Goal: Task Accomplishment & Management: Complete application form

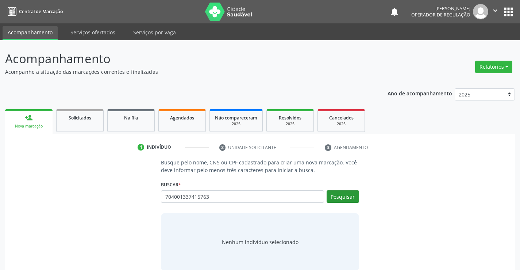
type input "704001337415763"
click at [339, 193] on button "Pesquisar" at bounding box center [342, 196] width 32 height 12
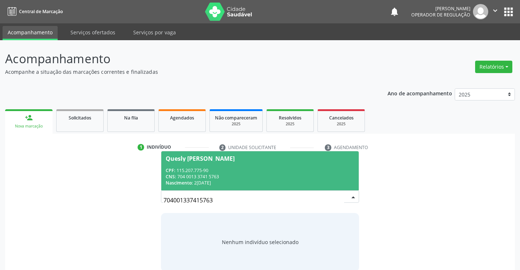
click at [304, 171] on div "CPF: 115.207.775-90" at bounding box center [260, 170] width 188 height 6
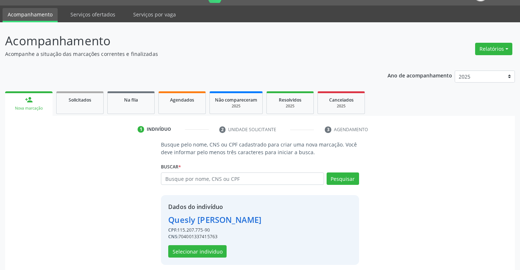
scroll to position [23, 0]
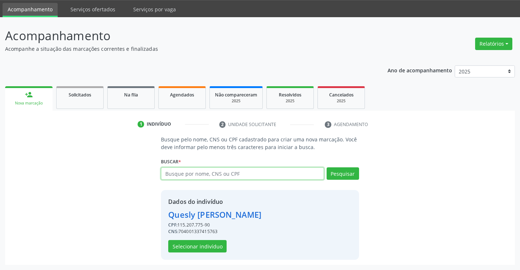
click at [193, 173] on input "text" at bounding box center [242, 173] width 163 height 12
type input "704001337415763"
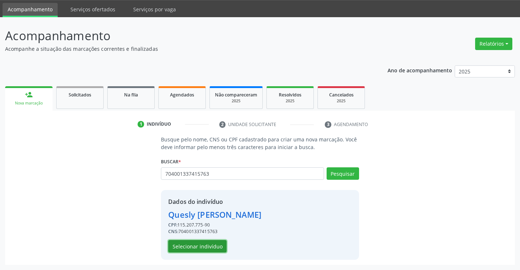
click at [193, 247] on button "Selecionar indivíduo" at bounding box center [197, 246] width 58 height 12
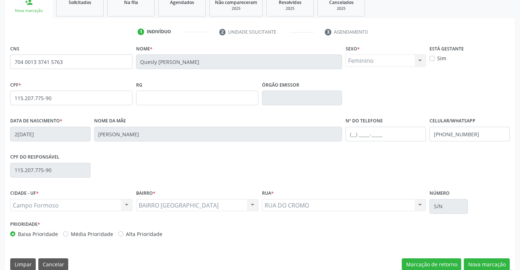
scroll to position [126, 0]
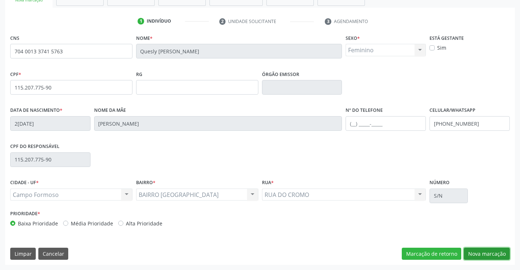
click at [484, 252] on button "Nova marcação" at bounding box center [487, 253] width 46 height 12
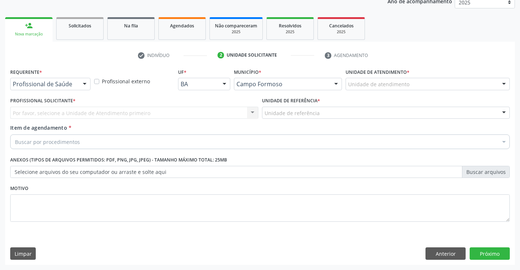
scroll to position [92, 0]
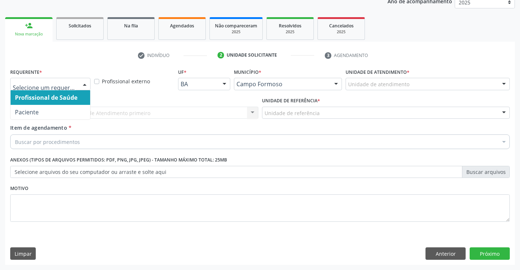
click at [84, 84] on div at bounding box center [84, 84] width 11 height 12
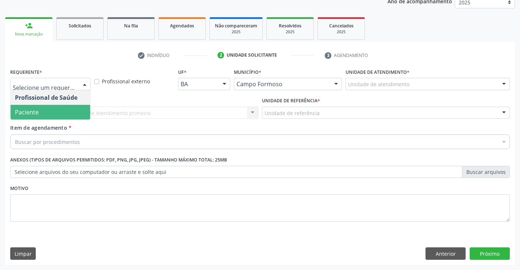
click at [74, 111] on span "Paciente" at bounding box center [51, 112] width 80 height 15
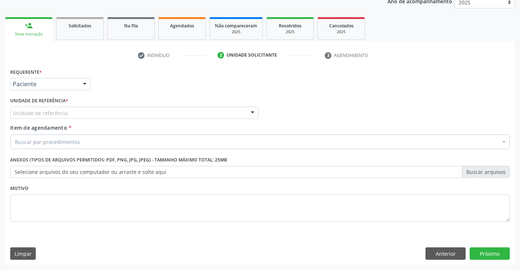
click at [73, 113] on div "Unidade de referência" at bounding box center [134, 113] width 248 height 12
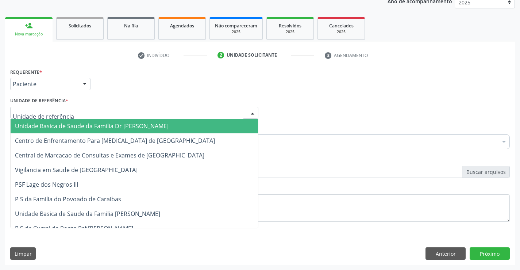
click at [119, 124] on span "Unidade Basica de Saude da Familia Dr [PERSON_NAME]" at bounding box center [92, 126] width 154 height 8
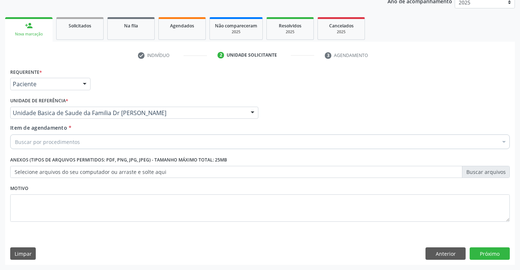
click at [96, 144] on div "Buscar por procedimentos" at bounding box center [259, 141] width 499 height 15
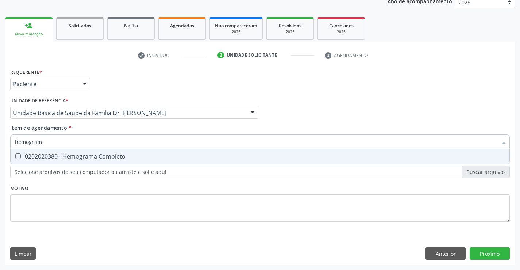
type input "hemograma"
click at [106, 154] on div "0202020380 - Hemograma Completo" at bounding box center [260, 156] width 490 height 6
click at [138, 159] on div "0202020380 - Hemograma Completo" at bounding box center [260, 156] width 490 height 6
drag, startPoint x: 138, startPoint y: 152, endPoint x: 132, endPoint y: 163, distance: 11.7
click at [138, 152] on span "0202020380 - Hemograma Completo" at bounding box center [260, 156] width 499 height 15
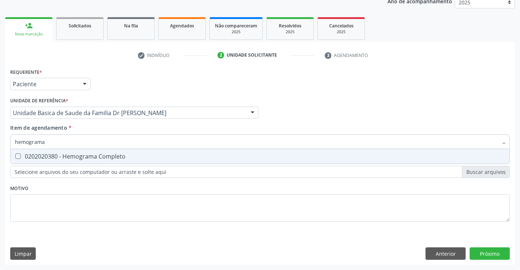
checkbox Completo "true"
type input "hemograma"
click at [127, 191] on div "Requerente * Paciente Profissional de Saúde Paciente Nenhum resultado encontrad…" at bounding box center [259, 148] width 499 height 165
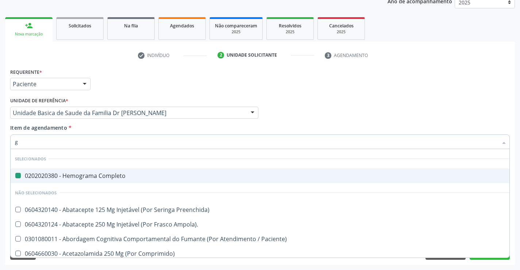
type input "gl"
checkbox Completo "false"
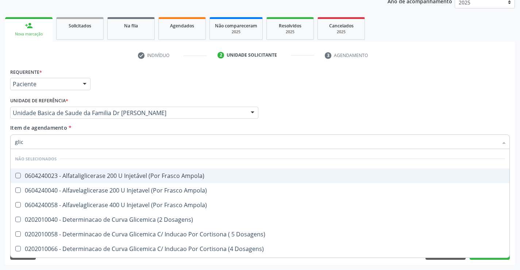
type input "glico"
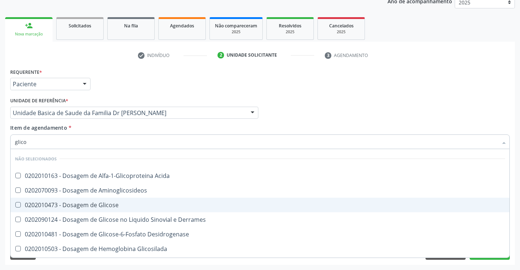
click at [120, 206] on div "0202010473 - Dosagem de Glicose" at bounding box center [260, 205] width 490 height 6
checkbox Glicose "true"
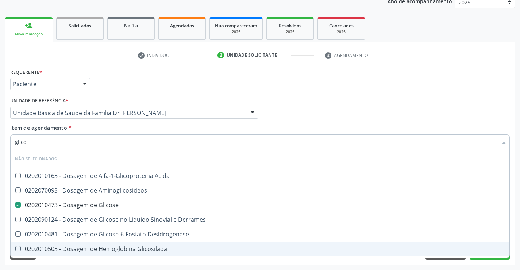
click at [124, 261] on div "Requerente * Paciente Profissional de Saúde Paciente Nenhum resultado encontrad…" at bounding box center [260, 165] width 510 height 198
checkbox Acida "true"
checkbox Aminoglicosideos "true"
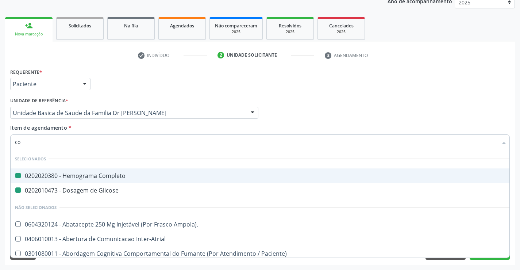
type input "col"
checkbox Completo "false"
checkbox Glicose "false"
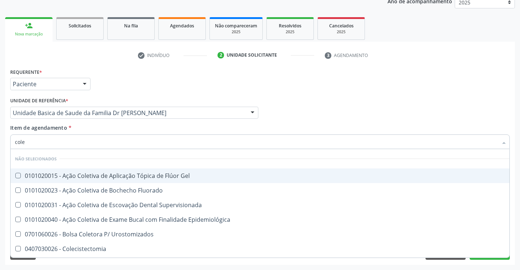
type input "coles"
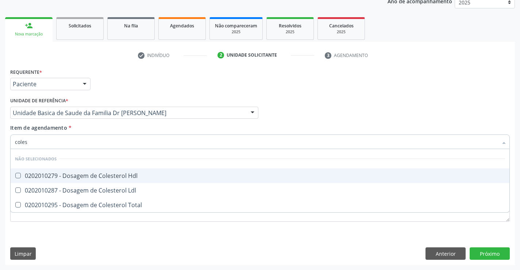
click at [132, 173] on div "0202010279 - Dosagem de Colesterol Hdl" at bounding box center [260, 176] width 490 height 6
checkbox Hdl "true"
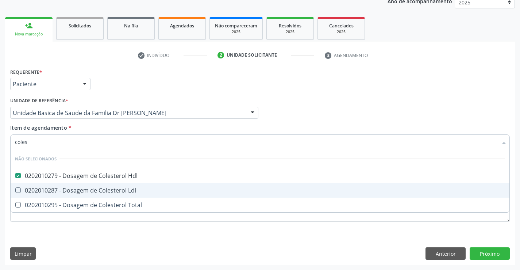
drag, startPoint x: 125, startPoint y: 190, endPoint x: 115, endPoint y: 208, distance: 19.8
click at [123, 198] on ul "Desfazer seleção Não selecionados 0202010279 - Dosagem de Colesterol Hdl 020201…" at bounding box center [260, 180] width 499 height 63
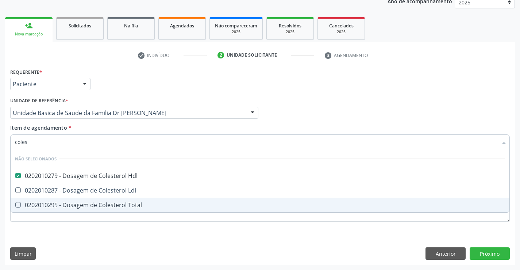
click at [116, 202] on div "0202010295 - Dosagem de Colesterol Total" at bounding box center [260, 205] width 490 height 6
checkbox Total "true"
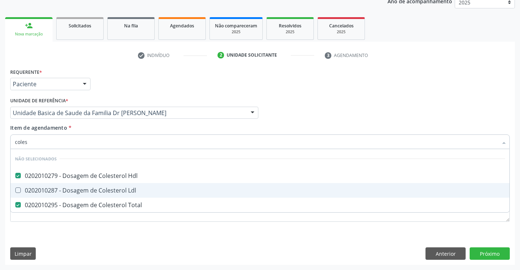
click at [114, 190] on div "0202010287 - Dosagem de Colesterol Ldl" at bounding box center [260, 190] width 490 height 6
checkbox Ldl "true"
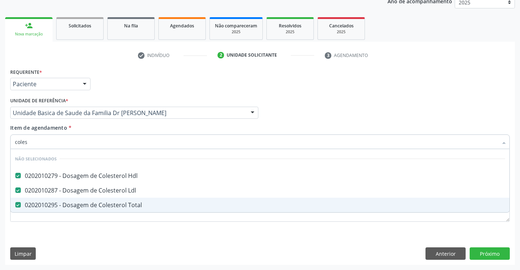
type input "coles"
click at [115, 227] on div "Requerente * Paciente Profissional de Saúde Paciente Nenhum resultado encontrad…" at bounding box center [259, 148] width 499 height 165
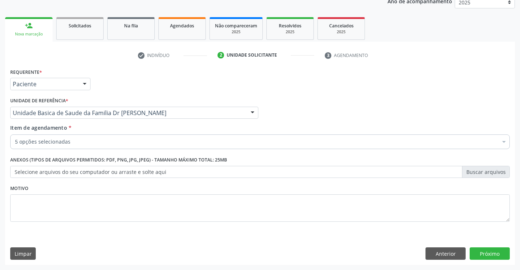
click at [111, 146] on div "5 opções selecionadas" at bounding box center [259, 141] width 499 height 15
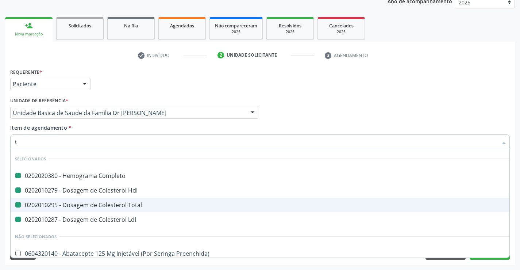
type input "tr"
checkbox Completo "false"
checkbox Hdl "false"
checkbox Total "false"
checkbox Ldl "false"
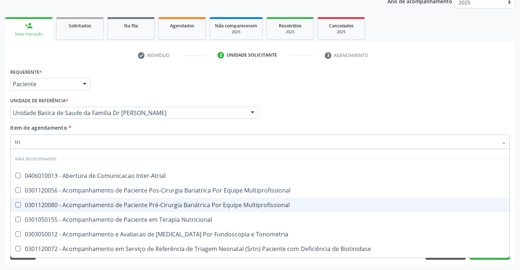
type input "trig"
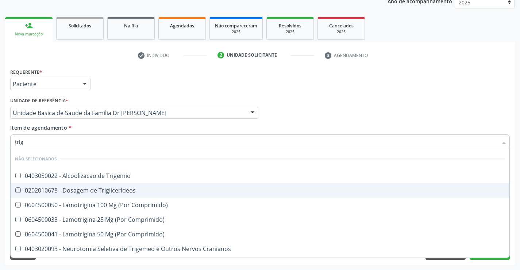
click at [118, 191] on div "0202010678 - Dosagem de Triglicerideos" at bounding box center [260, 190] width 490 height 6
checkbox Triglicerideos "true"
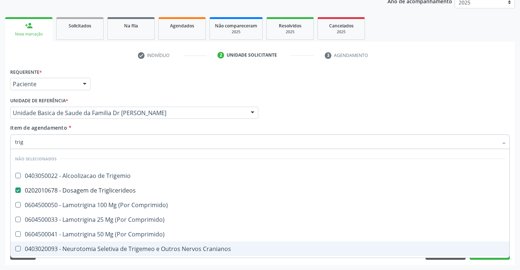
type input "trig"
click at [128, 260] on div "Requerente * Paciente Profissional de Saúde Paciente Nenhum resultado encontrad…" at bounding box center [260, 165] width 510 height 198
checkbox Trigemio "true"
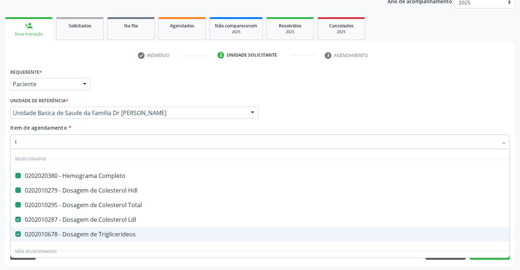
type input "tg"
checkbox Completo "false"
checkbox Hdl "false"
checkbox Total "false"
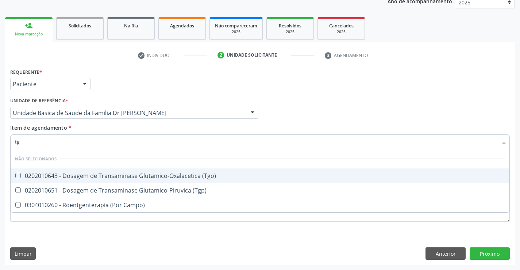
drag, startPoint x: 159, startPoint y: 175, endPoint x: 156, endPoint y: 201, distance: 25.8
click at [159, 184] on ul "Desfazer seleção Não selecionados 0202010643 - Dosagem de Transaminase Glutamic…" at bounding box center [260, 180] width 499 height 63
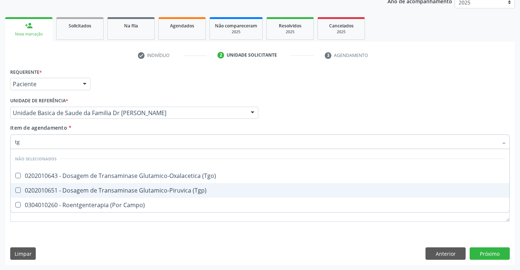
click at [155, 189] on div "0202010651 - Dosagem de Transaminase Glutamico-Piruvica (Tgp)" at bounding box center [260, 190] width 490 height 6
checkbox \(Tgp\) "true"
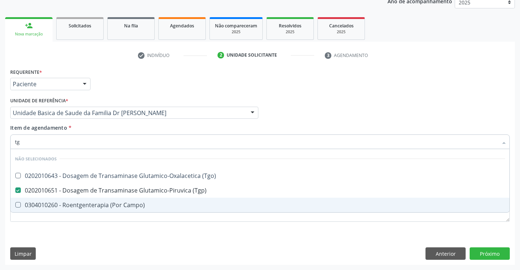
type input "tg"
click at [154, 232] on div "Requerente * Paciente Profissional de Saúde Paciente Nenhum resultado encontrad…" at bounding box center [260, 165] width 510 height 198
checkbox \(Tgo\) "true"
checkbox Campo\) "true"
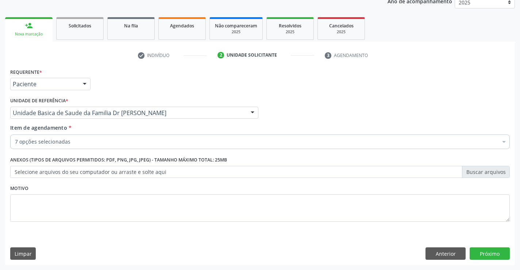
click at [139, 146] on div "7 opções selecionadas" at bounding box center [259, 141] width 499 height 15
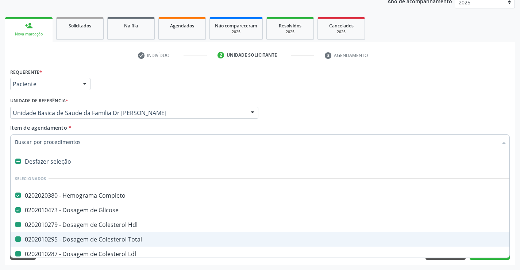
type input "u"
checkbox Hdl "false"
checkbox Total "false"
checkbox Ldl "false"
checkbox Triglicerideos "false"
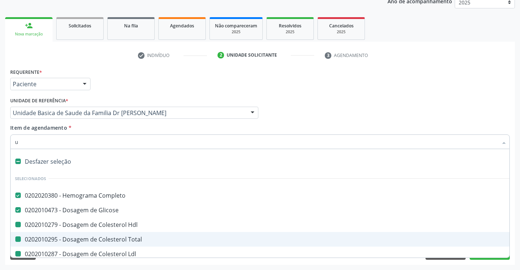
checkbox \(Tgp\) "false"
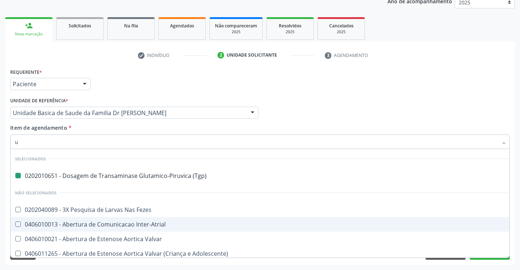
type input "ur"
checkbox \(Tgp\) "false"
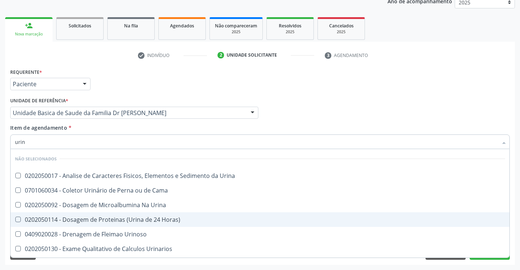
type input "urina"
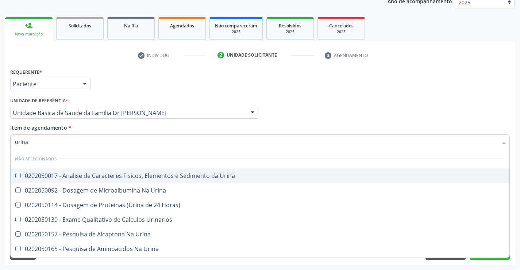
drag, startPoint x: 176, startPoint y: 173, endPoint x: 176, endPoint y: 206, distance: 33.2
click at [176, 175] on div "0202050017 - Analise de Caracteres Fisicos, Elementos e Sedimento da Urina" at bounding box center [260, 176] width 490 height 6
checkbox Urina "true"
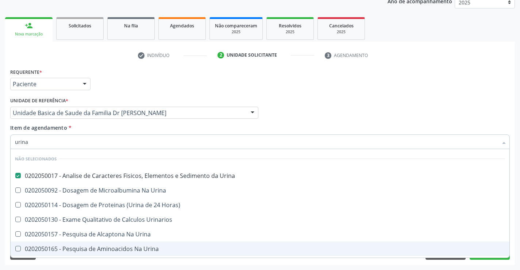
checkbox Horas\) "true"
checkbox Urinarios "true"
checkbox Urina "true"
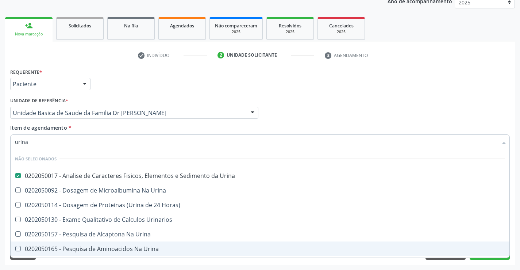
checkbox Urina "true"
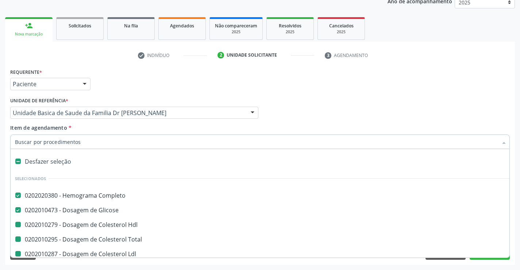
type input "f"
checkbox Hdl "false"
checkbox Total "false"
checkbox Ldl "false"
checkbox Triglicerideos "false"
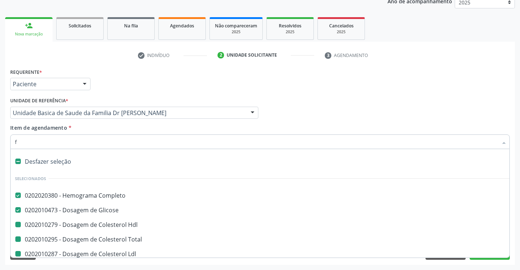
checkbox \(Tgp\) "false"
checkbox Urina "false"
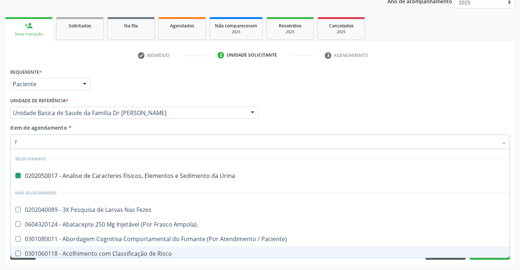
type input "fe"
checkbox Urina "false"
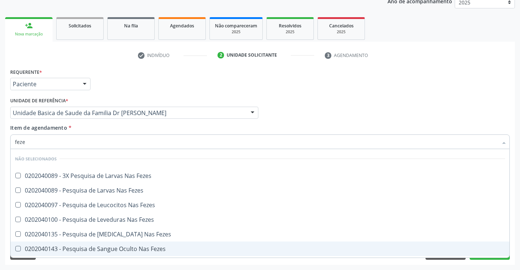
type input "fezes"
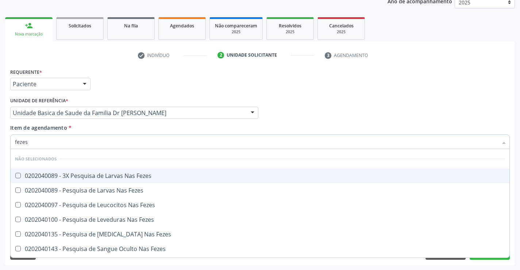
click at [154, 178] on div "0202040089 - 3X Pesquisa de Larvas Nas Fezes" at bounding box center [260, 176] width 490 height 6
checkbox Fezes "true"
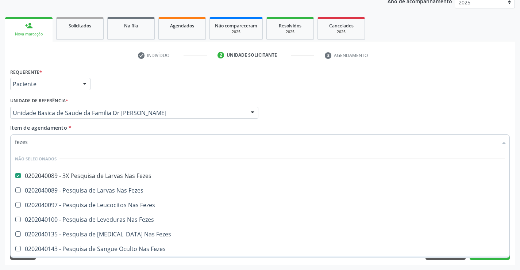
click at [176, 267] on div "Acompanhamento Acompanhe a situação das marcações correntes e finalizadas Relat…" at bounding box center [260, 108] width 520 height 321
checkbox Fezes "true"
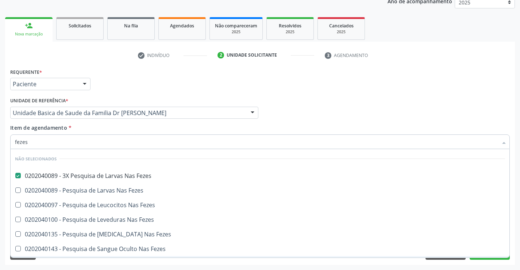
checkbox Fezes "true"
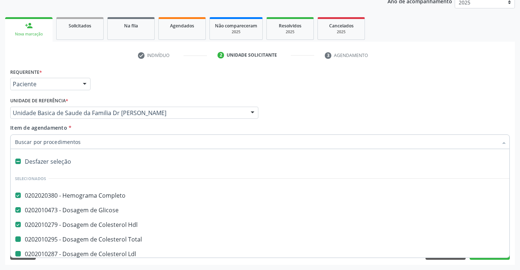
type input "f"
checkbox Total "false"
checkbox Ldl "false"
checkbox Triglicerideos "false"
checkbox \(Tgp\) "false"
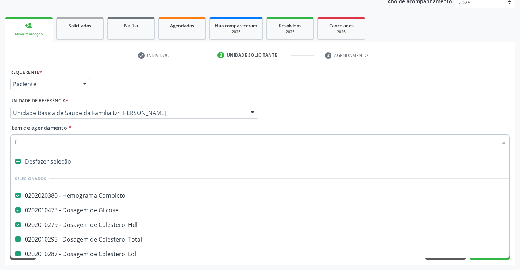
checkbox Urina "false"
checkbox Fezes "false"
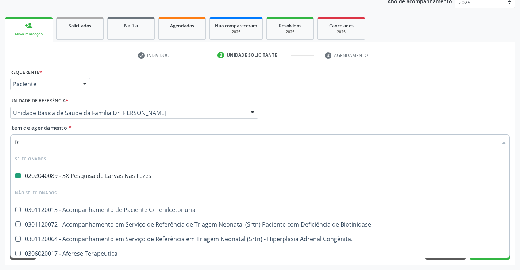
type input "fer"
checkbox Fezes "false"
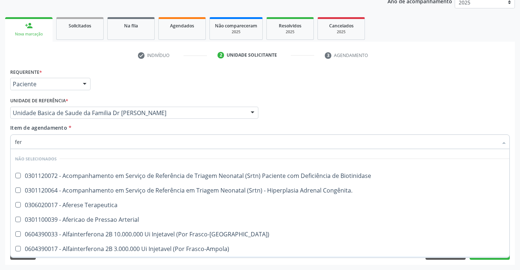
type input "ferr"
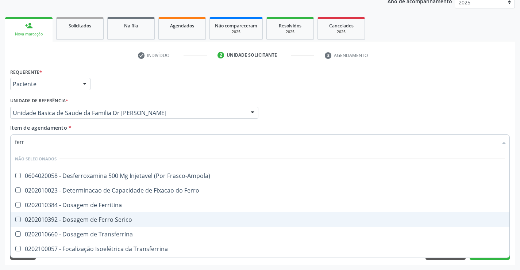
click at [117, 219] on div "0202010392 - Dosagem de Ferro Serico" at bounding box center [260, 219] width 490 height 6
checkbox Serico "true"
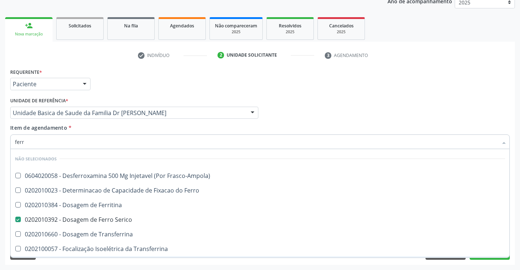
click at [125, 264] on div "Requerente * Paciente Profissional de Saúde Paciente Nenhum resultado encontrad…" at bounding box center [260, 165] width 510 height 198
checkbox Frasco-Ampola\) "true"
checkbox Transferrina "true"
checkbox Ml\) "true"
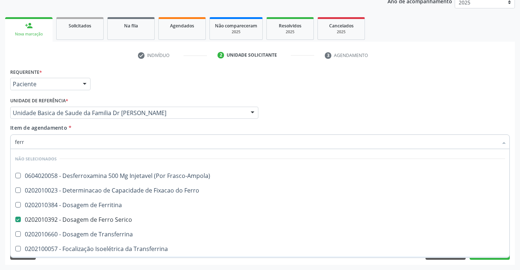
checkbox \(Nefroplastia\) "true"
checkbox Ferritina "true"
checkbox Ferro "true"
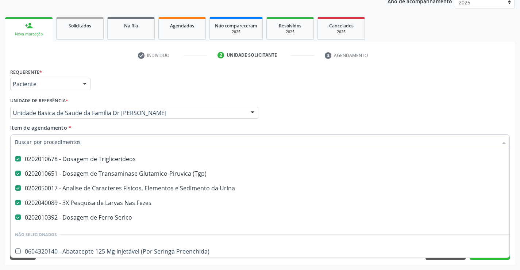
scroll to position [219, 0]
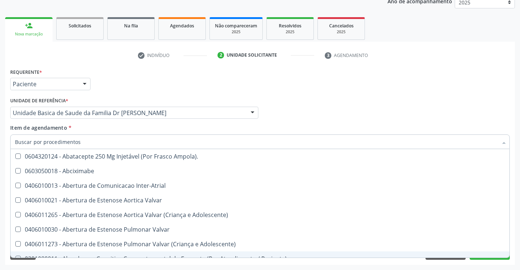
click at [290, 262] on div "Requerente * Paciente Profissional de Saúde Paciente Nenhum resultado encontrad…" at bounding box center [260, 165] width 510 height 198
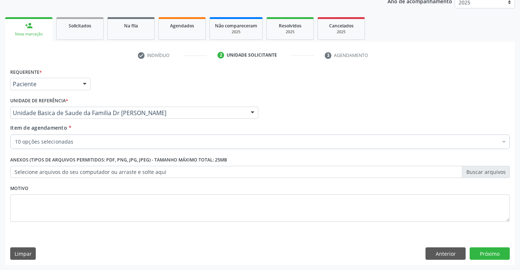
scroll to position [0, 0]
click at [497, 253] on button "Próximo" at bounding box center [489, 253] width 40 height 12
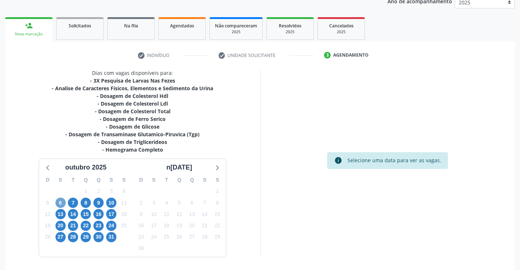
click at [59, 202] on span "6" at bounding box center [60, 202] width 10 height 10
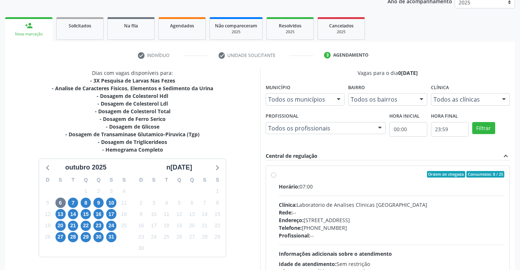
click at [279, 175] on label "Ordem de chegada Consumidos: 8 / 25 Horário: 07:00 Clínica: Laboratorio de Anal…" at bounding box center [392, 227] width 226 height 112
click at [273, 175] on input "Ordem de chegada Consumidos: 8 / 25 Horário: 07:00 Clínica: Laboratorio de Anal…" at bounding box center [273, 174] width 5 height 7
radio input "true"
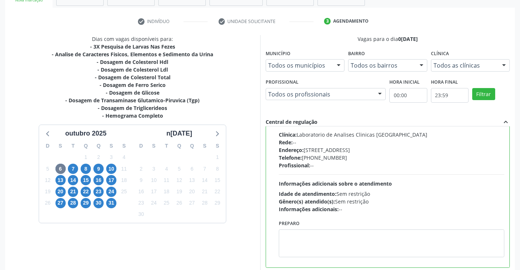
scroll to position [166, 0]
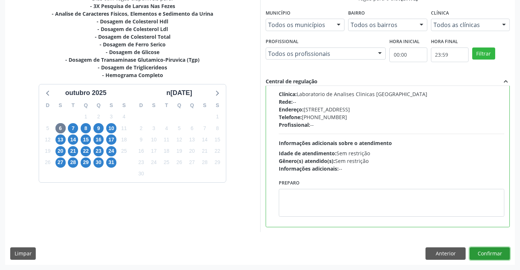
click at [487, 252] on button "Confirmar" at bounding box center [489, 253] width 40 height 12
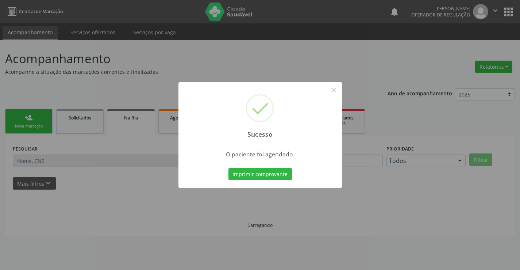
scroll to position [0, 0]
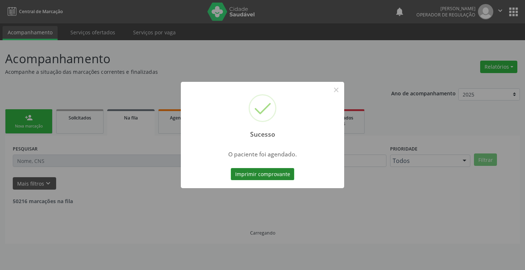
click at [276, 169] on button "Imprimir comprovante" at bounding box center [262, 174] width 63 height 12
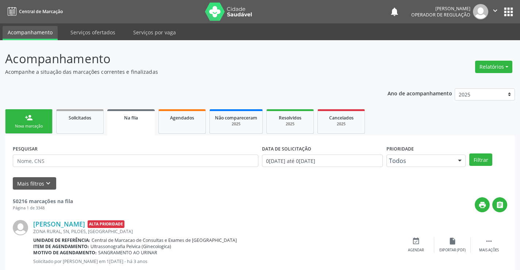
click at [48, 121] on link "person_add Nova marcação" at bounding box center [28, 121] width 47 height 24
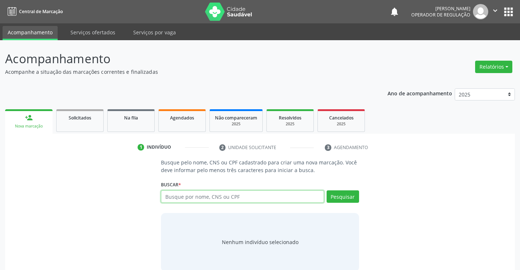
click at [197, 198] on input "text" at bounding box center [242, 196] width 163 height 12
type input "700302952088731"
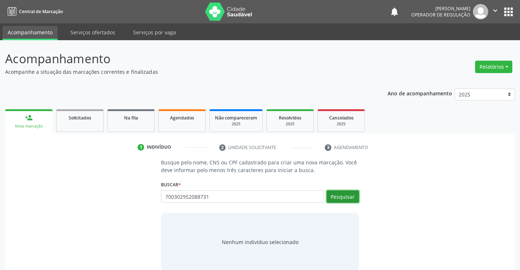
click at [351, 198] on button "Pesquisar" at bounding box center [342, 196] width 32 height 12
type input "700302952088731"
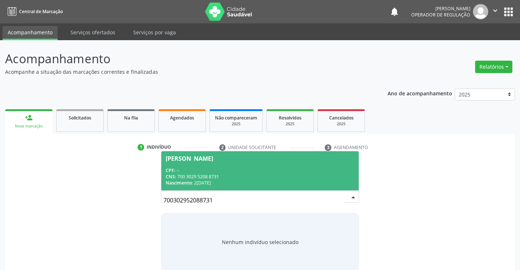
click at [293, 176] on div "CNS: 700 3029 5208 8731" at bounding box center [260, 176] width 188 height 6
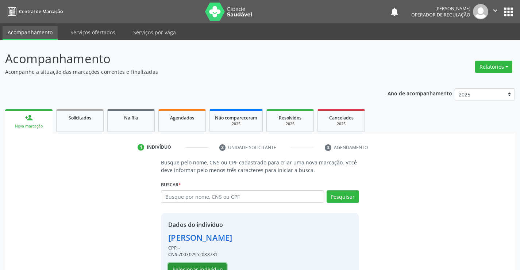
click at [201, 265] on button "Selecionar indivíduo" at bounding box center [197, 269] width 58 height 12
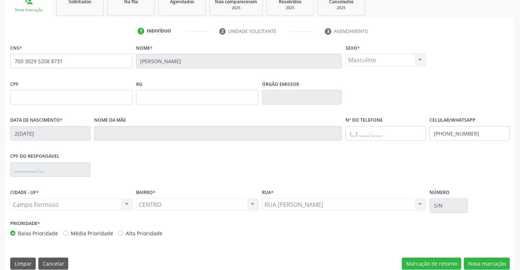
scroll to position [126, 0]
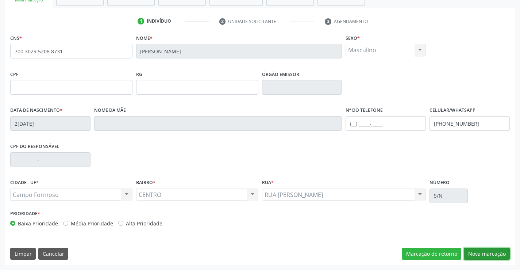
click at [489, 251] on button "Nova marcação" at bounding box center [487, 253] width 46 height 12
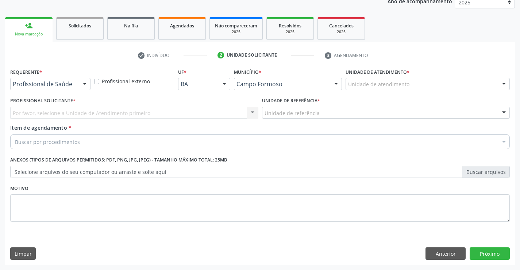
scroll to position [92, 0]
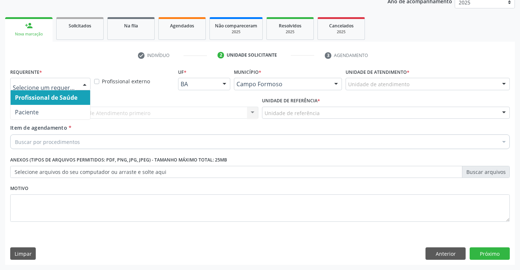
click at [82, 83] on div at bounding box center [84, 84] width 11 height 12
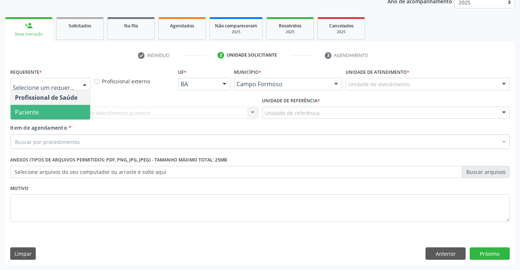
click at [66, 112] on span "Paciente" at bounding box center [51, 112] width 80 height 15
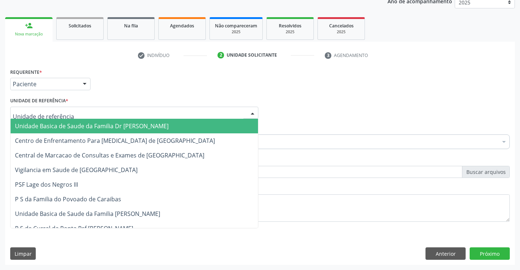
click at [82, 111] on div at bounding box center [134, 113] width 248 height 12
click at [80, 125] on span "Unidade Basica de Saude da Familia Dr [PERSON_NAME]" at bounding box center [92, 126] width 154 height 8
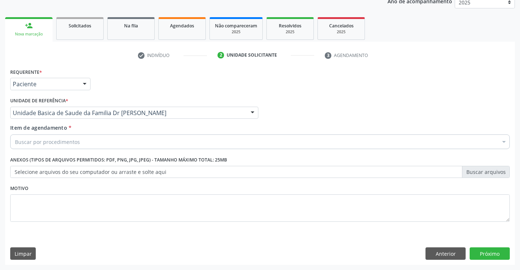
click at [86, 144] on div "Buscar por procedimentos" at bounding box center [259, 141] width 499 height 15
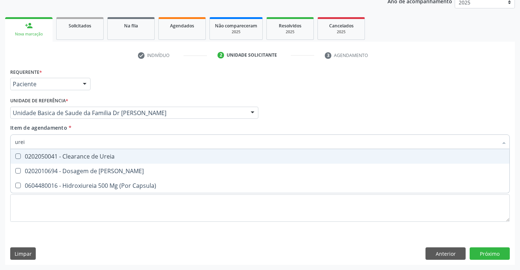
type input "ureia"
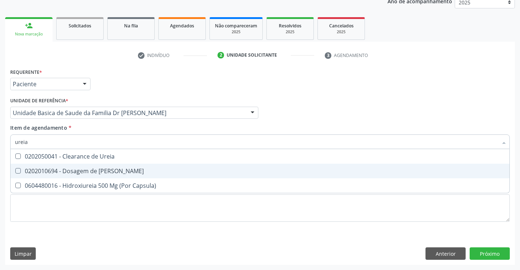
drag, startPoint x: 89, startPoint y: 168, endPoint x: 91, endPoint y: 200, distance: 32.2
click at [89, 170] on div "0202010694 - Dosagem de [PERSON_NAME]" at bounding box center [260, 171] width 490 height 6
checkbox Ureia "true"
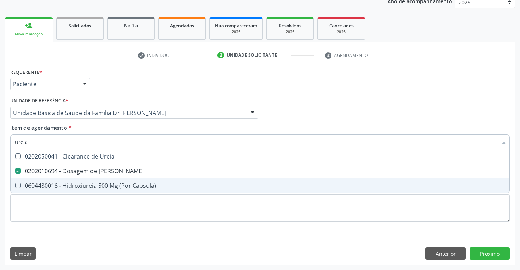
type input "ureia"
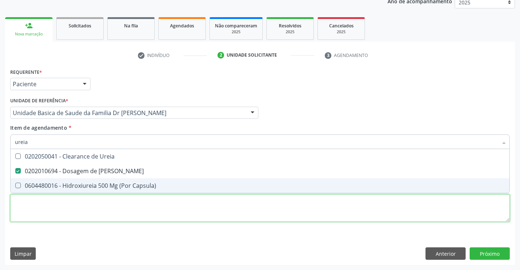
click at [82, 214] on div "Requerente * Paciente Profissional de Saúde Paciente Nenhum resultado encontrad…" at bounding box center [259, 148] width 499 height 165
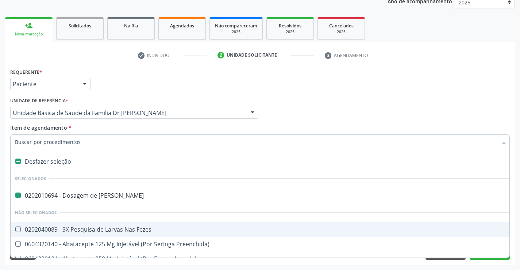
type input "c"
checkbox Ureia "false"
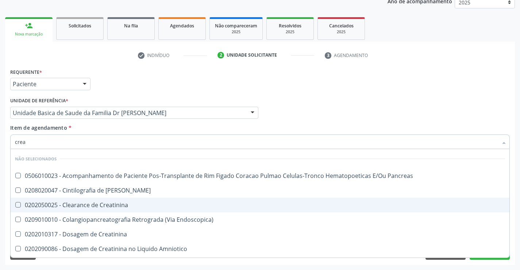
type input "creat"
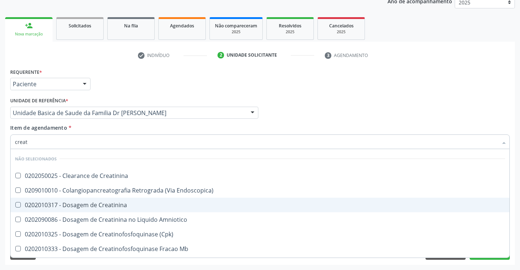
click at [111, 205] on div "0202010317 - Dosagem de Creatinina" at bounding box center [260, 205] width 490 height 6
checkbox Creatinina "true"
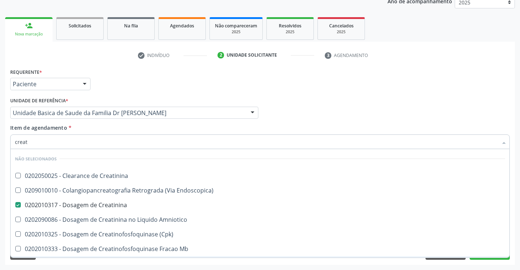
click at [102, 262] on div "Requerente * Paciente Profissional de Saúde Paciente Nenhum resultado encontrad…" at bounding box center [260, 165] width 510 height 198
checkbox Creatinina "true"
checkbox Endoscopica\) "true"
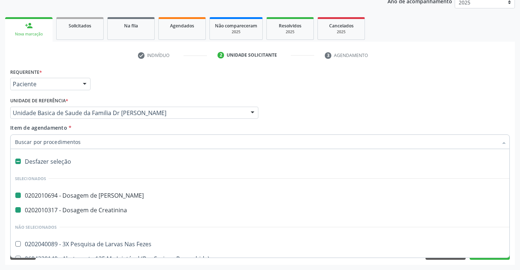
type input "h"
checkbox Ureia "false"
checkbox Creatinina "false"
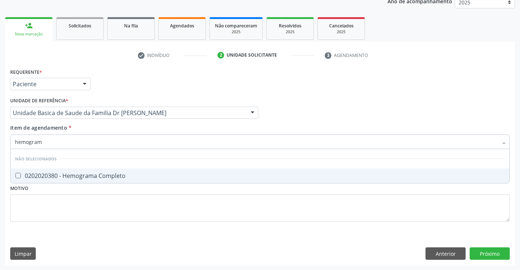
type input "hemograma"
click at [94, 176] on div "0202020380 - Hemograma Completo" at bounding box center [260, 176] width 490 height 6
checkbox Completo "true"
click at [72, 206] on div "Requerente * Paciente Profissional de Saúde Paciente Nenhum resultado encontrad…" at bounding box center [259, 148] width 499 height 165
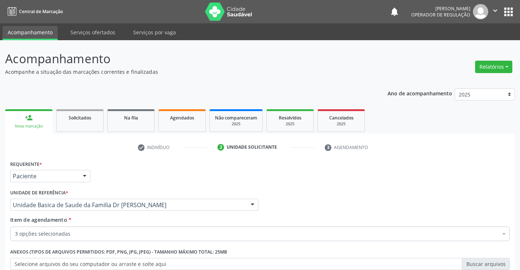
scroll to position [92, 0]
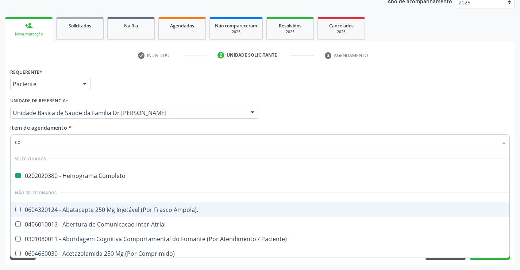
type input "col"
checkbox Completo "false"
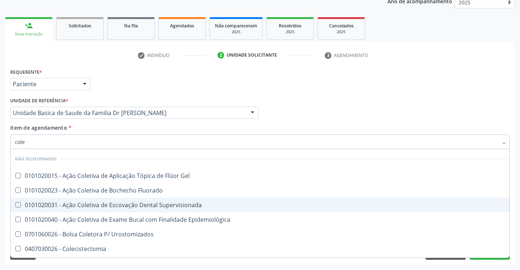
type input "coles"
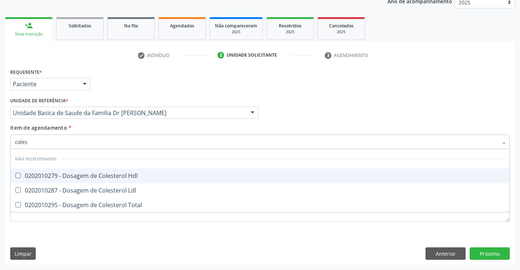
drag, startPoint x: 74, startPoint y: 175, endPoint x: 63, endPoint y: 188, distance: 17.4
click at [74, 175] on div "0202010279 - Dosagem de Colesterol Hdl" at bounding box center [260, 176] width 490 height 6
checkbox Hdl "true"
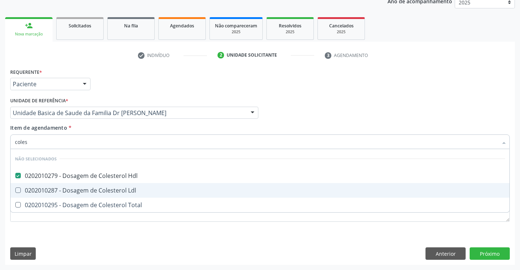
click at [63, 190] on div "0202010287 - Dosagem de Colesterol Ldl" at bounding box center [260, 190] width 490 height 6
checkbox Ldl "true"
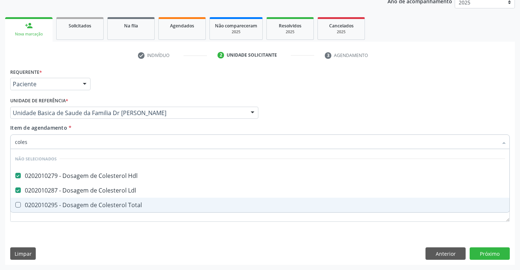
click at [66, 208] on div "0202010295 - Dosagem de Colesterol Total" at bounding box center [260, 205] width 490 height 6
checkbox Total "true"
type input "coles"
click at [66, 227] on div "Requerente * Paciente Profissional de Saúde Paciente Nenhum resultado encontrad…" at bounding box center [259, 148] width 499 height 165
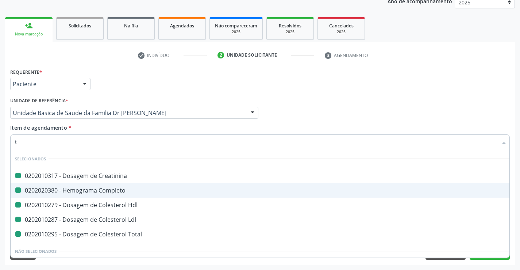
type input "tr"
checkbox Creatinina "false"
checkbox Hdl "false"
checkbox Completo "false"
checkbox Ldl "false"
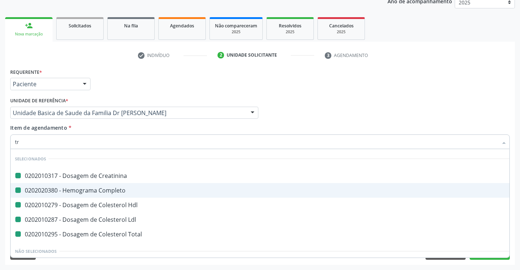
checkbox Total "false"
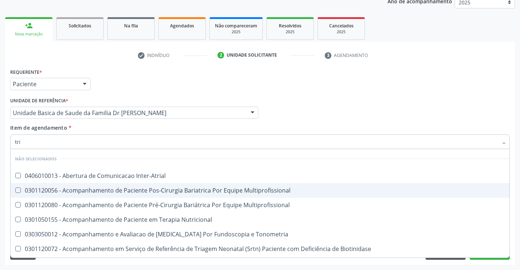
type input "trig"
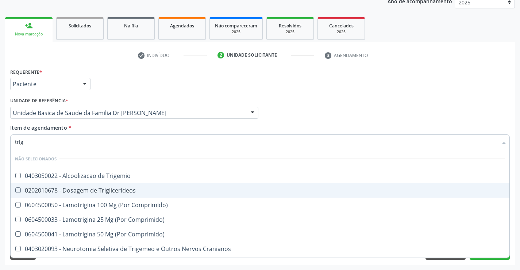
click at [81, 190] on div "0202010678 - Dosagem de Triglicerideos" at bounding box center [260, 190] width 490 height 6
checkbox Triglicerideos "true"
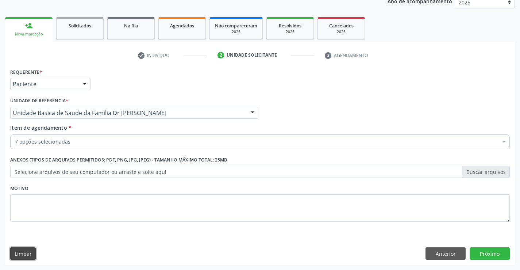
click at [33, 258] on button "Limpar" at bounding box center [23, 253] width 26 height 12
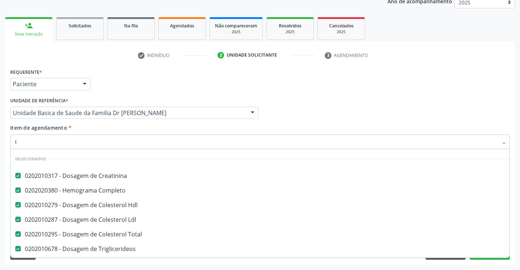
scroll to position [3, 0]
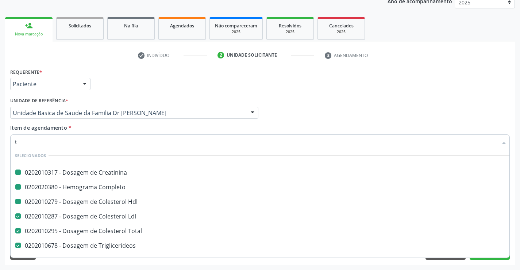
type input "tg"
checkbox Creatinina "false"
checkbox Hdl "false"
checkbox Completo "false"
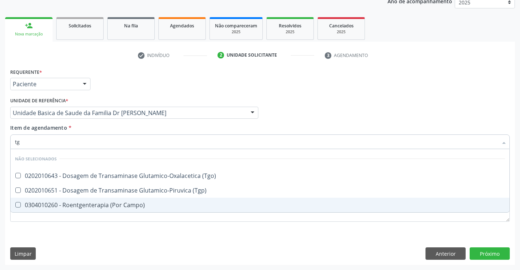
scroll to position [0, 0]
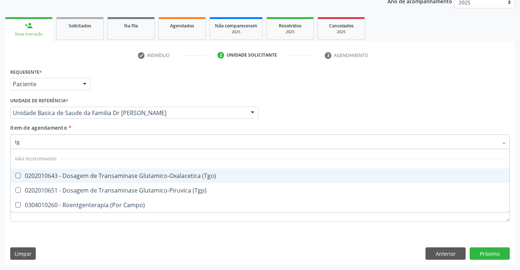
click at [114, 177] on div "0202010643 - Dosagem de Transaminase Glutamico-Oxalacetica (Tgo)" at bounding box center [260, 176] width 490 height 6
checkbox \(Tgo\) "true"
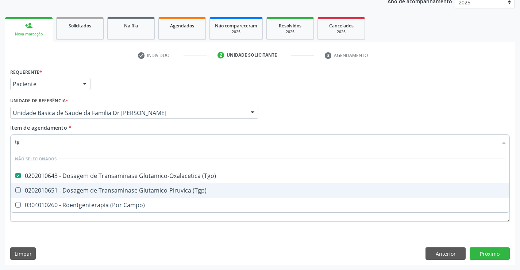
click at [92, 189] on div "0202010651 - Dosagem de Transaminase Glutamico-Piruvica (Tgp)" at bounding box center [260, 190] width 490 height 6
checkbox \(Tgp\) "true"
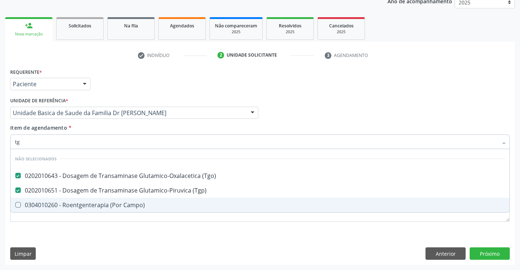
click at [115, 234] on div "Requerente * Paciente Profissional de Saúde Paciente Nenhum resultado encontrad…" at bounding box center [260, 165] width 510 height 198
checkbox Campo\) "true"
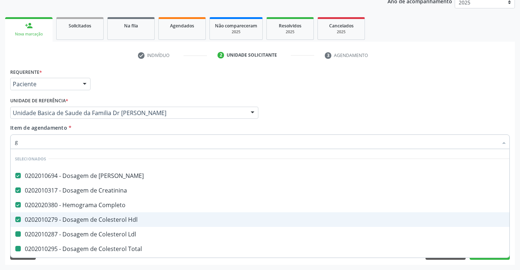
type input "gl"
checkbox Ldl "false"
checkbox Total "false"
checkbox Triglicerideos "false"
checkbox \(Tgo\) "false"
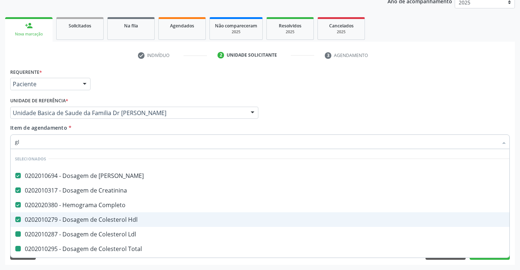
checkbox \(Tgp\) "false"
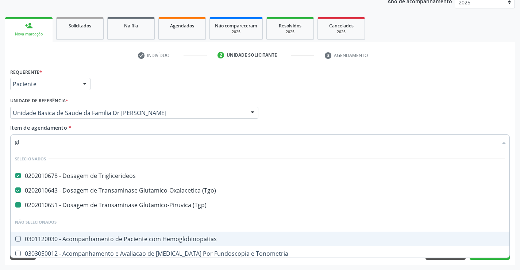
type input "gli"
checkbox \(Tgp\) "false"
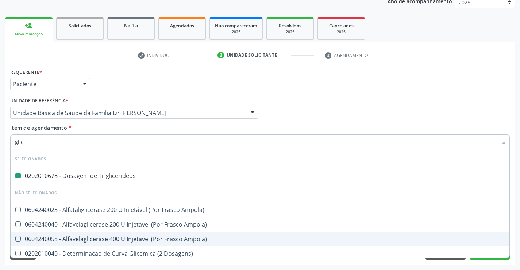
type input "glico"
checkbox Triglicerideos "false"
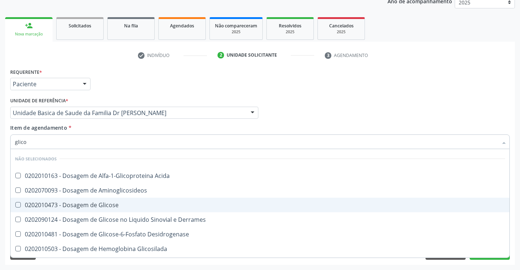
click at [115, 204] on div "0202010473 - Dosagem de Glicose" at bounding box center [260, 205] width 490 height 6
checkbox Glicose "true"
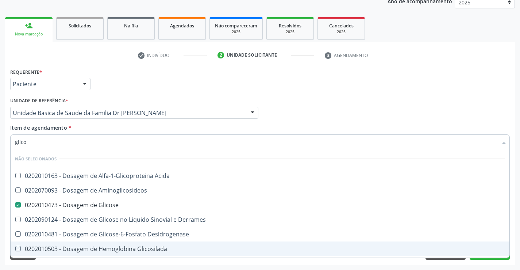
click at [166, 262] on div "Requerente * Paciente Profissional de Saúde Paciente Nenhum resultado encontrad…" at bounding box center [260, 165] width 510 height 198
checkbox Acida "true"
checkbox Desidrogenase "true"
checkbox Glicosilada "true"
checkbox Quantitativa "true"
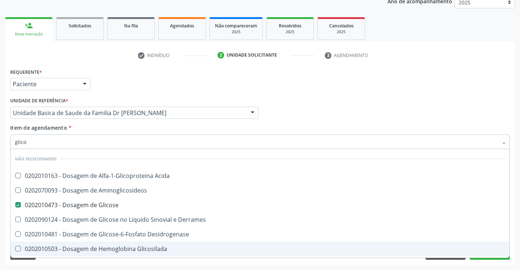
checkbox Urina "true"
checkbox Glicose "true"
checkbox Derrames "true"
checkbox Aminoglicosideos "true"
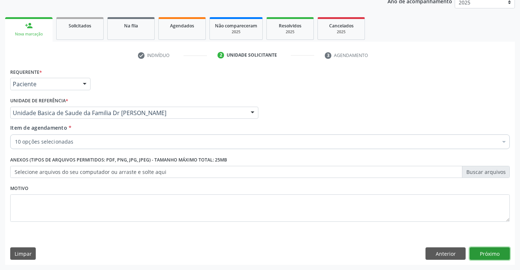
click at [482, 253] on button "Próximo" at bounding box center [489, 253] width 40 height 12
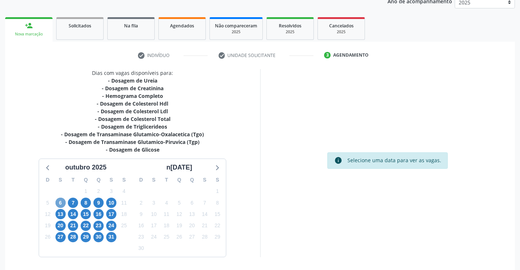
click at [59, 201] on span "6" at bounding box center [60, 202] width 10 height 10
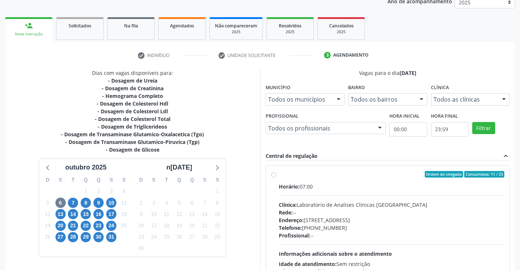
click at [279, 173] on label "Ordem de chegada Consumidos: 11 / 25 Horário: 07:00 Clínica: Laboratorio de Ana…" at bounding box center [392, 227] width 226 height 112
click at [274, 173] on input "Ordem de chegada Consumidos: 11 / 25 Horário: 07:00 Clínica: Laboratorio de Ana…" at bounding box center [273, 174] width 5 height 7
radio input "true"
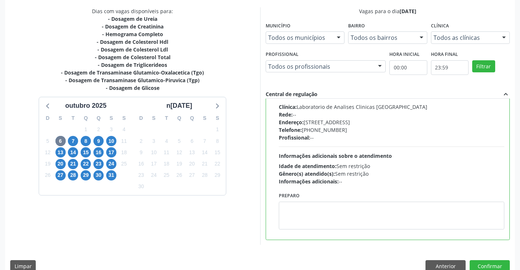
scroll to position [166, 0]
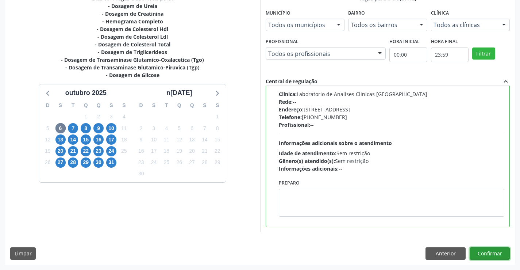
click at [482, 251] on button "Confirmar" at bounding box center [489, 253] width 40 height 12
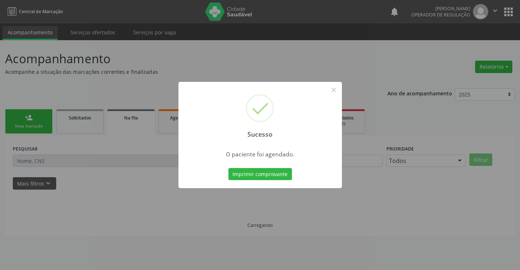
scroll to position [0, 0]
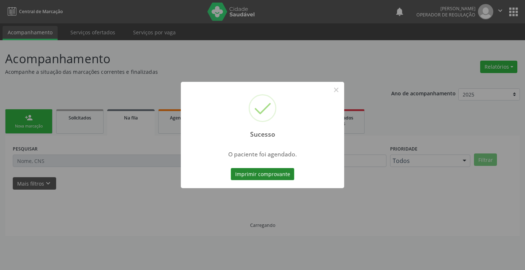
click at [275, 174] on button "Imprimir comprovante" at bounding box center [262, 174] width 63 height 12
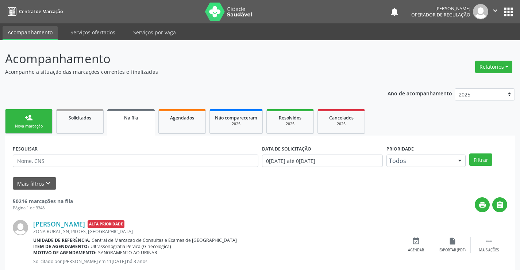
click at [48, 128] on link "person_add Nova marcação" at bounding box center [28, 121] width 47 height 24
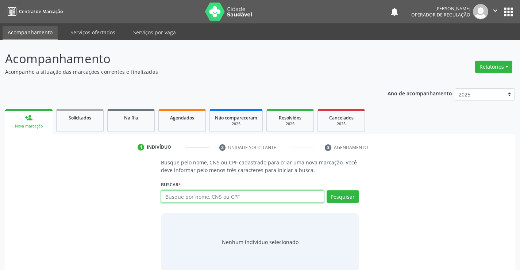
click at [190, 198] on input "text" at bounding box center [242, 196] width 163 height 12
type input "706806245199626"
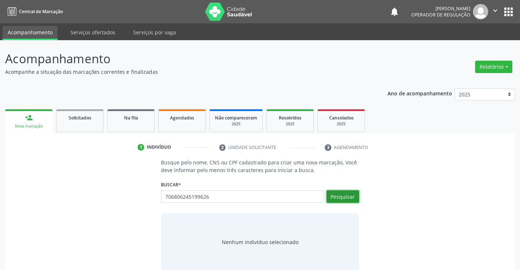
click at [344, 197] on button "Pesquisar" at bounding box center [342, 196] width 32 height 12
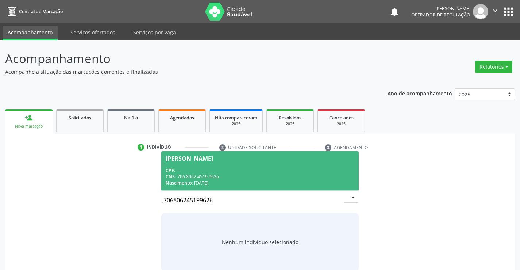
click at [269, 173] on div "CNS: 706 8062 4519 9626" at bounding box center [260, 176] width 188 height 6
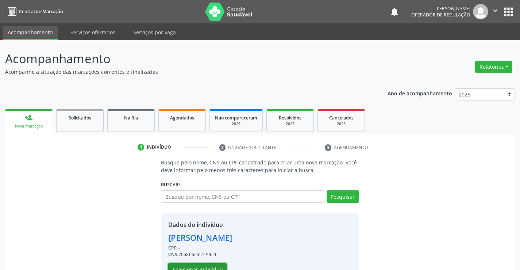
click at [210, 263] on button "Selecionar indivíduo" at bounding box center [197, 269] width 58 height 12
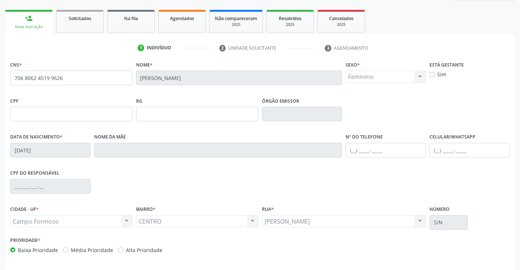
scroll to position [126, 0]
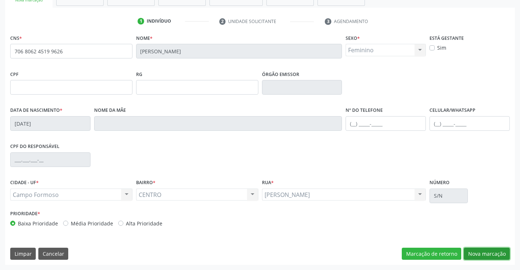
click at [482, 250] on button "Nova marcação" at bounding box center [487, 253] width 46 height 12
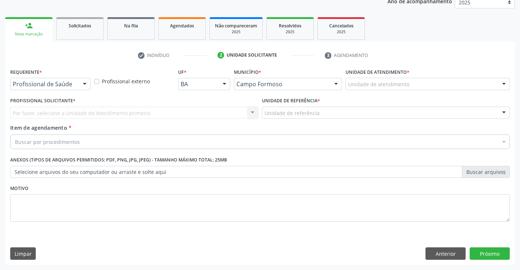
scroll to position [92, 0]
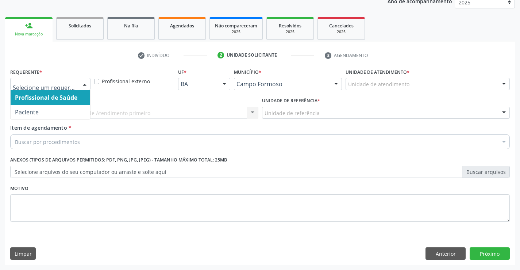
click at [83, 84] on div at bounding box center [84, 84] width 11 height 12
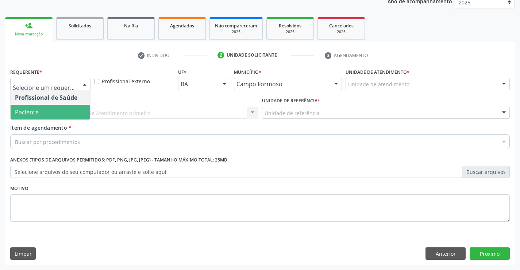
click at [58, 112] on span "Paciente" at bounding box center [51, 112] width 80 height 15
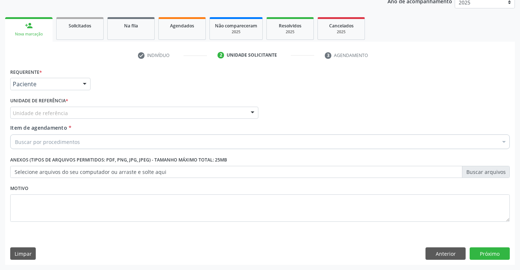
click at [70, 115] on div "Unidade de referência" at bounding box center [134, 113] width 248 height 12
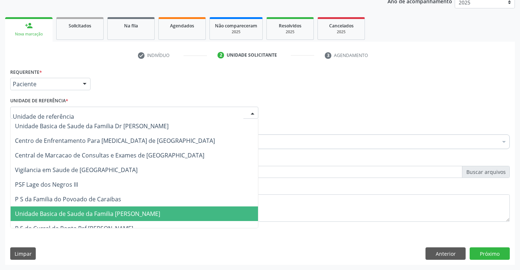
click at [83, 212] on span "Unidade Basica de Saude da Familia [PERSON_NAME]" at bounding box center [87, 213] width 145 height 8
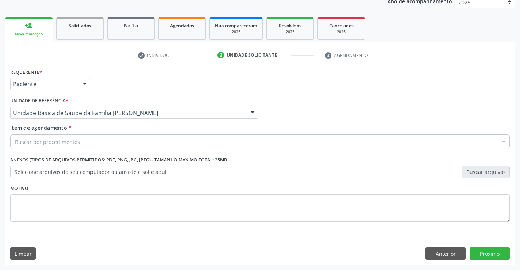
click at [81, 144] on div "Buscar por procedimentos" at bounding box center [259, 141] width 499 height 15
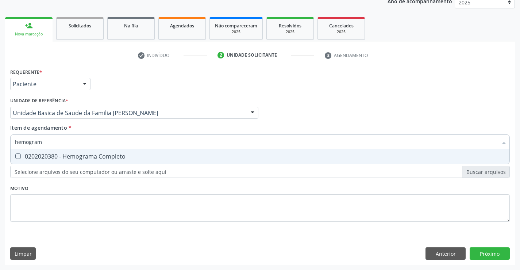
type input "hemograma"
click at [82, 157] on div "0202020380 - Hemograma Completo" at bounding box center [260, 156] width 490 height 6
checkbox Completo "true"
type input "hemograma"
click at [83, 186] on div "Requerente * Paciente Profissional de Saúde Paciente Nenhum resultado encontrad…" at bounding box center [259, 148] width 499 height 165
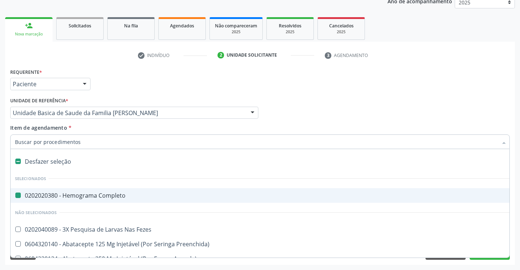
type input "f"
checkbox Completo "false"
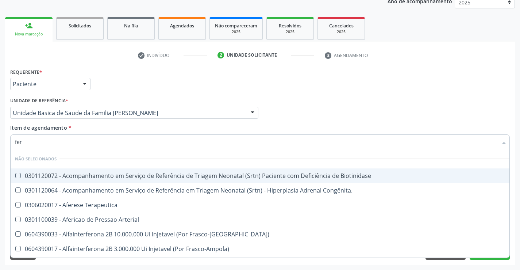
type input "ferr"
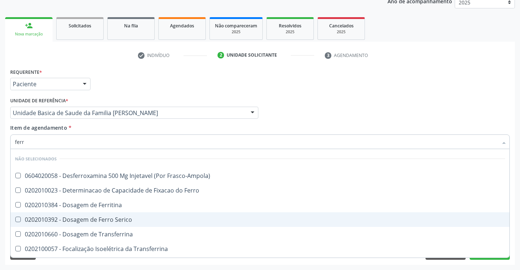
click at [116, 221] on div "0202010392 - Dosagem de Ferro Serico" at bounding box center [260, 219] width 490 height 6
checkbox Serico "true"
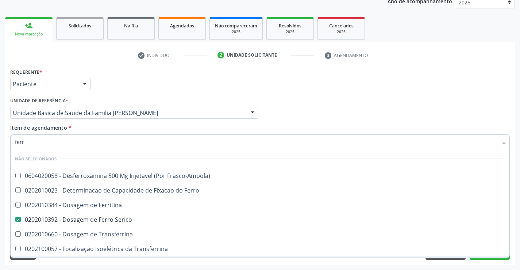
click at [118, 259] on div "Requerente * Paciente Profissional de Saúde Paciente Nenhum resultado encontrad…" at bounding box center [260, 165] width 510 height 198
click at [84, 260] on div "Requerente * Paciente Profissional de Saúde Paciente Nenhum resultado encontrad…" at bounding box center [260, 165] width 510 height 198
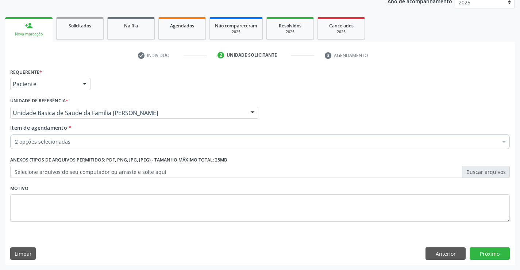
checkbox Completo "true"
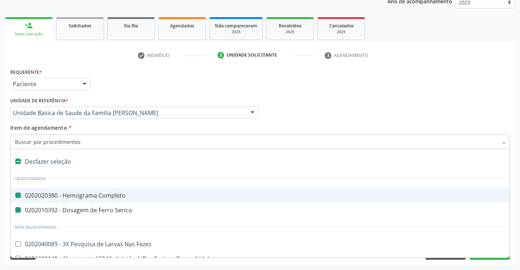
type input "u"
checkbox Completo "false"
checkbox Serico "false"
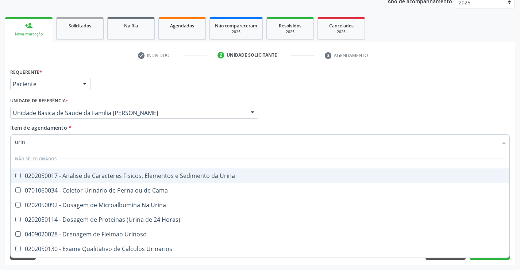
type input "urina"
drag, startPoint x: 94, startPoint y: 173, endPoint x: 105, endPoint y: 230, distance: 57.9
click at [95, 182] on span "0202050017 - Analise de Caracteres Fisicos, Elementos e Sedimento da Urina" at bounding box center [260, 175] width 499 height 15
checkbox Urina "true"
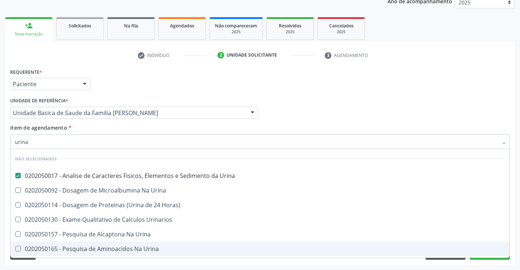
click at [111, 268] on div "Acompanhamento Acompanhe a situação das marcações correntes e finalizadas Relat…" at bounding box center [260, 108] width 520 height 321
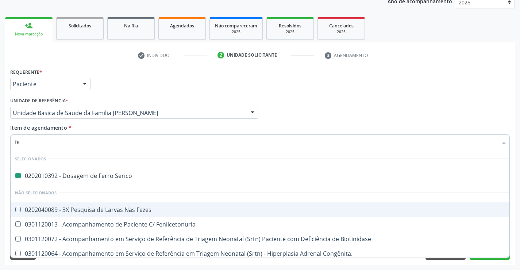
type input "fez"
checkbox Serico "false"
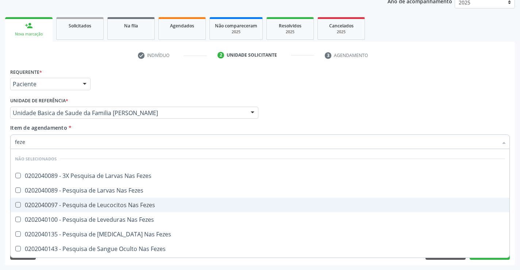
type input "fezes"
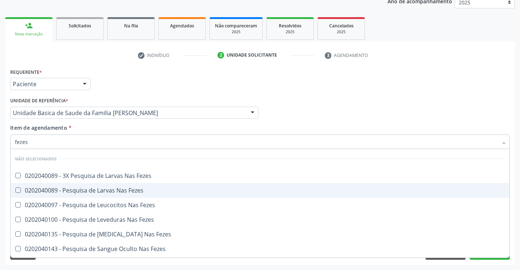
click at [78, 191] on div "0202040089 - Pesquisa de Larvas Nas Fezes" at bounding box center [260, 190] width 490 height 6
checkbox Fezes "true"
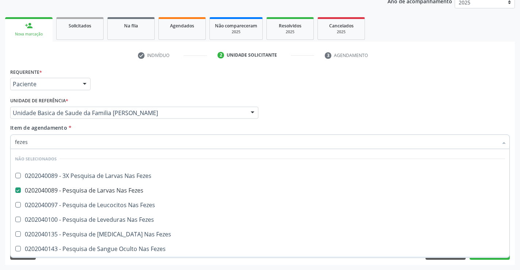
type input "fezes"
click at [77, 259] on div "Requerente * Paciente Profissional de Saúde Paciente Nenhum resultado encontrad…" at bounding box center [260, 165] width 510 height 198
checkbox Fezes "true"
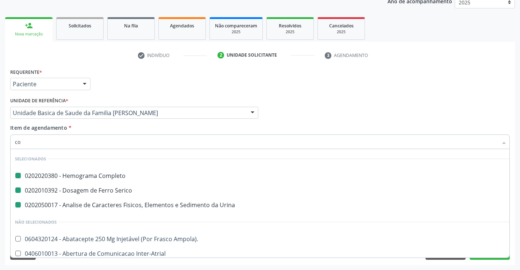
type input "col"
checkbox Completo "false"
checkbox Urina "false"
checkbox Serico "false"
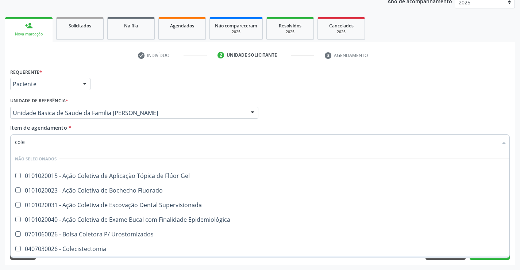
type input "coles"
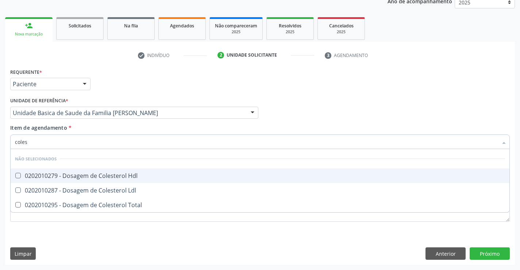
drag, startPoint x: 89, startPoint y: 173, endPoint x: 88, endPoint y: 187, distance: 13.9
click at [89, 177] on div "0202010279 - Dosagem de Colesterol Hdl" at bounding box center [260, 176] width 490 height 6
checkbox Hdl "true"
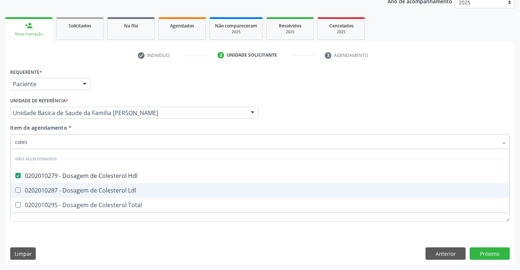
click at [88, 190] on div "0202010287 - Dosagem de Colesterol Ldl" at bounding box center [260, 190] width 490 height 6
checkbox Ldl "true"
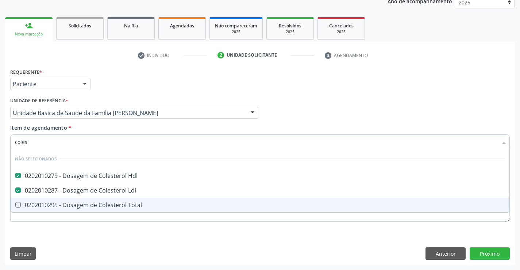
click at [87, 205] on div "0202010295 - Dosagem de Colesterol Total" at bounding box center [260, 205] width 490 height 6
checkbox Total "true"
type input "coles"
click at [85, 233] on div "Requerente * Paciente Profissional de Saúde Paciente Nenhum resultado encontrad…" at bounding box center [260, 165] width 510 height 198
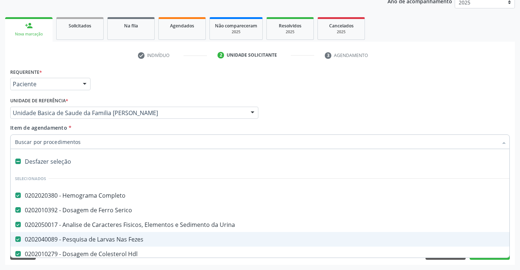
type input "t"
checkbox Total "false"
type input "tr"
checkbox Completo "false"
checkbox Urina "false"
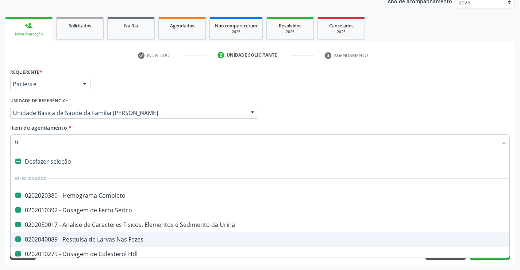
checkbox Serico "false"
checkbox Fezes "false"
checkbox Hdl "false"
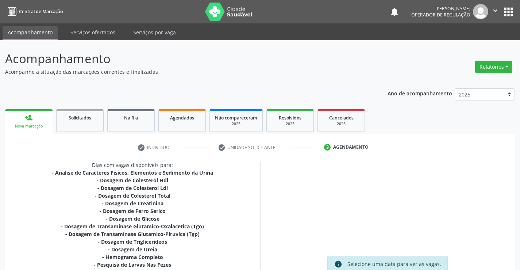
scroll to position [92, 0]
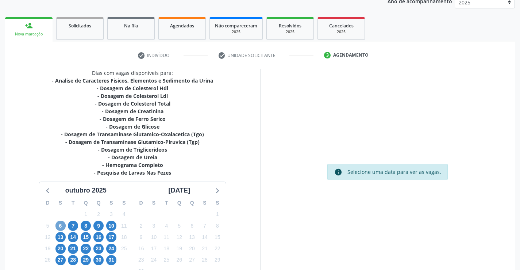
click at [60, 223] on span "6" at bounding box center [60, 225] width 10 height 10
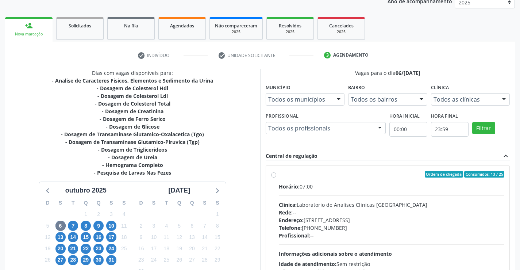
click at [279, 174] on label "Ordem de chegada Consumidos: 13 / 25 Horário: 07:00 Clínica: Laboratorio de Ana…" at bounding box center [392, 227] width 226 height 112
click at [272, 174] on input "Ordem de chegada Consumidos: 13 / 25 Horário: 07:00 Clínica: Laboratorio de Ana…" at bounding box center [273, 174] width 5 height 7
radio input "true"
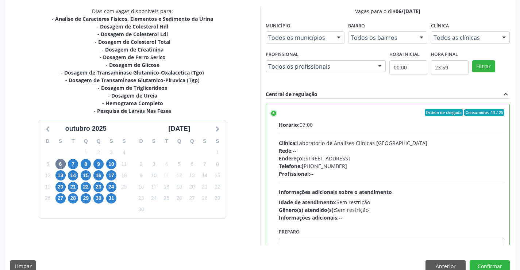
scroll to position [166, 0]
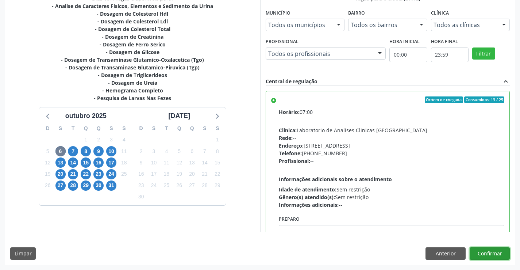
click at [487, 253] on button "Confirmar" at bounding box center [489, 253] width 40 height 12
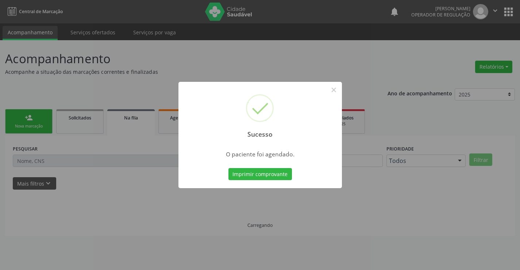
scroll to position [0, 0]
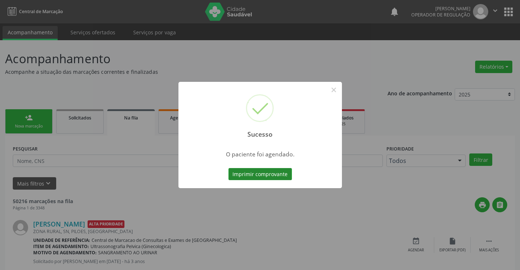
click at [272, 174] on button "Imprimir comprovante" at bounding box center [259, 174] width 63 height 12
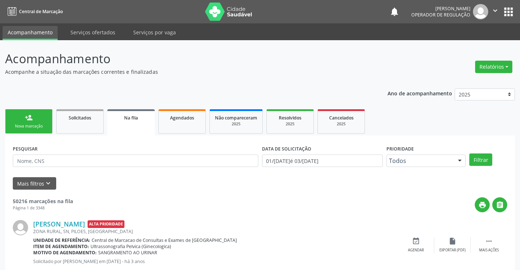
click at [47, 125] on link "person_add Nova marcação" at bounding box center [28, 121] width 47 height 24
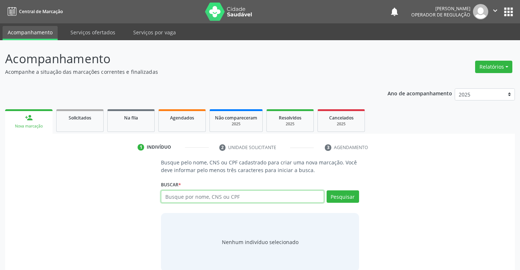
click at [241, 196] on input "text" at bounding box center [242, 196] width 163 height 12
type input "706302764341572"
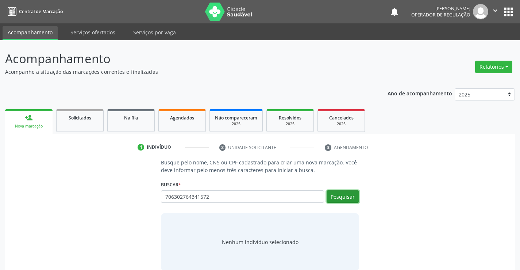
click at [340, 195] on button "Pesquisar" at bounding box center [342, 196] width 32 height 12
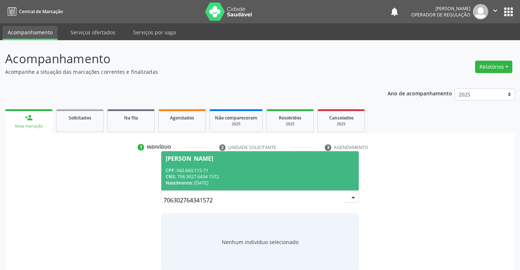
click at [296, 178] on div "CNS: 706 3027 6434 1572" at bounding box center [260, 176] width 188 height 6
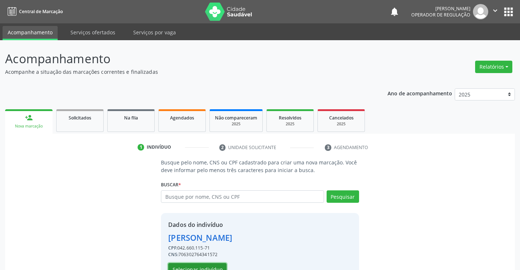
click at [206, 265] on button "Selecionar indivíduo" at bounding box center [197, 269] width 58 height 12
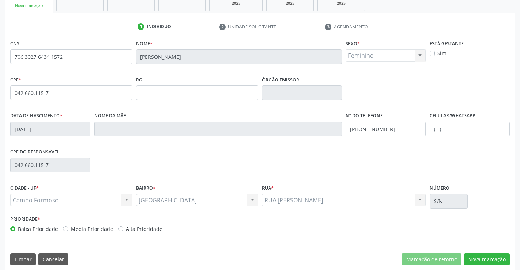
scroll to position [126, 0]
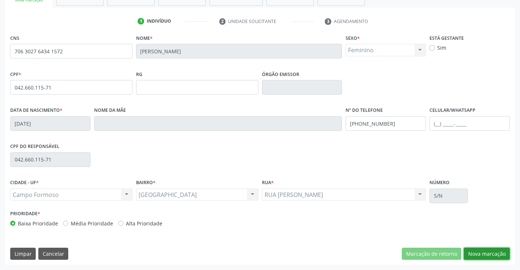
click at [480, 252] on button "Nova marcação" at bounding box center [487, 253] width 46 height 12
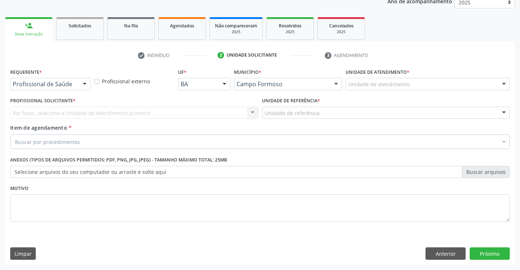
scroll to position [92, 0]
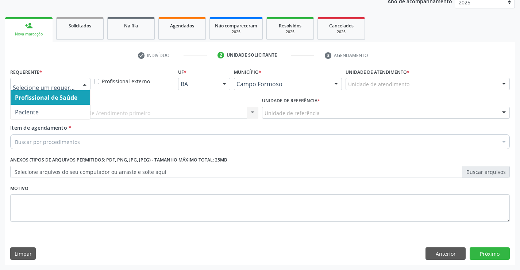
click at [85, 83] on div at bounding box center [84, 84] width 11 height 12
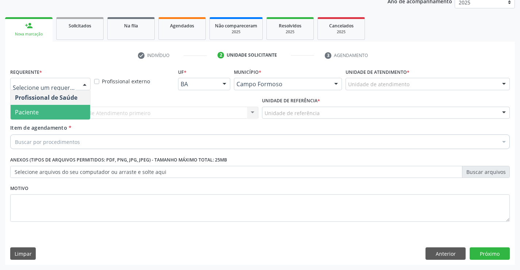
click at [54, 113] on span "Paciente" at bounding box center [51, 112] width 80 height 15
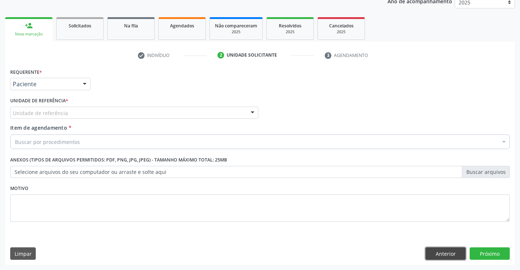
click at [428, 253] on button "Anterior" at bounding box center [445, 253] width 40 height 12
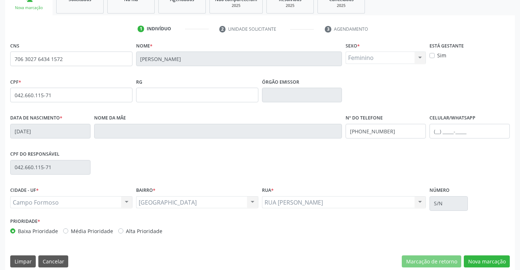
scroll to position [126, 0]
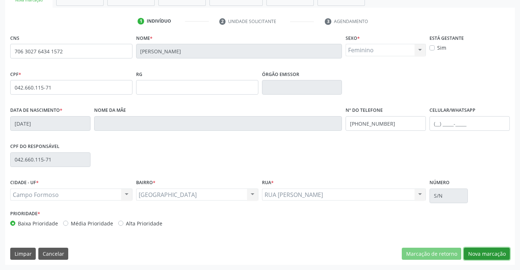
click at [485, 252] on button "Nova marcação" at bounding box center [487, 253] width 46 height 12
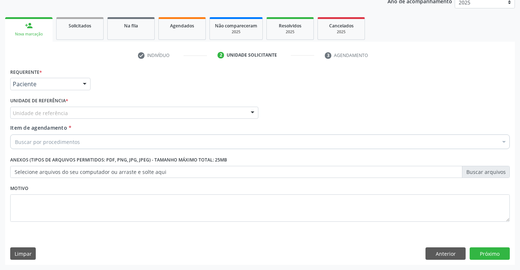
scroll to position [92, 0]
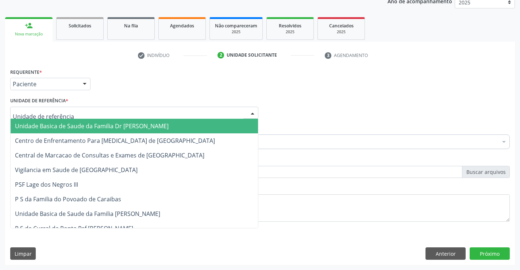
click at [77, 112] on div at bounding box center [134, 113] width 248 height 12
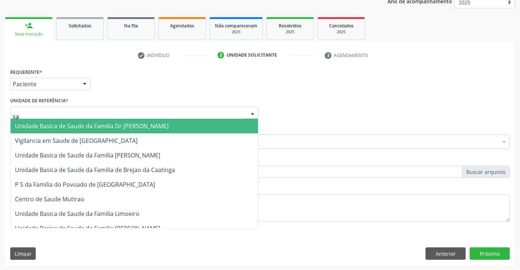
type input "sao"
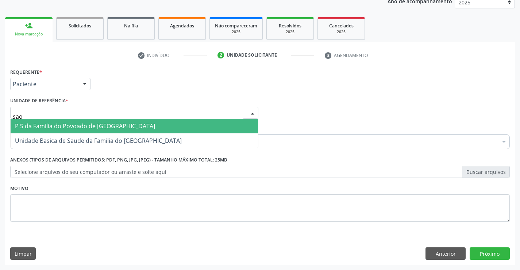
click at [88, 125] on span "P S da Familia do Povoado de [GEOGRAPHIC_DATA]" at bounding box center [85, 126] width 140 height 8
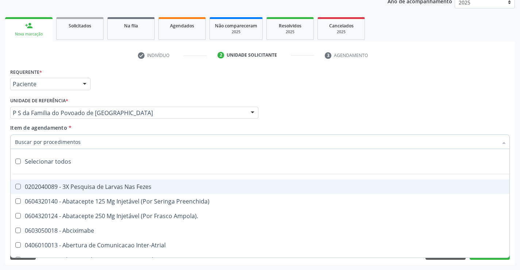
click at [87, 143] on div at bounding box center [259, 141] width 499 height 15
click at [89, 143] on input "Item de agendamento *" at bounding box center [256, 141] width 483 height 15
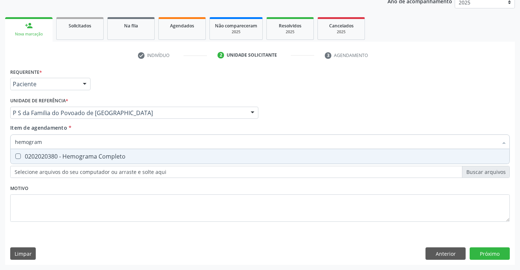
type input "hemograma"
click at [89, 156] on div "0202020380 - Hemograma Completo" at bounding box center [260, 156] width 490 height 6
checkbox Completo "true"
type input "hemograma"
click at [82, 185] on div "Requerente * Paciente Profissional de Saúde Paciente Nenhum resultado encontrad…" at bounding box center [259, 148] width 499 height 165
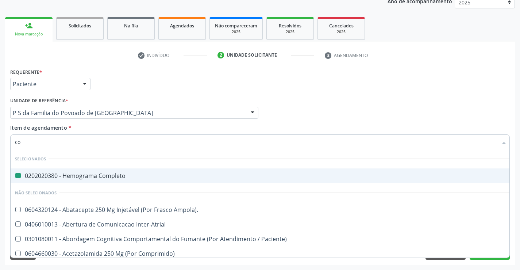
type input "col"
checkbox Completo "false"
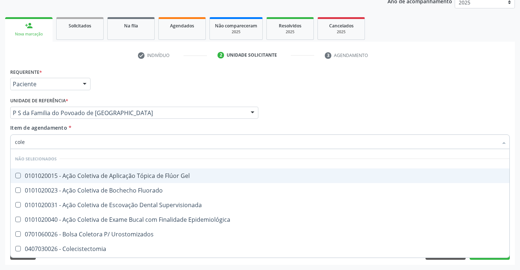
type input "coles"
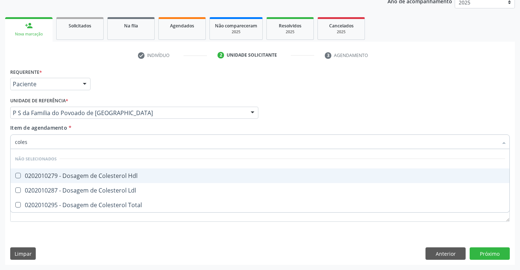
drag, startPoint x: 112, startPoint y: 173, endPoint x: 112, endPoint y: 186, distance: 13.1
click at [112, 178] on div "0202010279 - Dosagem de Colesterol Hdl" at bounding box center [260, 176] width 490 height 6
checkbox Hdl "true"
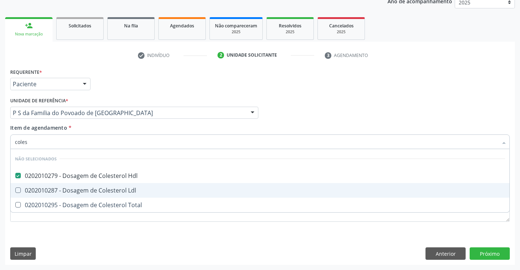
click at [111, 190] on div "0202010287 - Dosagem de Colesterol Ldl" at bounding box center [260, 190] width 490 height 6
checkbox Ldl "true"
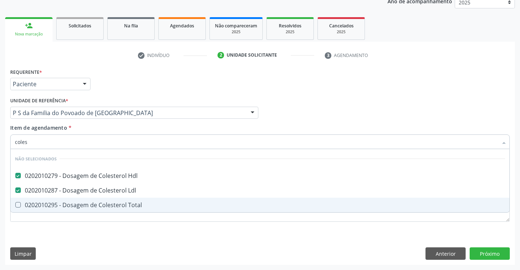
click at [109, 204] on div "0202010295 - Dosagem de Colesterol Total" at bounding box center [260, 205] width 490 height 6
checkbox Total "true"
click at [101, 237] on div "Requerente * Paciente Profissional de Saúde Paciente Nenhum resultado encontrad…" at bounding box center [260, 165] width 510 height 198
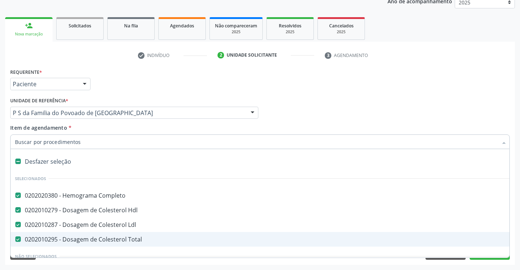
click at [84, 143] on input "Item de agendamento *" at bounding box center [256, 141] width 483 height 15
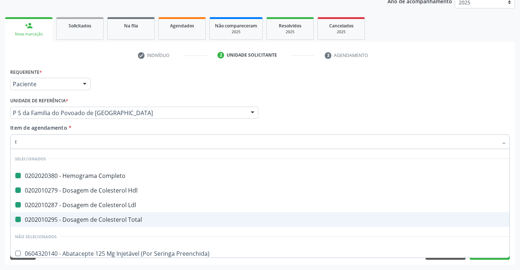
type input "tr"
checkbox Completo "false"
checkbox Ldl "false"
checkbox Hdl "false"
checkbox Total "false"
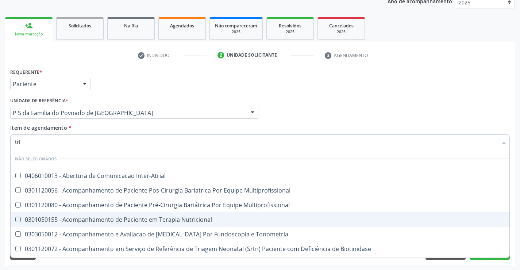
type input "trig"
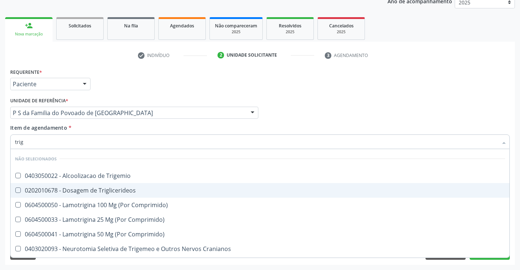
click at [85, 189] on div "0202010678 - Dosagem de Triglicerideos" at bounding box center [260, 190] width 490 height 6
checkbox Triglicerideos "true"
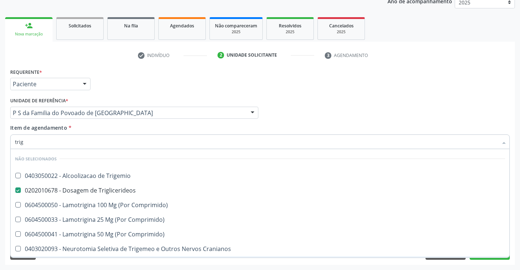
type input "trig"
click at [73, 262] on div "Requerente * Paciente Profissional de Saúde Paciente Nenhum resultado encontrad…" at bounding box center [260, 165] width 510 height 198
checkbox Trigemio "true"
checkbox Comprimido\) "true"
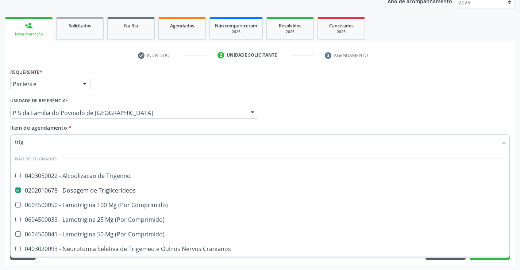
checkbox Comprimido\) "true"
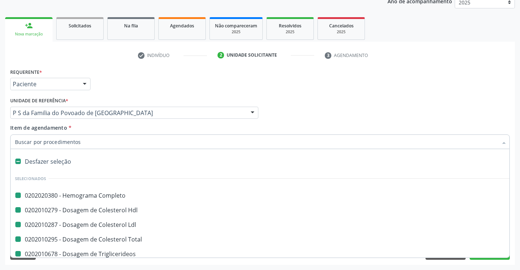
type input "u"
checkbox Completo "false"
checkbox Ldl "false"
checkbox Hdl "false"
checkbox Total "false"
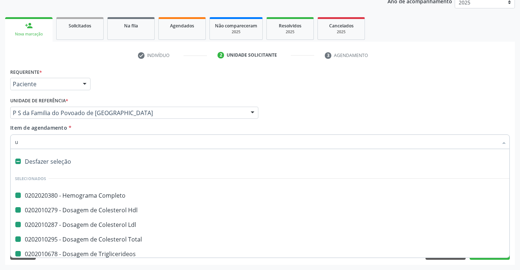
checkbox Triglicerideos "false"
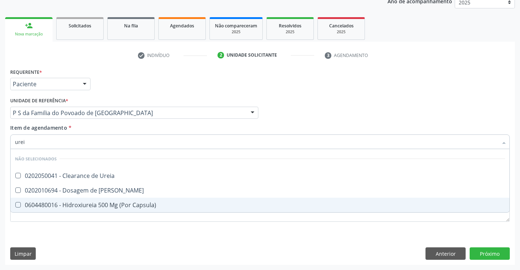
type input "ureia"
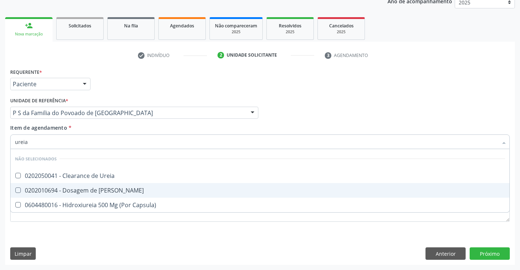
click at [86, 190] on div "0202010694 - Dosagem de [PERSON_NAME]" at bounding box center [260, 190] width 490 height 6
checkbox Ureia "true"
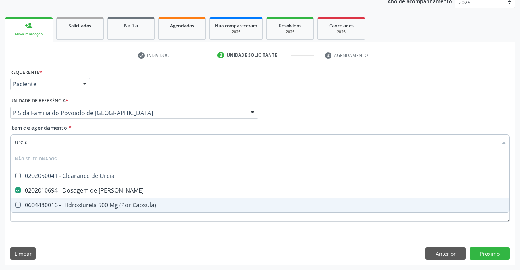
type input "ureia"
click at [80, 232] on div "Requerente * Paciente Profissional de Saúde Paciente Nenhum resultado encontrad…" at bounding box center [260, 165] width 510 height 198
checkbox Ureia "true"
checkbox Capsula\) "true"
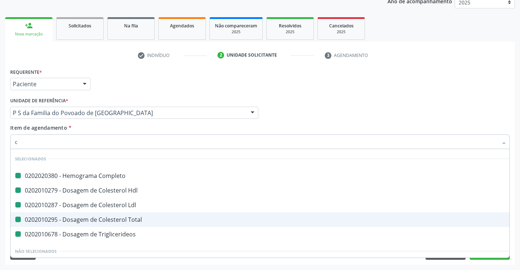
type input "cr"
checkbox Completo "false"
checkbox Ldl "false"
checkbox Hdl "false"
checkbox Total "false"
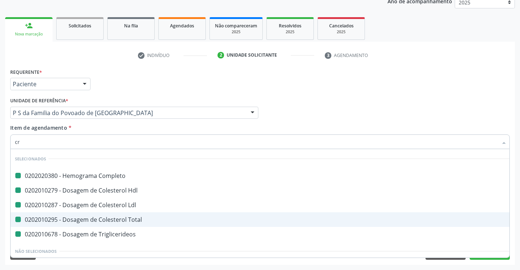
checkbox Triglicerideos "false"
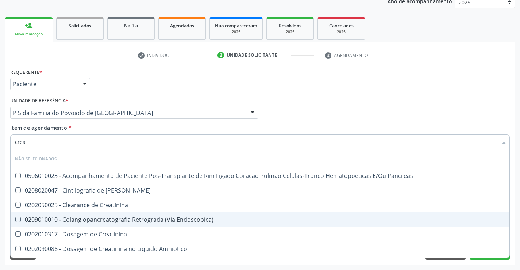
type input "creat"
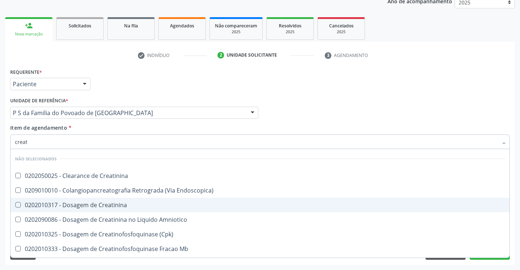
click at [90, 204] on div "0202010317 - Dosagem de Creatinina" at bounding box center [260, 205] width 490 height 6
checkbox Creatinina "true"
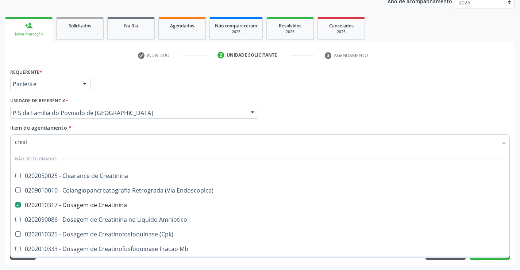
type input "creat"
click at [85, 260] on div "Requerente * Paciente Profissional de Saúde Paciente Nenhum resultado encontrad…" at bounding box center [260, 165] width 510 height 198
checkbox Creatinina "true"
checkbox Endoscopica\) "true"
checkbox Amniotico "true"
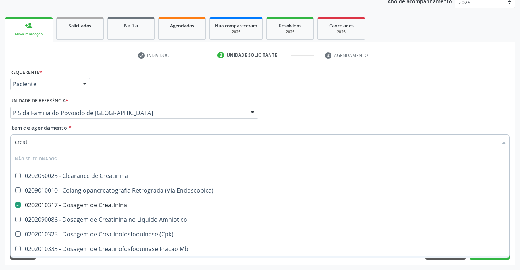
checkbox \(Cpk\) "true"
checkbox Oncologia "true"
checkbox Mb "true"
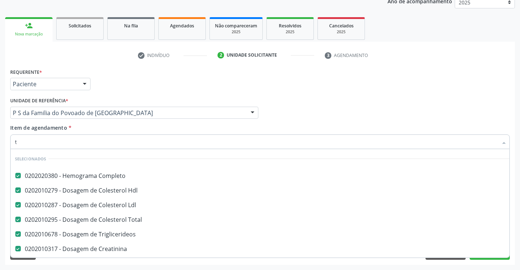
scroll to position [3, 0]
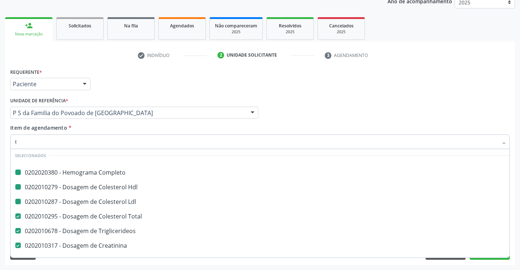
type input "tg"
checkbox Completo "false"
checkbox Ldl "false"
checkbox Hdl "false"
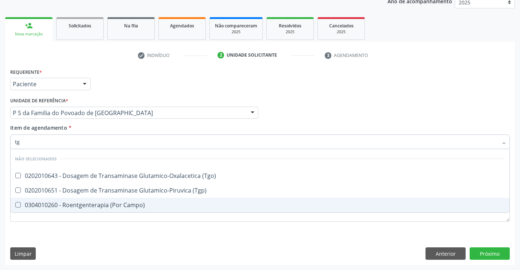
scroll to position [0, 0]
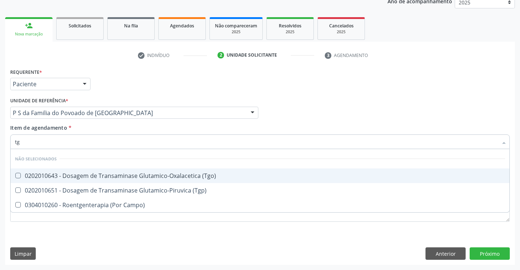
drag, startPoint x: 155, startPoint y: 172, endPoint x: 154, endPoint y: 187, distance: 15.4
click at [155, 178] on div "0202010643 - Dosagem de Transaminase Glutamico-Oxalacetica (Tgo)" at bounding box center [260, 176] width 490 height 6
checkbox \(Tgo\) "true"
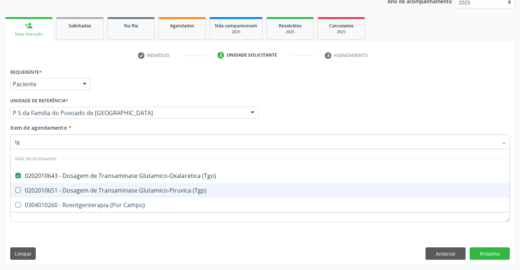
click at [154, 188] on div "0202010651 - Dosagem de Transaminase Glutamico-Piruvica (Tgp)" at bounding box center [260, 190] width 490 height 6
checkbox \(Tgp\) "true"
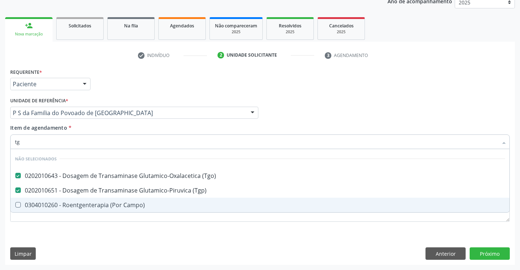
click at [123, 238] on div "Requerente * Paciente Profissional de Saúde Paciente Nenhum resultado encontrad…" at bounding box center [260, 165] width 510 height 198
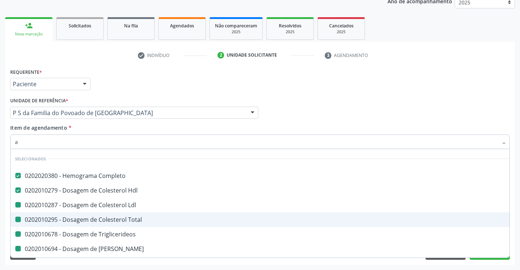
type input "ac"
checkbox Ldl "false"
checkbox Total "false"
checkbox Triglicerideos "false"
checkbox Ureia "false"
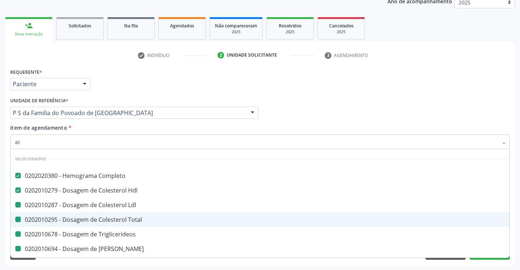
checkbox Creatinina "false"
checkbox \(Tgo\) "false"
checkbox \(Tgp\) "false"
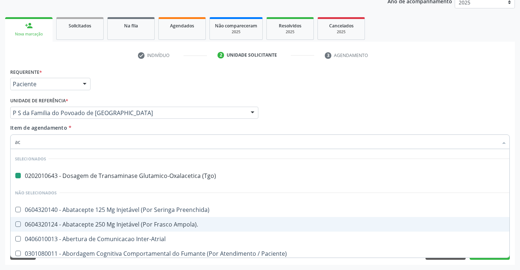
type input "aci"
checkbox \(Tgo\) "false"
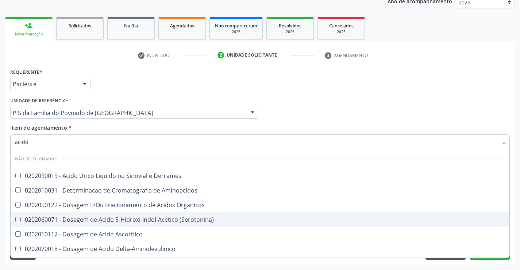
type input "acido u"
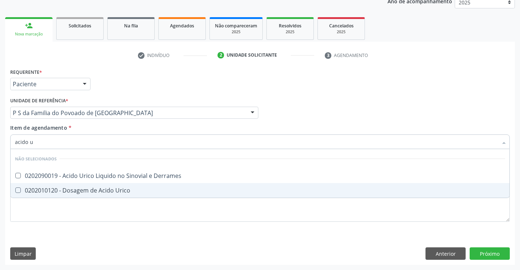
click at [77, 192] on div "0202010120 - Dosagem de Acido Urico" at bounding box center [260, 190] width 490 height 6
checkbox Urico "true"
click at [74, 222] on div "Requerente * Paciente Profissional de Saúde Paciente Nenhum resultado encontrad…" at bounding box center [259, 148] width 499 height 165
checkbox Derrames "true"
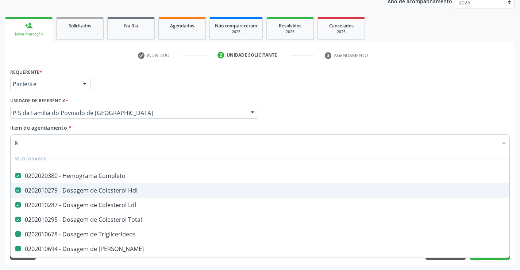
type input "gl"
checkbox Triglicerideos "false"
checkbox Ureia "false"
checkbox Creatinina "false"
checkbox \(Tgo\) "false"
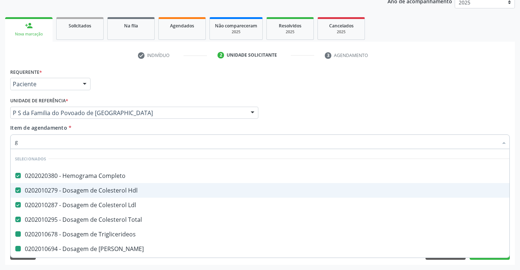
checkbox \(Tgp\) "false"
checkbox Urico "false"
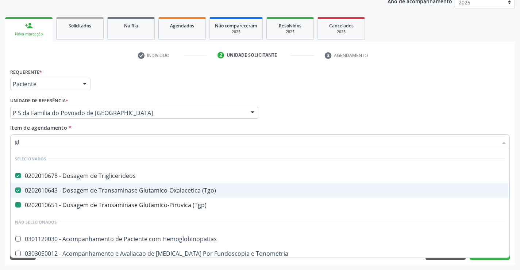
type input "gli"
checkbox \(Tgp\) "false"
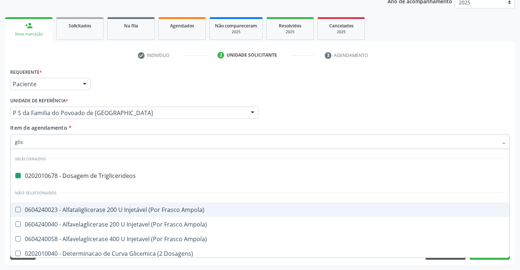
type input "glico"
checkbox Triglicerideos "false"
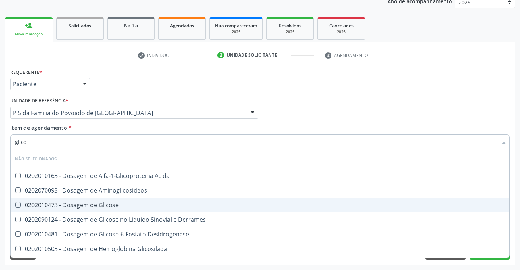
click at [108, 203] on div "0202010473 - Dosagem de Glicose" at bounding box center [260, 205] width 490 height 6
checkbox Glicose "true"
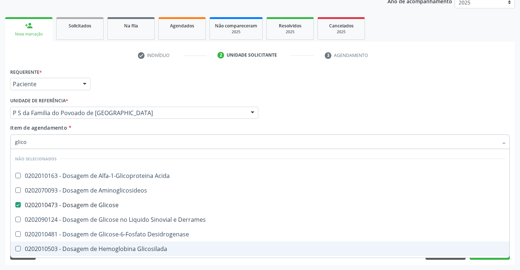
type input "glico"
click at [103, 266] on div "Acompanhamento Acompanhe a situação das marcações correntes e finalizadas Relat…" at bounding box center [260, 108] width 520 height 321
checkbox Acida "true"
checkbox Desidrogenase "true"
checkbox Glicosilada "true"
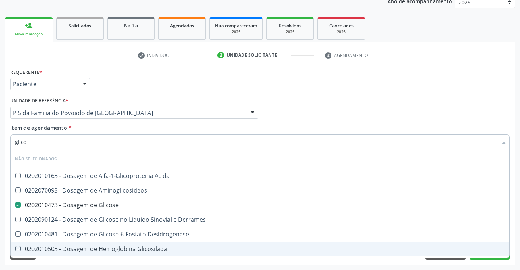
checkbox Quantitativa "true"
checkbox Urina "true"
checkbox Glicose "true"
checkbox Derrames "true"
checkbox Aminoglicosideos "true"
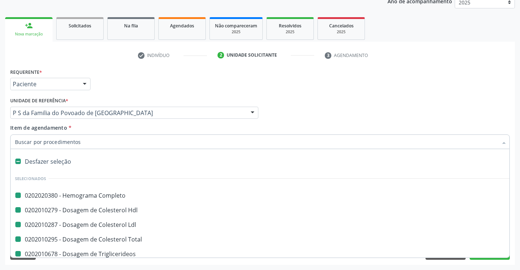
type input "f"
checkbox Completo "false"
checkbox Ldl "false"
checkbox Triglicerideos "false"
checkbox Ureia "false"
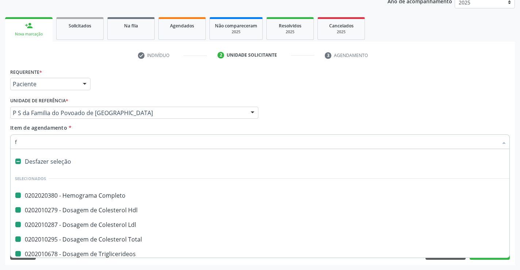
checkbox Creatinina "false"
checkbox \(Tgo\) "false"
checkbox \(Tgp\) "false"
checkbox Total "false"
checkbox Hdl "false"
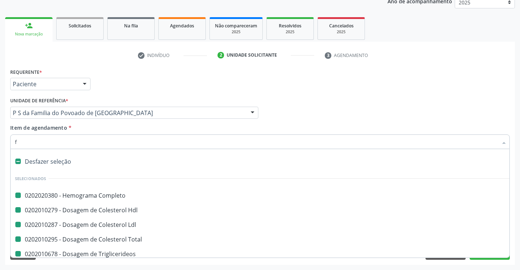
checkbox Urico "false"
checkbox Glicose "false"
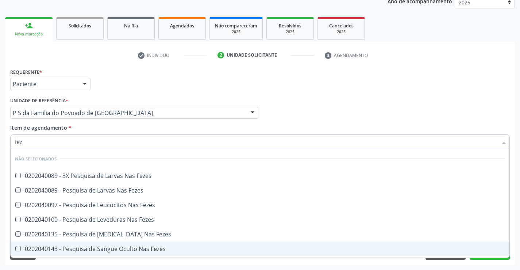
type input "feze"
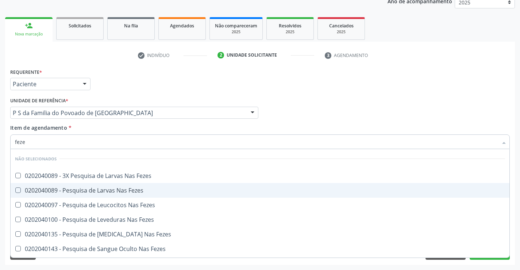
click at [111, 189] on div "0202040089 - Pesquisa de Larvas Nas Fezes" at bounding box center [260, 190] width 490 height 6
checkbox Fezes "true"
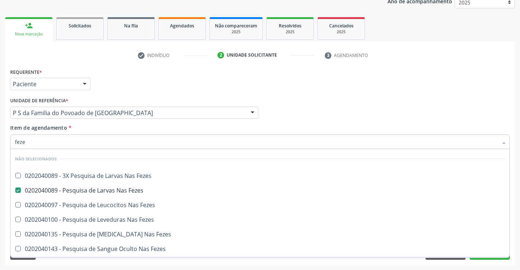
type input "feze"
click at [100, 263] on div "Requerente * Paciente Profissional de Saúde Paciente Nenhum resultado encontrad…" at bounding box center [260, 165] width 510 height 198
checkbox Fezes "true"
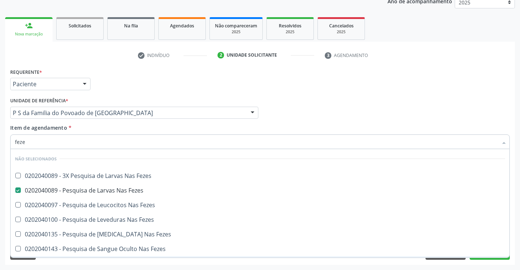
checkbox Fezes "true"
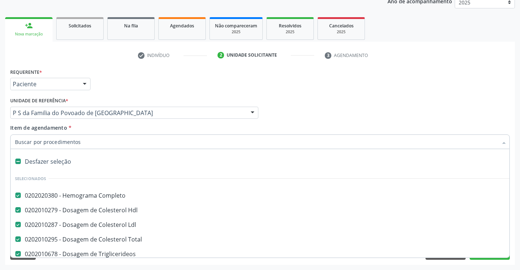
type input "u"
checkbox Creatinina "false"
checkbox \(Tgo\) "false"
checkbox \(Tgp\) "false"
checkbox Urico "false"
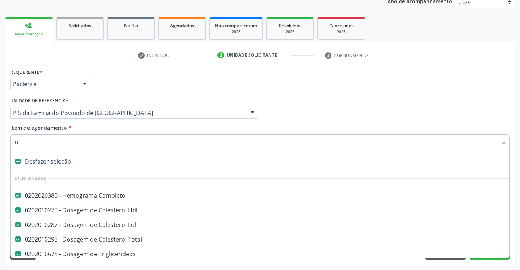
checkbox Glicose "false"
checkbox Fezes "false"
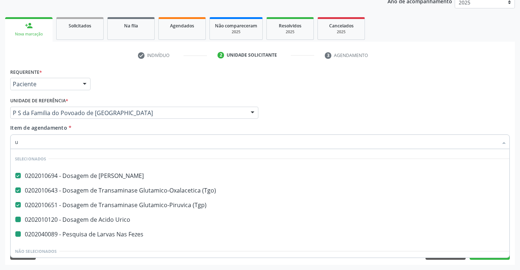
type input "ur"
checkbox Fezes "false"
checkbox Urico "false"
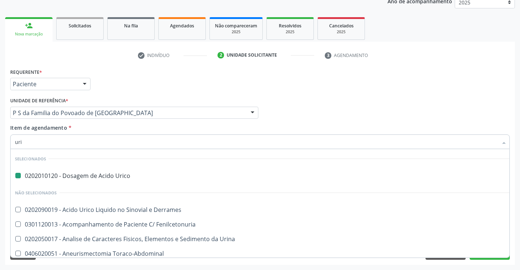
type input "urin"
checkbox Urico "false"
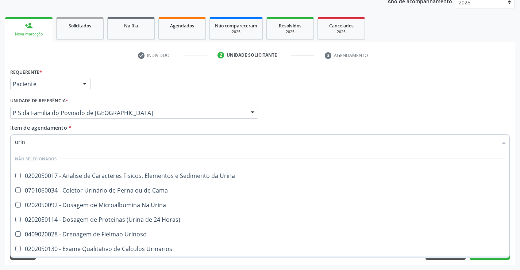
type input "urina"
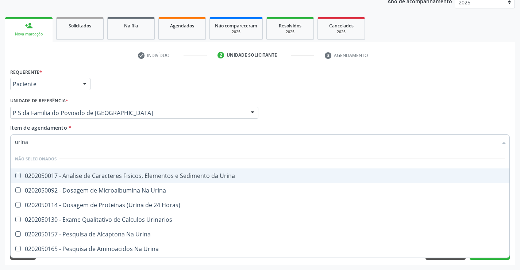
click at [89, 175] on div "0202050017 - Analise de Caracteres Fisicos, Elementos e Sedimento da Urina" at bounding box center [260, 176] width 490 height 6
checkbox Urina "true"
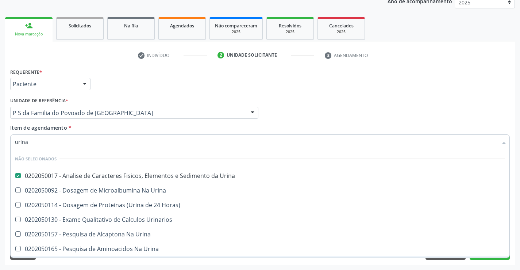
click at [68, 263] on div "Requerente * Paciente Profissional de Saúde Paciente Nenhum resultado encontrad…" at bounding box center [260, 165] width 510 height 198
checkbox Urina "true"
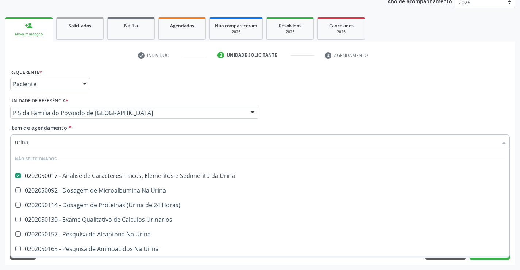
checkbox Urinarios "true"
checkbox Urina "true"
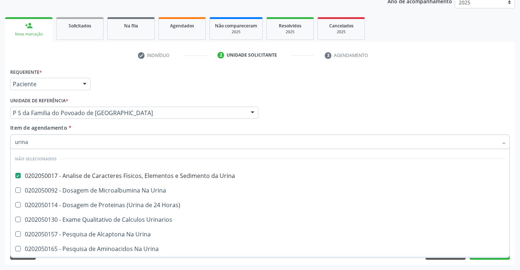
checkbox Urina "true"
checkbox Horas\) "true"
checkbox Urina "true"
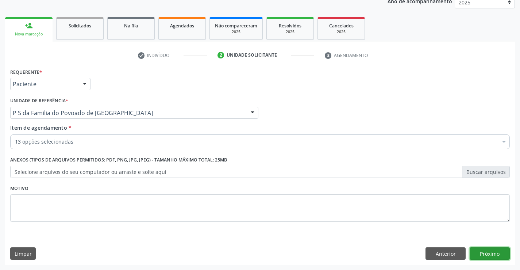
click at [485, 252] on button "Próximo" at bounding box center [489, 253] width 40 height 12
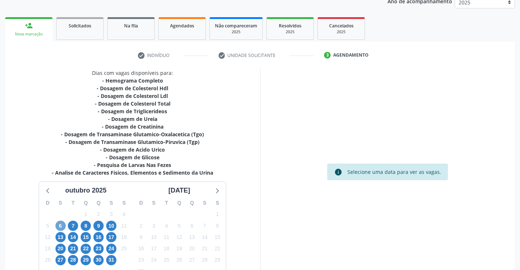
click at [61, 224] on span "6" at bounding box center [60, 225] width 10 height 10
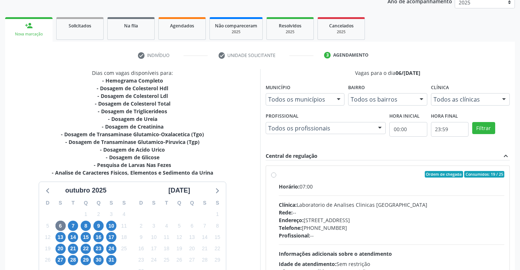
click at [279, 176] on label "Ordem de chegada Consumidos: 19 / 25 Horário: 07:00 Clínica: Laboratorio de Ana…" at bounding box center [392, 227] width 226 height 112
click at [275, 176] on input "Ordem de chegada Consumidos: 19 / 25 Horário: 07:00 Clínica: Laboratorio de Ana…" at bounding box center [273, 174] width 5 height 7
radio input "true"
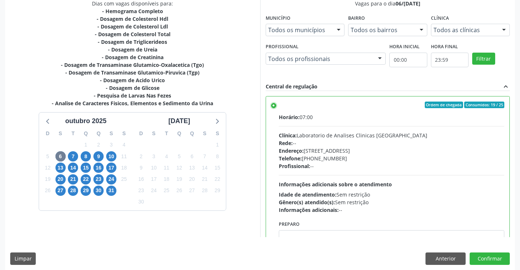
scroll to position [166, 0]
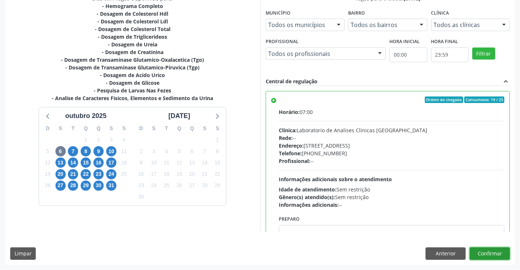
click at [485, 251] on button "Confirmar" at bounding box center [489, 253] width 40 height 12
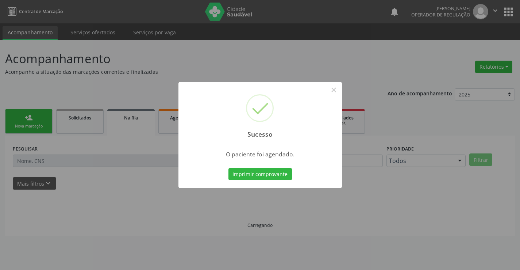
scroll to position [0, 0]
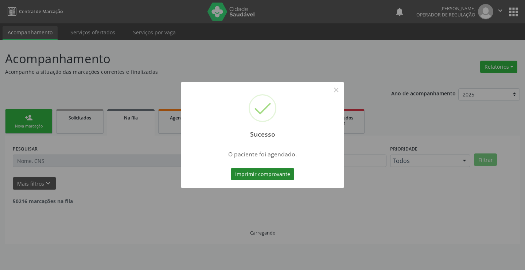
click at [275, 173] on button "Imprimir comprovante" at bounding box center [262, 174] width 63 height 12
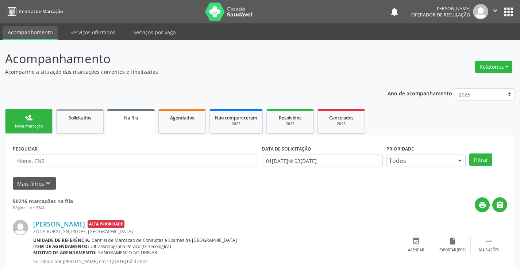
click at [43, 126] on div "Nova marcação" at bounding box center [29, 125] width 36 height 5
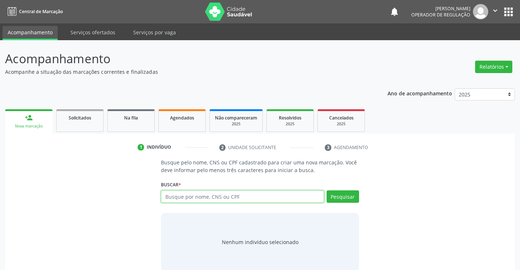
click at [223, 195] on input "text" at bounding box center [242, 196] width 163 height 12
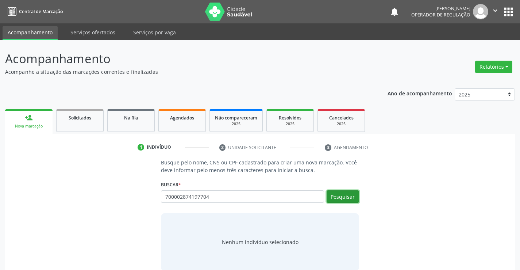
click at [346, 200] on button "Pesquisar" at bounding box center [342, 196] width 32 height 12
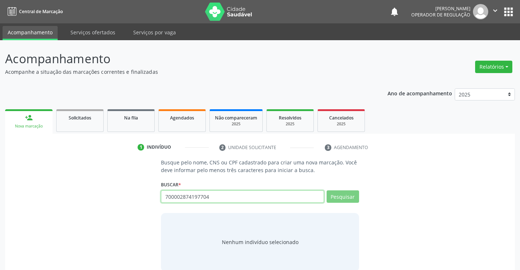
click at [214, 197] on input "700002874197704" at bounding box center [242, 196] width 163 height 12
type input "7"
type input "700002"
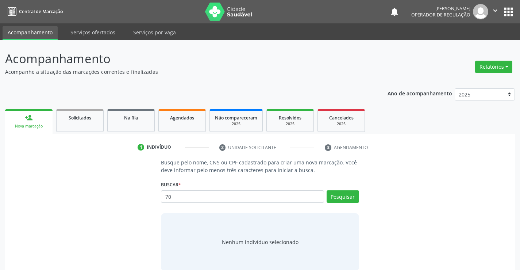
type input "7"
type input "700002874197704"
click at [338, 197] on button "Pesquisar" at bounding box center [342, 196] width 32 height 12
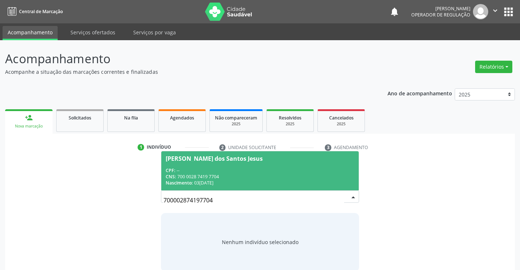
click at [308, 172] on div "CPF: --" at bounding box center [260, 170] width 188 height 6
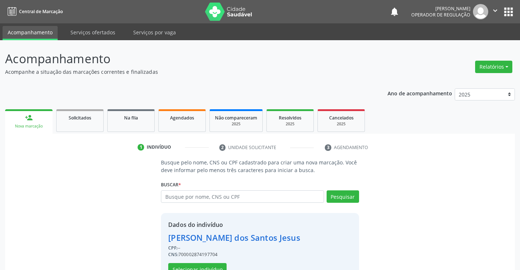
click at [209, 262] on div "Dados do indivíduo [PERSON_NAME] Jesus CPF: -- CNS: 700002874197704 Selecionar …" at bounding box center [234, 247] width 132 height 55
click at [209, 265] on button "Selecionar indivíduo" at bounding box center [197, 269] width 58 height 12
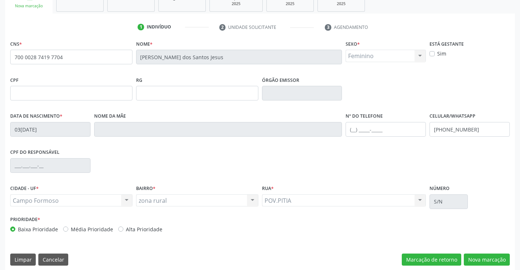
scroll to position [126, 0]
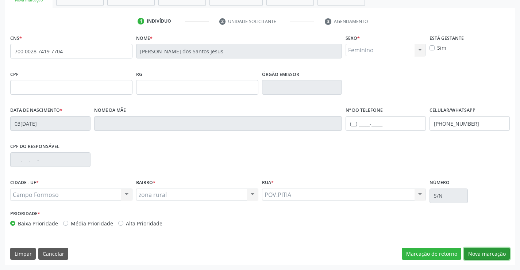
click at [477, 254] on button "Nova marcação" at bounding box center [487, 253] width 46 height 12
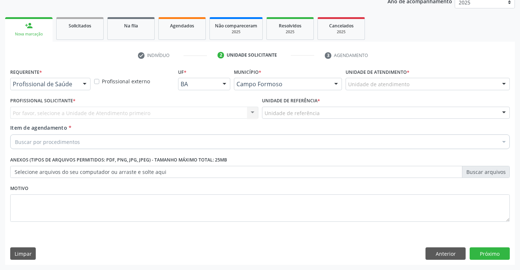
scroll to position [92, 0]
click at [83, 84] on div at bounding box center [84, 84] width 11 height 12
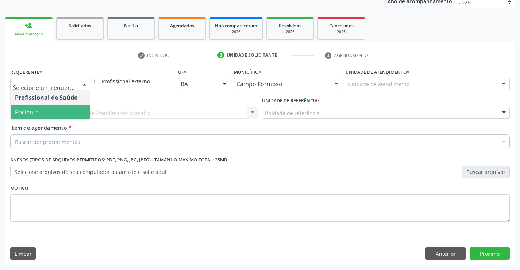
click at [72, 111] on span "Paciente" at bounding box center [51, 112] width 80 height 15
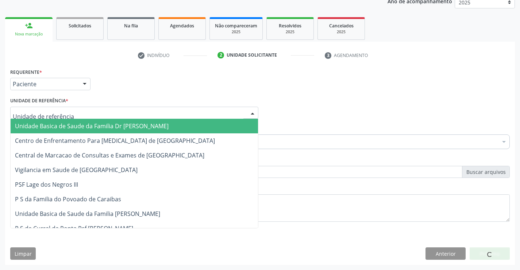
click at [73, 112] on div at bounding box center [134, 113] width 248 height 12
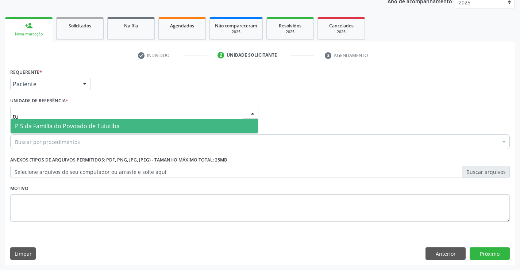
type input "tui"
click at [73, 126] on span "P S da Familia do Povoado de Tuiutiba" at bounding box center [67, 126] width 105 height 8
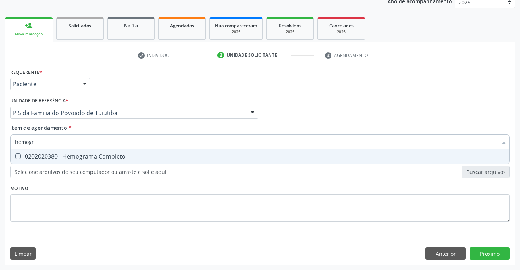
type input "hemogra"
click at [124, 157] on div "0202020380 - Hemograma Completo" at bounding box center [260, 156] width 490 height 6
checkbox Completo "true"
type input "hemogra"
click at [122, 184] on div "Requerente * Paciente Profissional de Saúde Paciente Nenhum resultado encontrad…" at bounding box center [259, 148] width 499 height 165
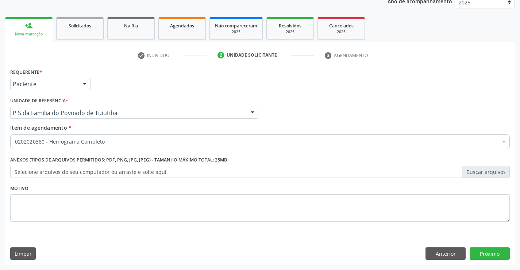
click at [134, 146] on div "0202020380 - Hemograma Completo" at bounding box center [259, 141] width 499 height 15
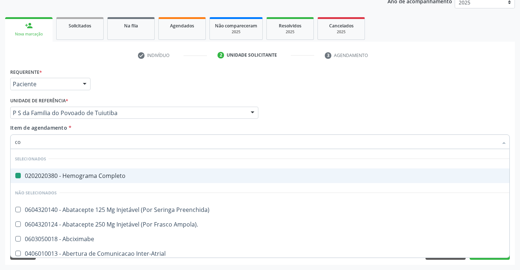
type input "col"
checkbox Completo "false"
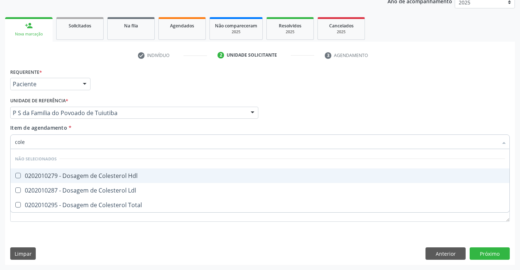
type input "coles"
drag, startPoint x: 123, startPoint y: 174, endPoint x: 123, endPoint y: 185, distance: 10.6
click at [123, 177] on div "0202010279 - Dosagem de Colesterol Hdl" at bounding box center [260, 176] width 490 height 6
checkbox Hdl "true"
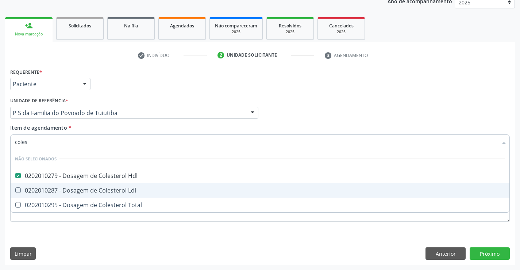
click at [123, 187] on div "0202010287 - Dosagem de Colesterol Ldl" at bounding box center [260, 190] width 490 height 6
checkbox Ldl "true"
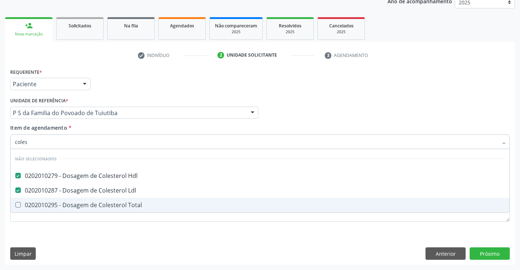
click at [123, 202] on div "0202010295 - Dosagem de Colesterol Total" at bounding box center [260, 205] width 490 height 6
checkbox Total "true"
type input "coles"
click at [121, 230] on div "Requerente * Paciente Profissional de Saúde Paciente Nenhum resultado encontrad…" at bounding box center [259, 148] width 499 height 165
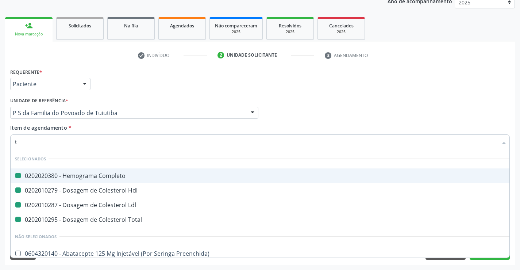
type input "tr"
checkbox Completo "false"
checkbox Ldl "false"
checkbox Hdl "false"
checkbox Total "false"
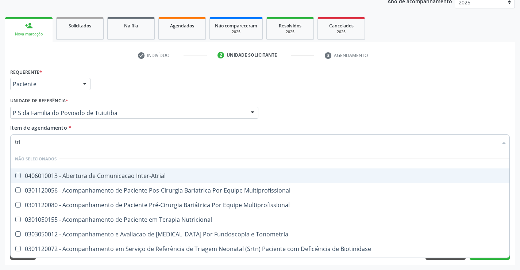
type input "trig"
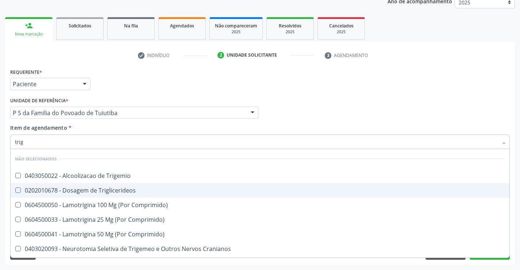
click at [121, 189] on div "0202010678 - Dosagem de Triglicerideos" at bounding box center [260, 190] width 490 height 6
checkbox Triglicerideos "true"
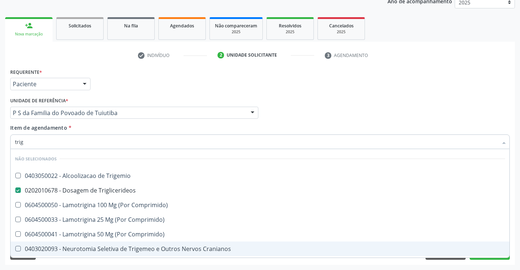
type input "trig"
click at [109, 266] on div "Acompanhamento Acompanhe a situação das marcações correntes e finalizadas Relat…" at bounding box center [260, 108] width 520 height 321
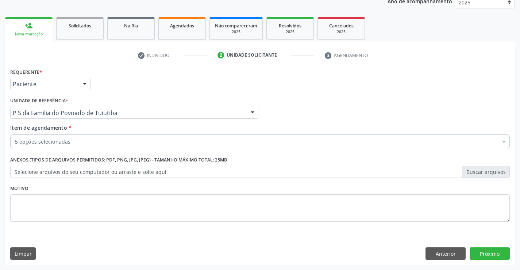
checkbox Completo "true"
checkbox Ldl "true"
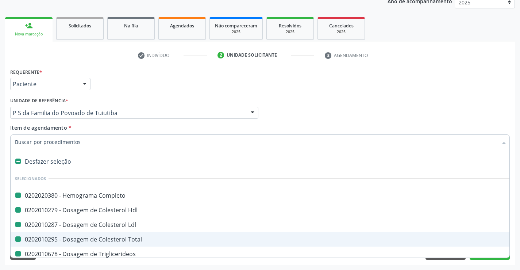
type input "u"
checkbox Completo "false"
checkbox Ldl "false"
checkbox Hdl "false"
checkbox Total "false"
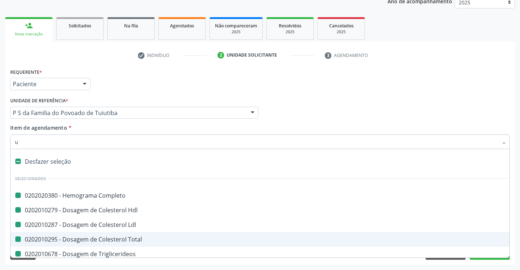
checkbox Triglicerideos "false"
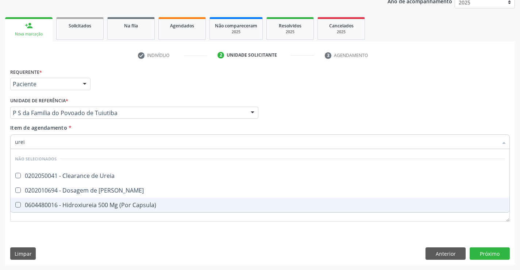
type input "ureia"
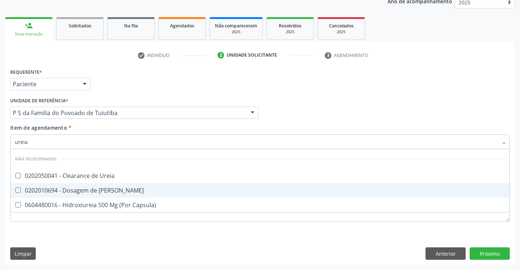
click at [86, 195] on span "0202010694 - Dosagem de [PERSON_NAME]" at bounding box center [260, 190] width 499 height 15
checkbox Ureia "true"
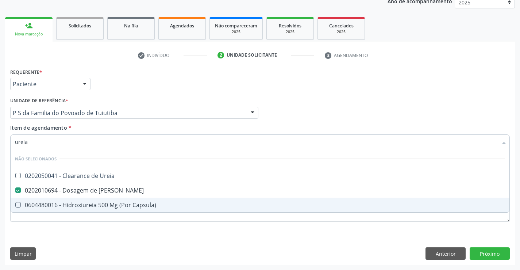
type input "ureia"
click at [78, 228] on div "Requerente * Paciente Profissional de Saúde Paciente Nenhum resultado encontrad…" at bounding box center [259, 148] width 499 height 165
checkbox Ureia "true"
checkbox Capsula\) "true"
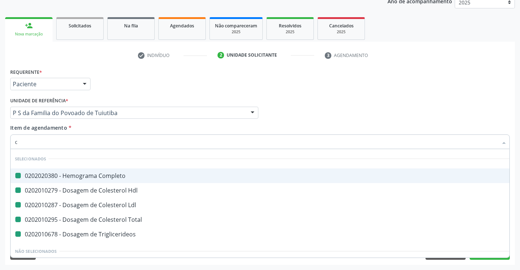
type input "cr"
checkbox Completo "false"
checkbox Ldl "false"
checkbox Hdl "false"
checkbox Total "false"
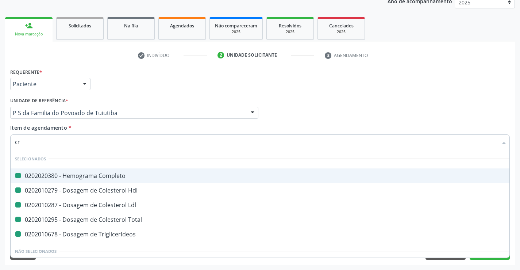
checkbox Triglicerideos "false"
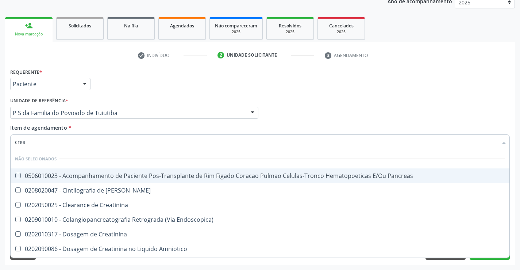
type input "creat"
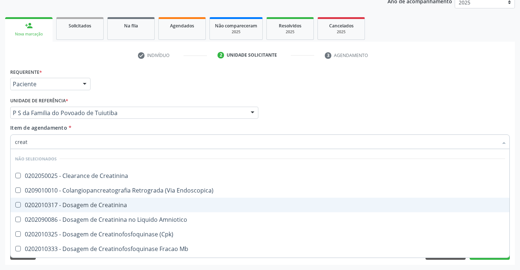
click at [105, 206] on div "0202010317 - Dosagem de Creatinina" at bounding box center [260, 205] width 490 height 6
checkbox Creatinina "true"
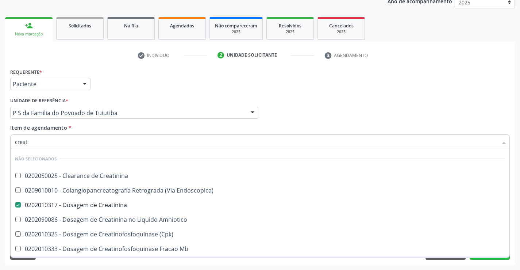
click at [99, 263] on div "Requerente * Paciente Profissional de Saúde Paciente Nenhum resultado encontrad…" at bounding box center [260, 165] width 510 height 198
checkbox Creatinina "true"
checkbox Endoscopica\) "true"
checkbox Amniotico "true"
checkbox \(Cpk\) "true"
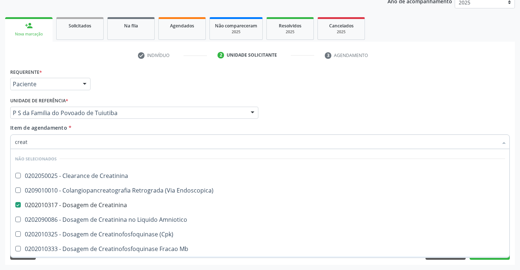
checkbox Oncologia "true"
checkbox Mb "true"
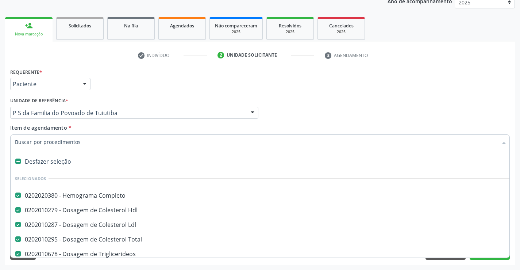
type input "t"
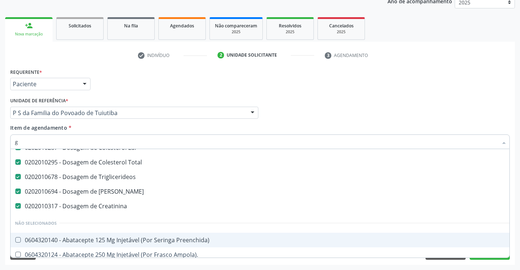
scroll to position [38, 0]
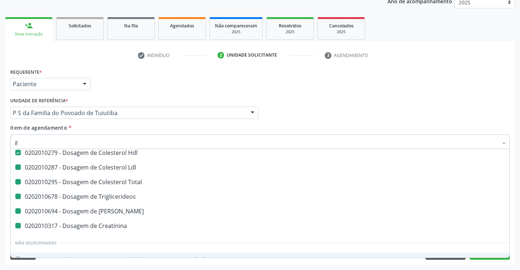
type input "gl"
checkbox Ldl "false"
checkbox Total "false"
checkbox Triglicerideos "false"
checkbox Ureia "false"
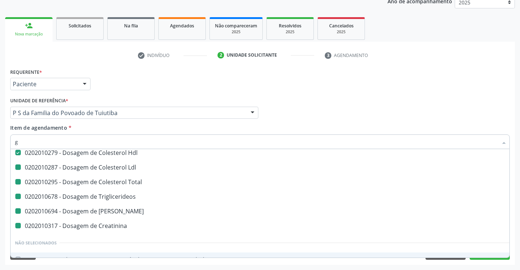
checkbox Creatinina "false"
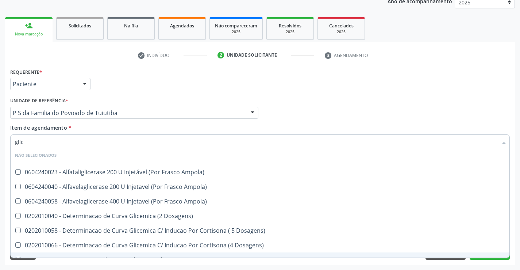
type input "glico"
checkbox Triglicerideos "false"
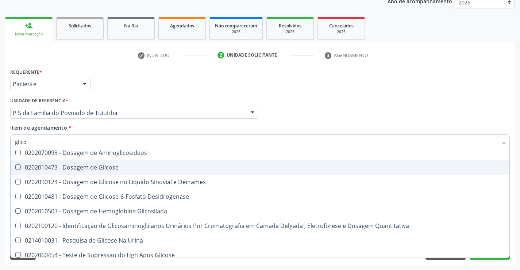
click at [77, 170] on div "0202010473 - Dosagem de Glicose" at bounding box center [260, 167] width 490 height 6
checkbox Glicose "true"
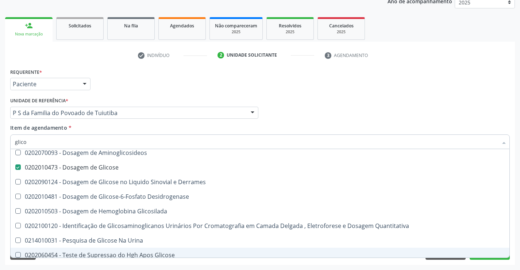
click at [124, 262] on div "Requerente * Paciente Profissional de Saúde Paciente Nenhum resultado encontrad…" at bounding box center [260, 165] width 510 height 198
checkbox Acida "true"
checkbox Derrames "true"
checkbox Desidrogenase "true"
checkbox Glicosilada "true"
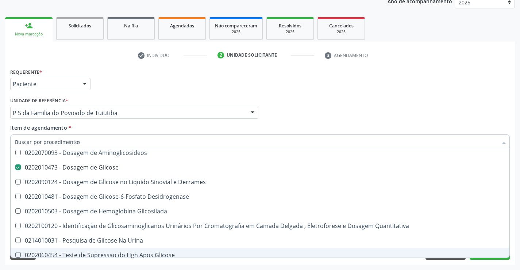
checkbox Quantitativa "true"
checkbox Urina "true"
checkbox Aminoglicosideos "true"
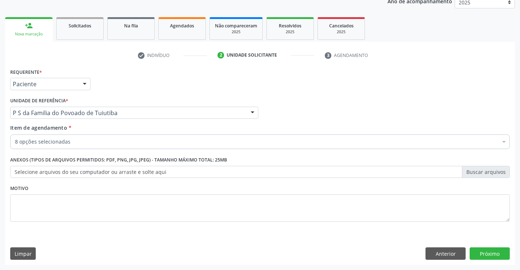
scroll to position [0, 0]
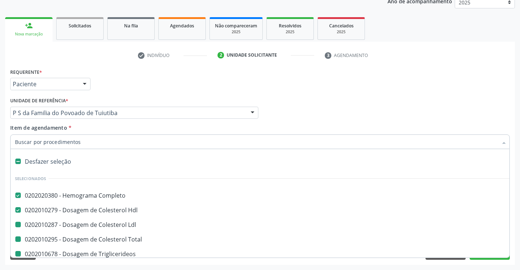
type input "u"
checkbox Ldl "false"
checkbox Total "false"
checkbox Triglicerideos "false"
checkbox Ureia "false"
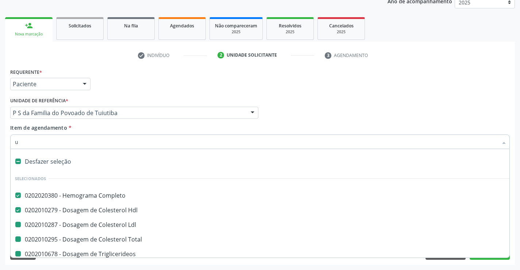
checkbox Creatinina "false"
checkbox Glicose "false"
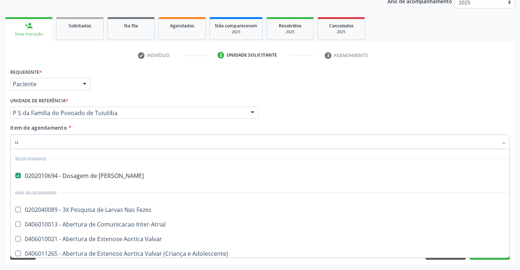
scroll to position [43, 0]
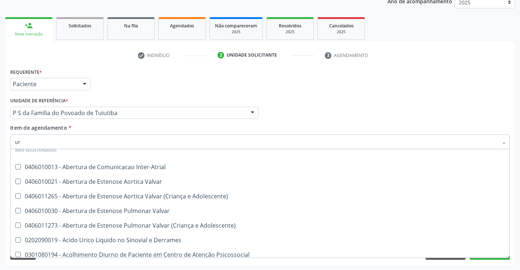
type input "uri"
checkbox Ureia "false"
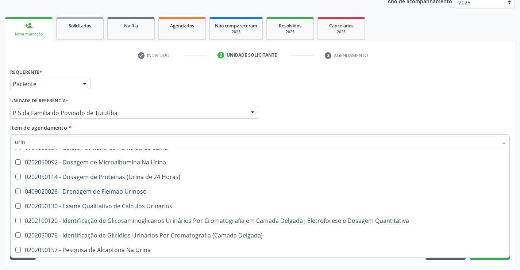
type input "urina"
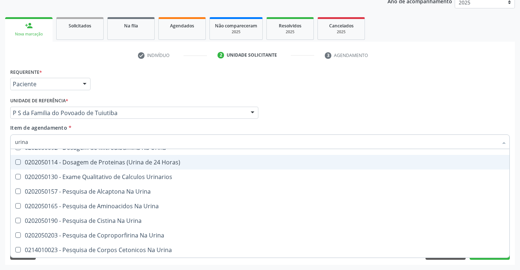
scroll to position [6, 0]
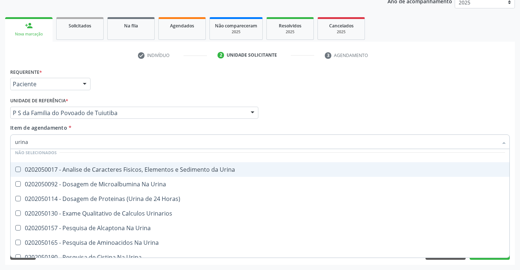
click at [127, 171] on div "0202050017 - Analise de Caracteres Fisicos, Elementos e Sedimento da Urina" at bounding box center [260, 169] width 490 height 6
checkbox Urina "true"
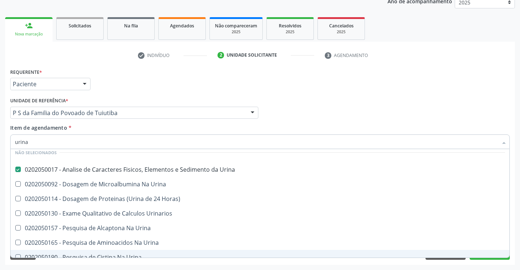
click at [126, 263] on div "Requerente * Paciente Profissional de Saúde Paciente Nenhum resultado encontrad…" at bounding box center [260, 165] width 510 height 198
checkbox Horas\) "true"
checkbox Urinarios "true"
checkbox Urina "true"
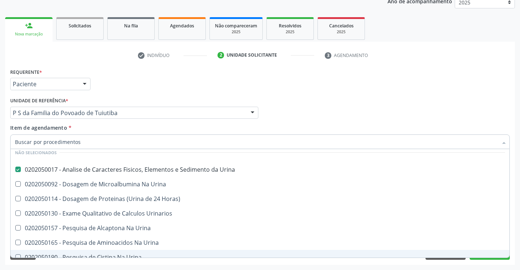
checkbox Urina "true"
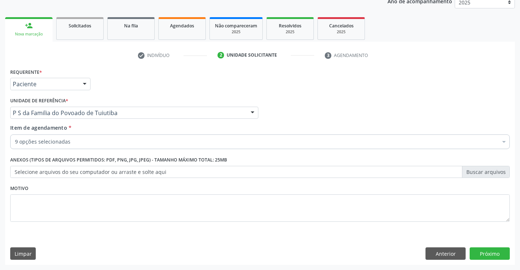
scroll to position [0, 0]
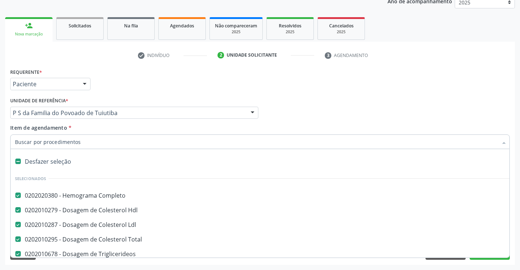
type input "t"
checkbox Urina "false"
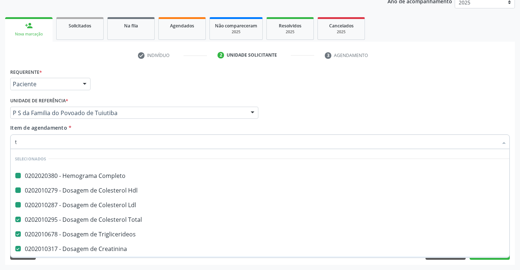
type input "tg"
checkbox Completo "false"
checkbox Ldl "false"
checkbox Hdl "false"
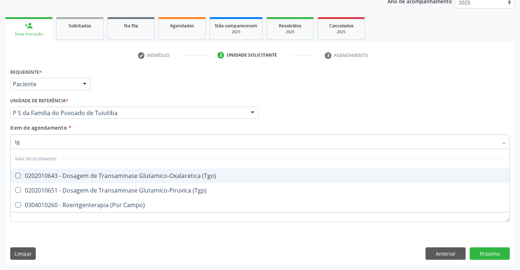
drag, startPoint x: 120, startPoint y: 175, endPoint x: 116, endPoint y: 199, distance: 24.5
click at [120, 175] on div "0202010643 - Dosagem de Transaminase Glutamico-Oxalacetica (Tgo)" at bounding box center [260, 176] width 490 height 6
checkbox \(Tgo\) "true"
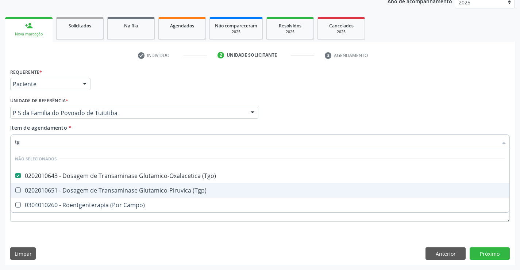
drag, startPoint x: 116, startPoint y: 192, endPoint x: 103, endPoint y: 213, distance: 24.9
click at [116, 192] on div "0202010651 - Dosagem de Transaminase Glutamico-Piruvica (Tgp)" at bounding box center [260, 190] width 490 height 6
checkbox \(Tgp\) "true"
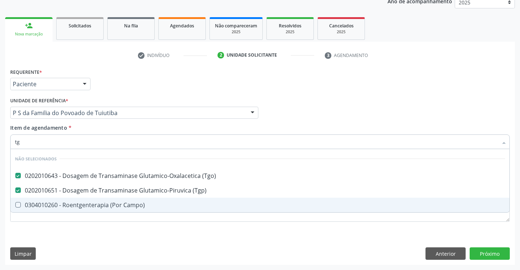
drag, startPoint x: 106, startPoint y: 228, endPoint x: 88, endPoint y: 175, distance: 55.9
click at [106, 228] on div "Requerente * Paciente Profissional de Saúde Paciente Nenhum resultado encontrad…" at bounding box center [259, 148] width 499 height 165
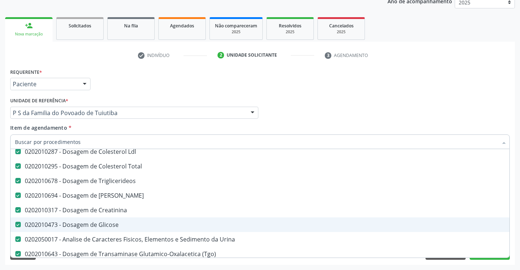
scroll to position [109, 0]
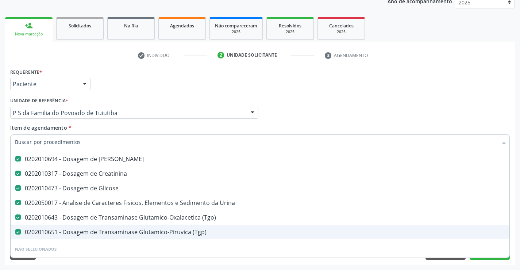
click at [256, 247] on li "Não selecionados" at bounding box center [299, 248] width 577 height 19
click at [280, 263] on div "Requerente * Paciente Profissional de Saúde Paciente Nenhum resultado encontrad…" at bounding box center [260, 165] width 510 height 198
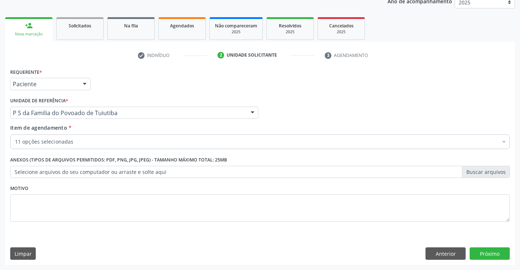
scroll to position [0, 0]
click at [490, 254] on button "Próximo" at bounding box center [489, 253] width 40 height 12
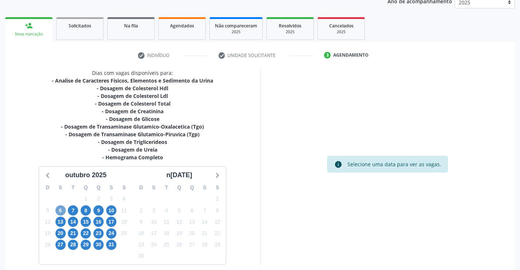
click at [62, 209] on span "6" at bounding box center [60, 210] width 10 height 10
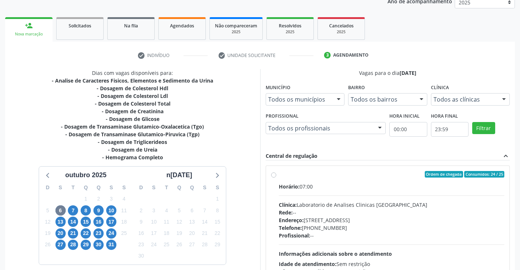
click at [279, 174] on label "Ordem de chegada Consumidos: 24 / 25 Horário: 07:00 Clínica: Laboratorio de Ana…" at bounding box center [392, 227] width 226 height 112
click at [274, 174] on input "Ordem de chegada Consumidos: 24 / 25 Horário: 07:00 Clínica: Laboratorio de Ana…" at bounding box center [273, 174] width 5 height 7
radio input "true"
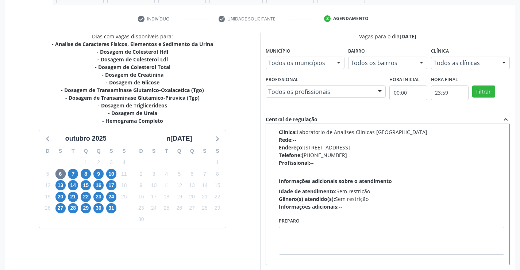
scroll to position [166, 0]
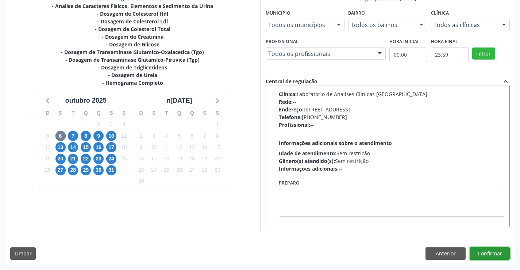
click at [477, 254] on button "Confirmar" at bounding box center [489, 253] width 40 height 12
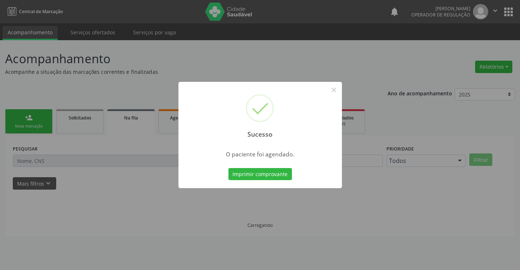
scroll to position [0, 0]
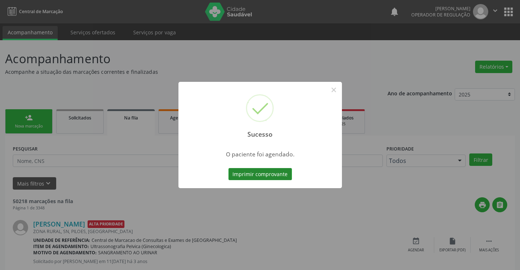
click at [278, 174] on button "Imprimir comprovante" at bounding box center [259, 174] width 63 height 12
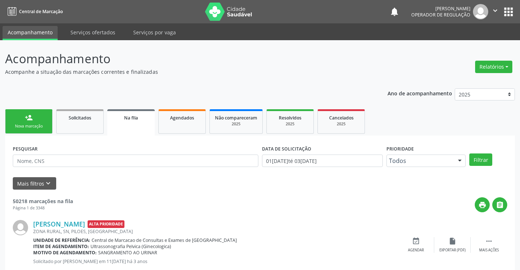
click at [44, 127] on div "Nova marcação" at bounding box center [29, 125] width 36 height 5
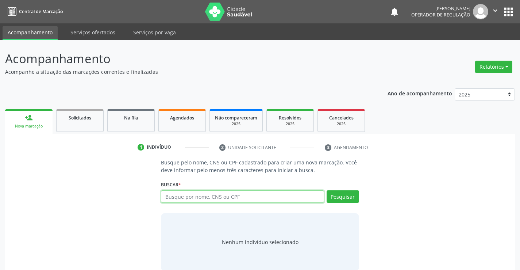
click at [190, 194] on input "text" at bounding box center [242, 196] width 163 height 12
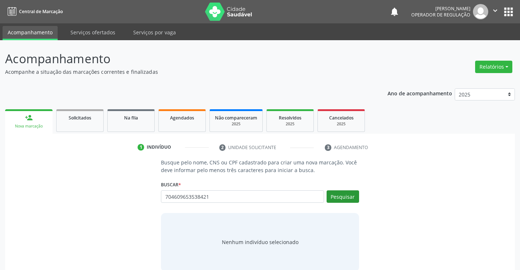
type input "704609653538421"
click at [351, 195] on button "Pesquisar" at bounding box center [342, 196] width 32 height 12
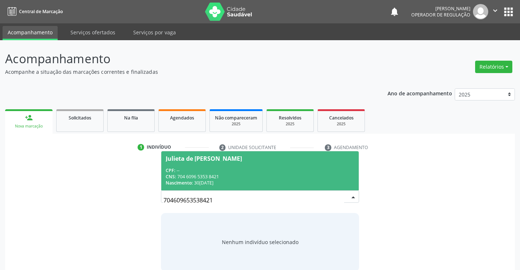
click at [285, 170] on div "CPF: --" at bounding box center [260, 170] width 188 height 6
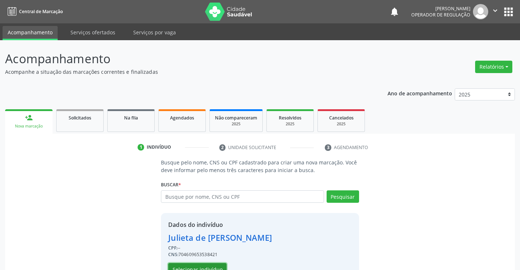
click at [200, 266] on button "Selecionar indivíduo" at bounding box center [197, 269] width 58 height 12
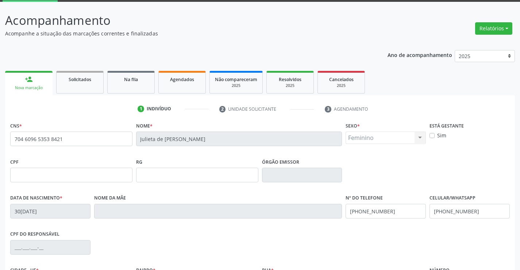
scroll to position [73, 0]
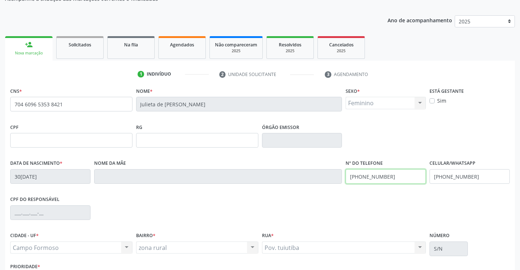
click at [392, 179] on input "[PHONE_NUMBER]" at bounding box center [385, 176] width 80 height 15
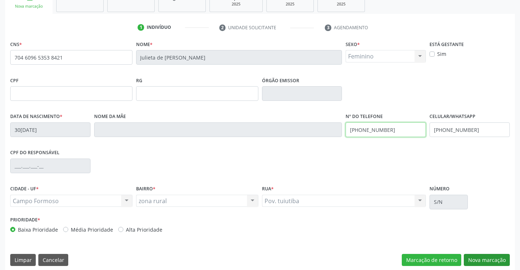
scroll to position [126, 0]
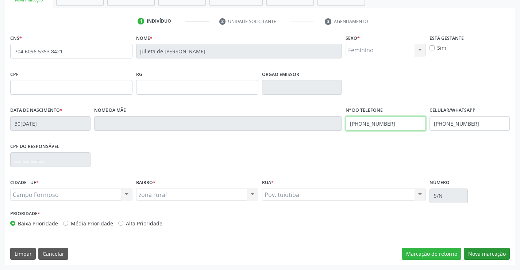
type input "[PHONE_NUMBER]"
click at [488, 251] on button "Nova marcação" at bounding box center [487, 253] width 46 height 12
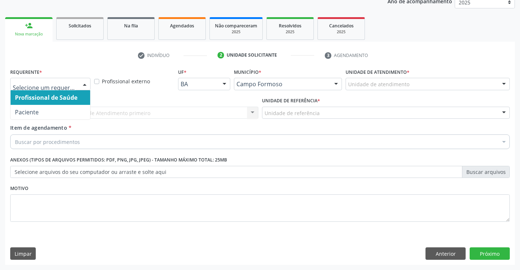
click at [83, 84] on div at bounding box center [84, 84] width 11 height 12
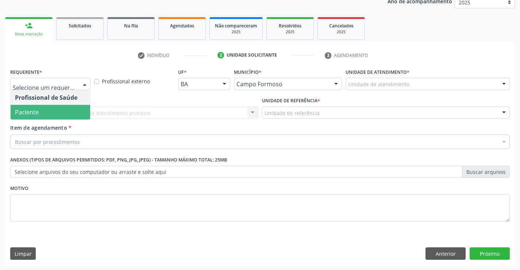
click at [74, 114] on span "Paciente" at bounding box center [51, 112] width 80 height 15
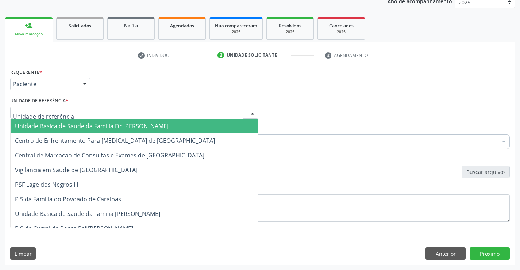
click at [84, 113] on div at bounding box center [134, 113] width 248 height 12
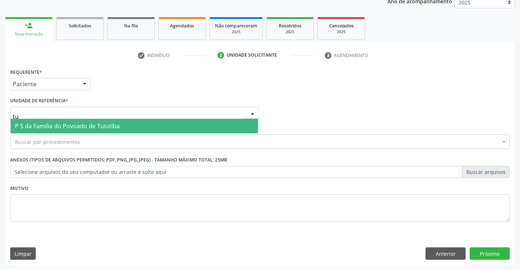
type input "tui"
click at [94, 123] on span "P S da Familia do Povoado de Tuiutiba" at bounding box center [67, 126] width 105 height 8
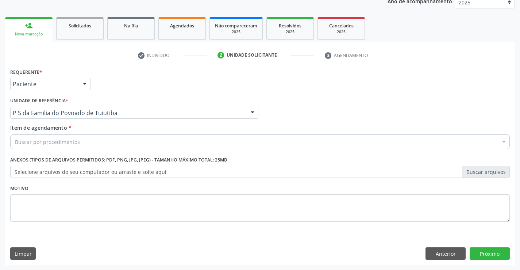
click at [94, 142] on div "Buscar por procedimentos" at bounding box center [259, 141] width 499 height 15
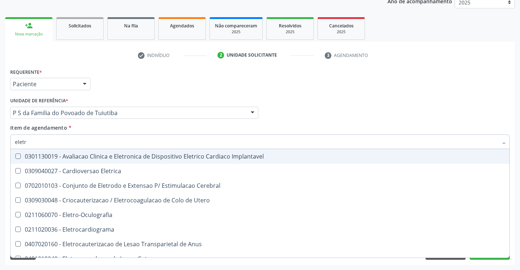
type input "eletro"
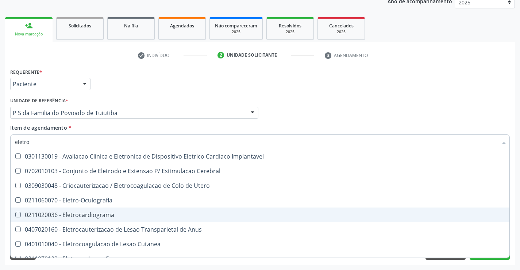
click at [107, 217] on div "0211020036 - Eletrocardiograma" at bounding box center [260, 215] width 490 height 6
checkbox Eletrocardiograma "true"
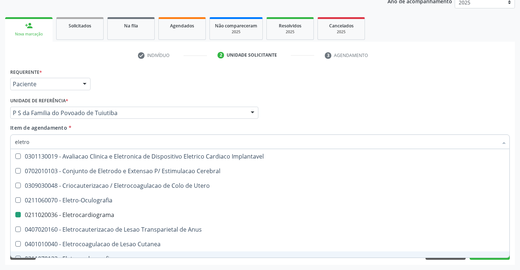
click at [100, 260] on div "Requerente * Paciente Profissional de Saúde Paciente Nenhum resultado encontrad…" at bounding box center [260, 165] width 510 height 198
checkbox Cerebral "true"
checkbox Eletrocardiograma "false"
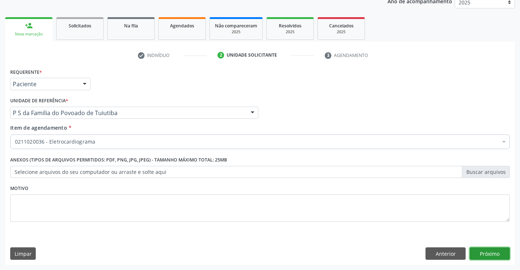
click at [490, 251] on button "Próximo" at bounding box center [489, 253] width 40 height 12
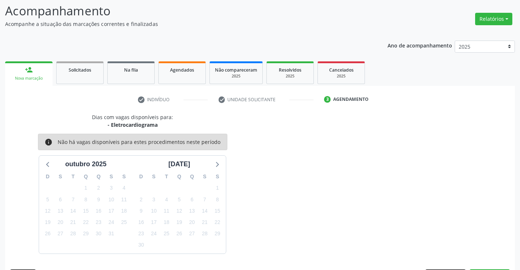
scroll to position [69, 0]
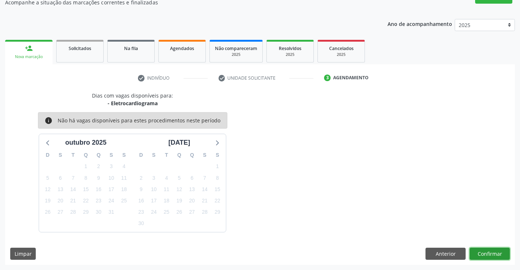
click at [478, 251] on button "Confirmar" at bounding box center [489, 253] width 40 height 12
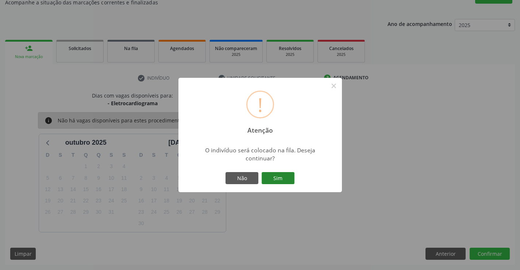
click at [276, 176] on button "Sim" at bounding box center [278, 178] width 33 height 12
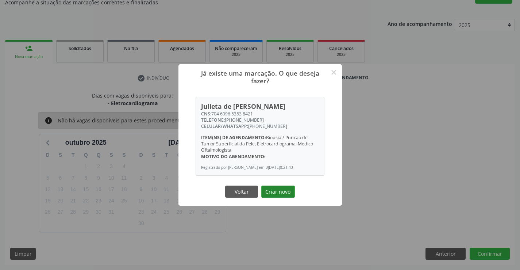
click at [278, 195] on button "Criar novo" at bounding box center [278, 191] width 34 height 12
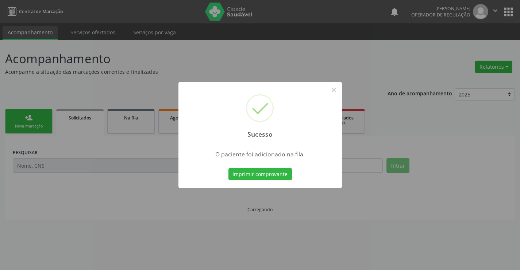
scroll to position [0, 0]
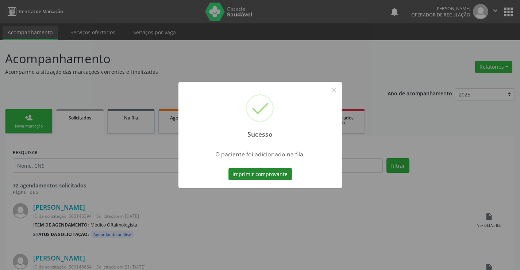
click at [275, 177] on button "Imprimir comprovante" at bounding box center [259, 174] width 63 height 12
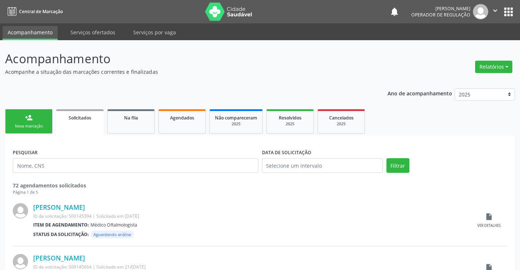
click at [46, 130] on link "person_add Nova marcação" at bounding box center [28, 121] width 47 height 24
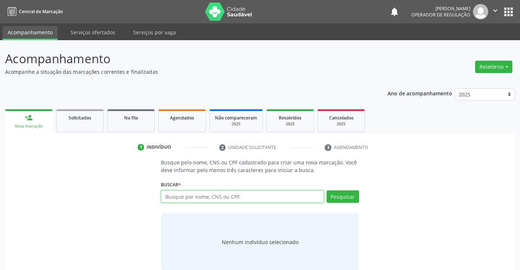
click at [196, 197] on input "text" at bounding box center [242, 196] width 163 height 12
type input "702001366650183"
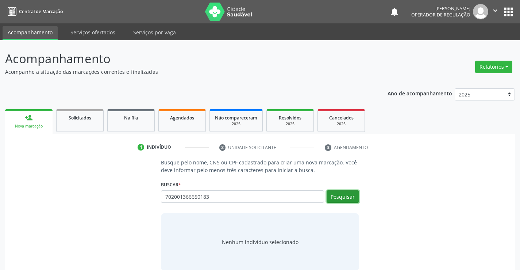
click at [339, 196] on button "Pesquisar" at bounding box center [342, 196] width 32 height 12
type input "702001366650183"
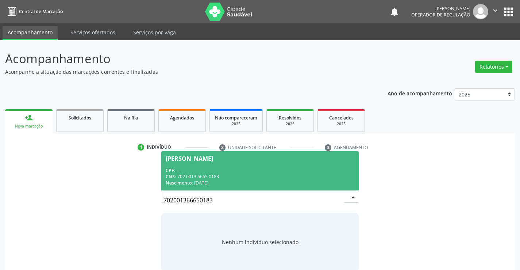
click at [280, 168] on div "CPF: --" at bounding box center [260, 170] width 188 height 6
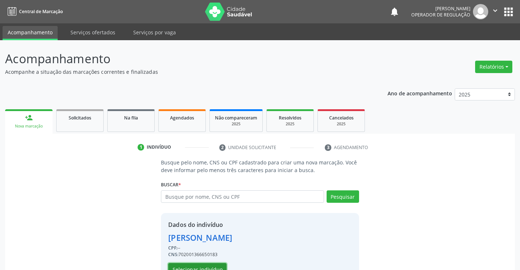
click at [220, 265] on button "Selecionar indivíduo" at bounding box center [197, 269] width 58 height 12
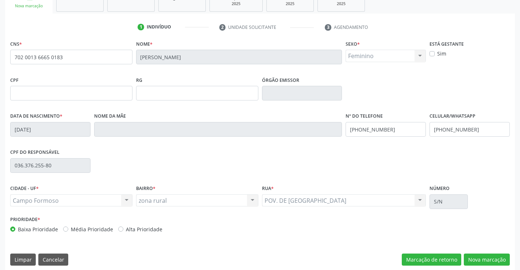
scroll to position [126, 0]
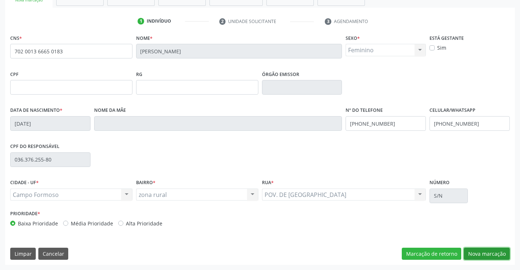
click at [487, 254] on button "Nova marcação" at bounding box center [487, 253] width 46 height 12
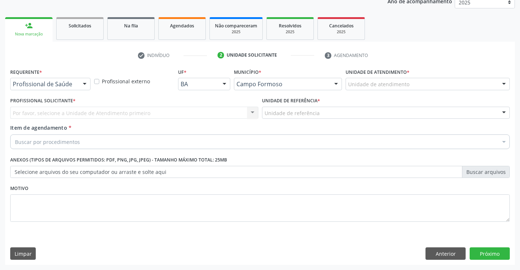
scroll to position [92, 0]
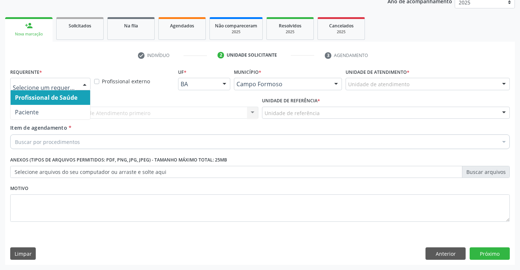
click at [84, 81] on div at bounding box center [84, 84] width 11 height 12
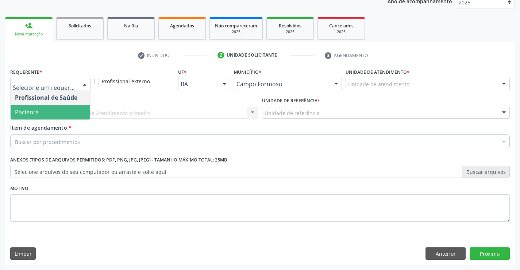
click at [67, 112] on span "Paciente" at bounding box center [51, 112] width 80 height 15
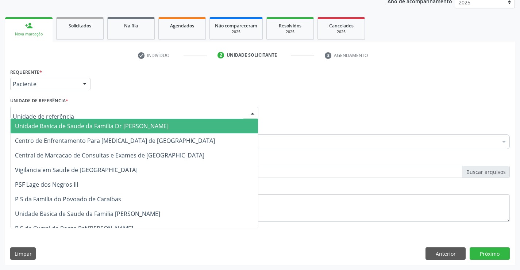
click at [74, 111] on div at bounding box center [134, 113] width 248 height 12
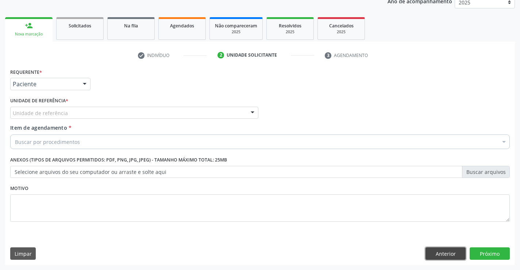
click at [430, 254] on button "Anterior" at bounding box center [445, 253] width 40 height 12
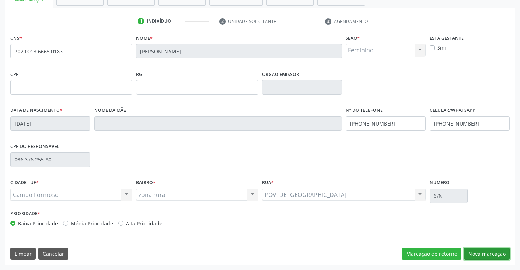
click at [472, 252] on button "Nova marcação" at bounding box center [487, 253] width 46 height 12
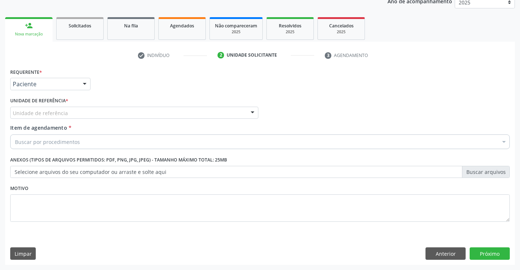
click at [68, 114] on div "Unidade de referência" at bounding box center [134, 113] width 248 height 12
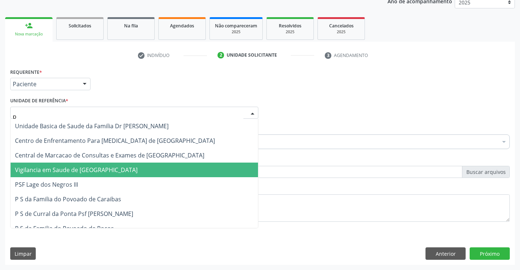
type input "po"
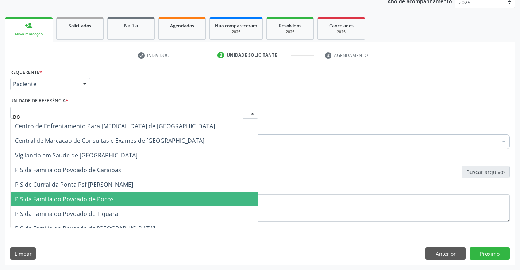
click at [91, 198] on span "P S da Familia do Povoado de Pocos" at bounding box center [64, 199] width 99 height 8
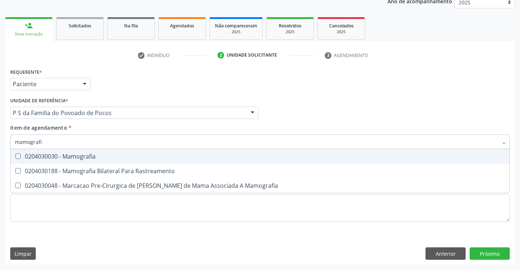
type input "mamografia"
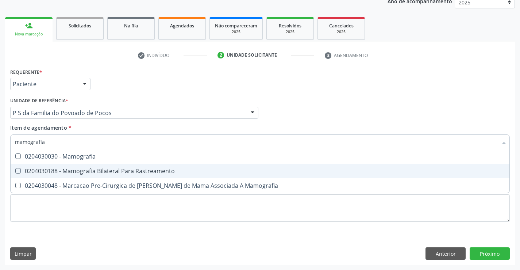
click at [91, 173] on div "0204030188 - Mamografia Bilateral Para Rastreamento" at bounding box center [260, 171] width 490 height 6
checkbox Rastreamento "true"
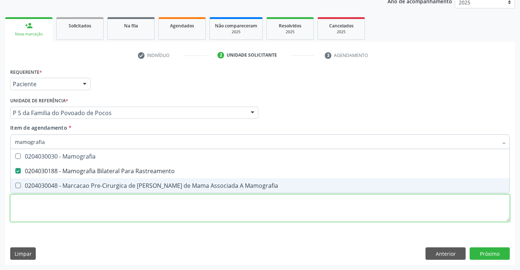
click at [91, 220] on div "Requerente * Paciente Profissional de Saúde Paciente Nenhum resultado encontrad…" at bounding box center [259, 148] width 499 height 165
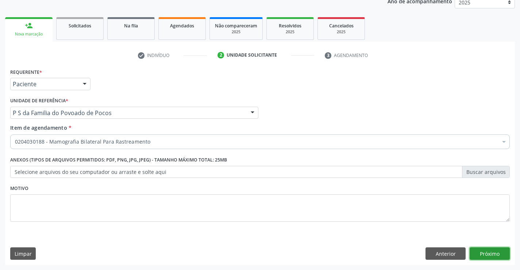
click at [483, 252] on button "Próximo" at bounding box center [489, 253] width 40 height 12
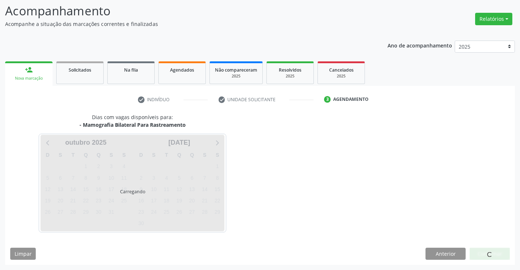
scroll to position [48, 0]
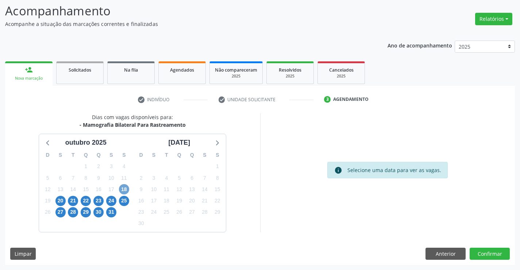
click at [126, 190] on span "18" at bounding box center [124, 189] width 10 height 10
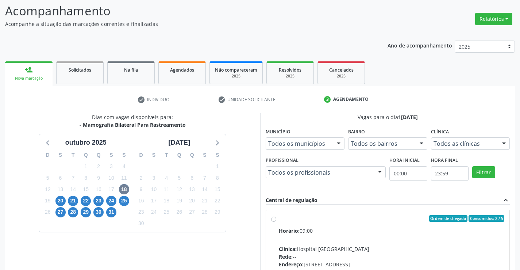
click at [276, 221] on div "Ordem de chegada Consumidos: 2 / 5 Horário: 09:00 Clínica: Hospital Sao Francis…" at bounding box center [387, 271] width 233 height 112
radio input "true"
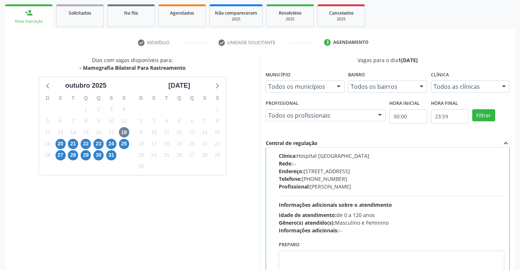
scroll to position [157, 0]
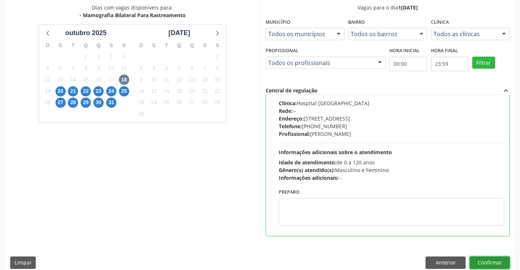
click at [481, 263] on button "Confirmar" at bounding box center [489, 262] width 40 height 12
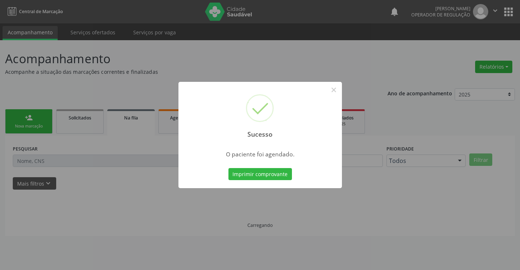
scroll to position [0, 0]
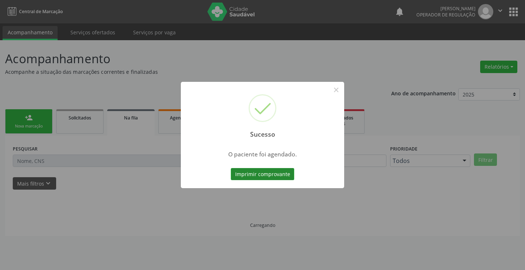
click at [273, 174] on button "Imprimir comprovante" at bounding box center [262, 174] width 63 height 12
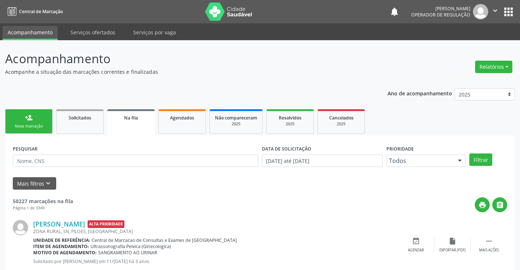
click at [44, 125] on div "Nova marcação" at bounding box center [29, 125] width 36 height 5
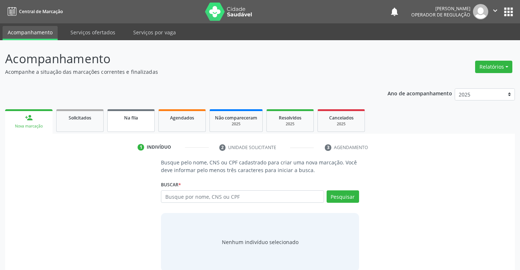
click at [139, 124] on link "Na fila" at bounding box center [130, 120] width 47 height 23
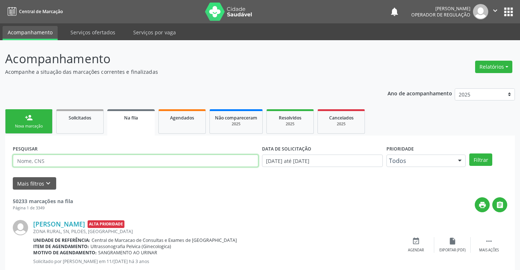
click at [119, 159] on input "text" at bounding box center [135, 160] width 245 height 12
type input "709808065818391"
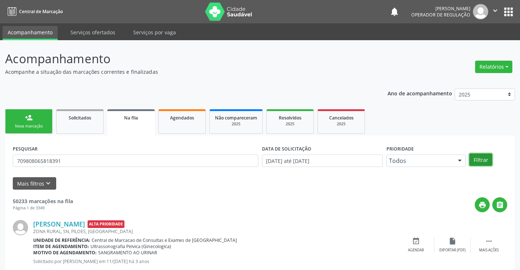
click at [483, 158] on button "Filtrar" at bounding box center [480, 159] width 23 height 12
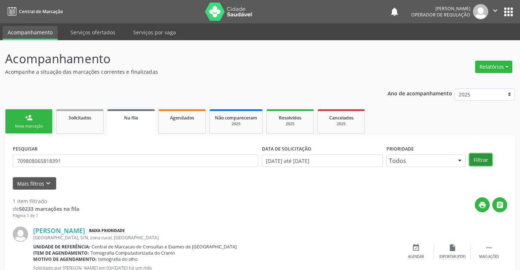
click at [483, 158] on button "Filtrar" at bounding box center [480, 159] width 23 height 12
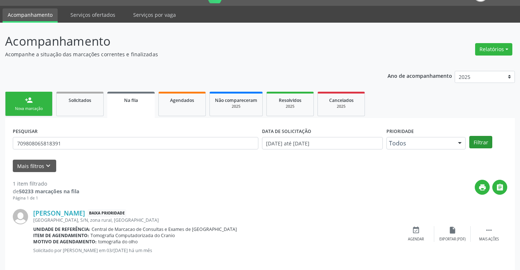
scroll to position [27, 0]
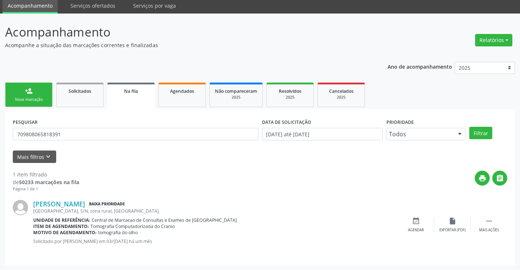
click at [47, 99] on link "person_add Nova marcação" at bounding box center [28, 94] width 47 height 24
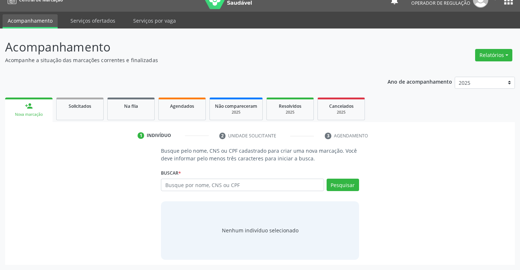
scroll to position [12, 0]
click at [212, 187] on input "text" at bounding box center [242, 184] width 163 height 12
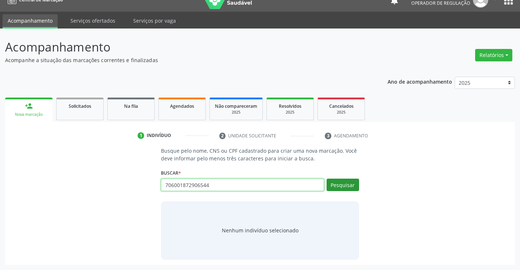
type input "706001872906544"
click at [336, 185] on button "Pesquisar" at bounding box center [342, 184] width 32 height 12
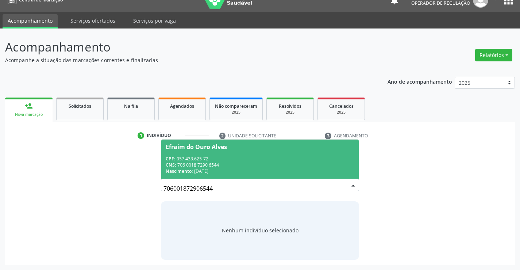
click at [302, 164] on div "CNS: 706 0018 7290 6544" at bounding box center [260, 165] width 188 height 6
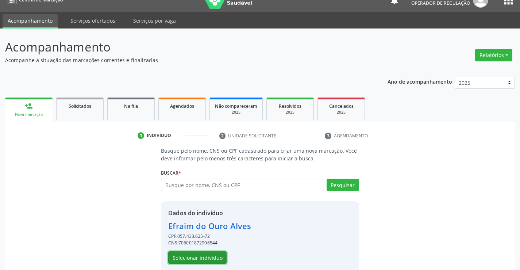
click at [210, 257] on button "Selecionar indivíduo" at bounding box center [197, 257] width 58 height 12
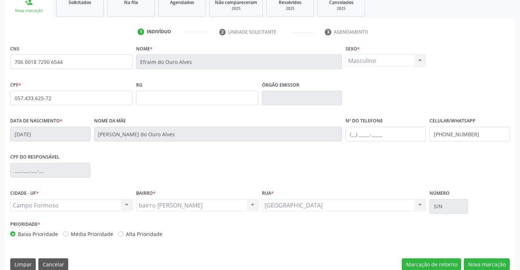
scroll to position [126, 0]
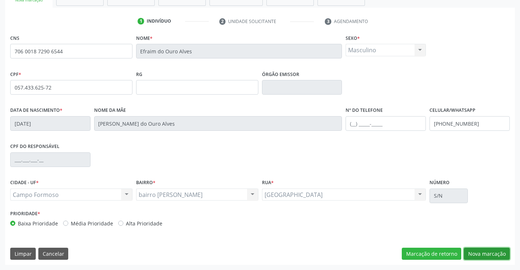
click at [473, 253] on button "Nova marcação" at bounding box center [487, 253] width 46 height 12
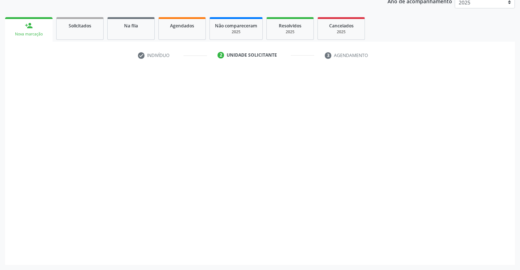
scroll to position [92, 0]
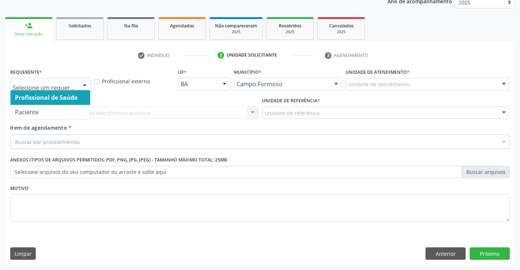
click at [85, 83] on div at bounding box center [84, 84] width 11 height 12
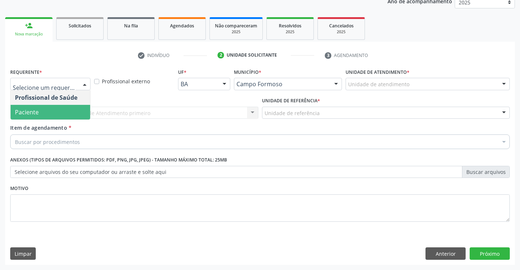
click at [61, 108] on span "Paciente" at bounding box center [51, 112] width 80 height 15
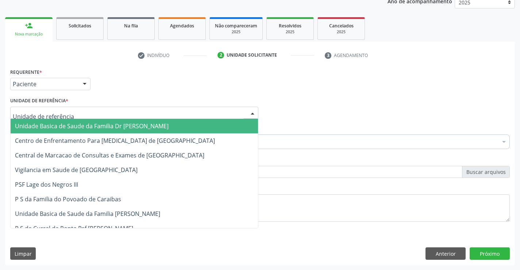
click at [90, 109] on div at bounding box center [134, 113] width 248 height 12
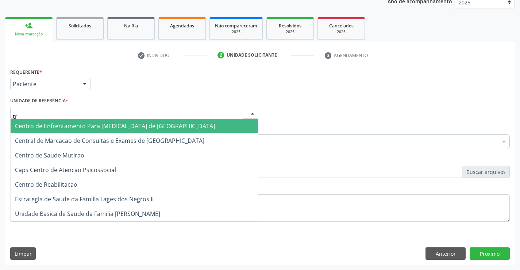
type input "tra"
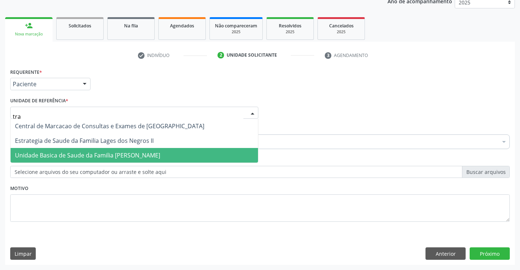
click at [92, 154] on span "Unidade Basica de Saude da Familia [PERSON_NAME]" at bounding box center [87, 155] width 145 height 8
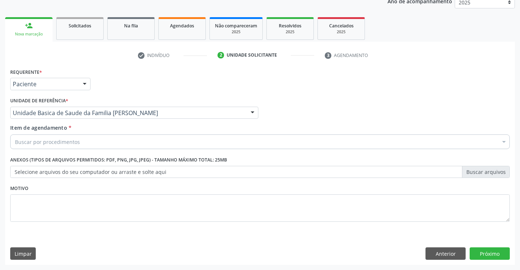
click at [93, 146] on div "Buscar por procedimentos" at bounding box center [259, 141] width 499 height 15
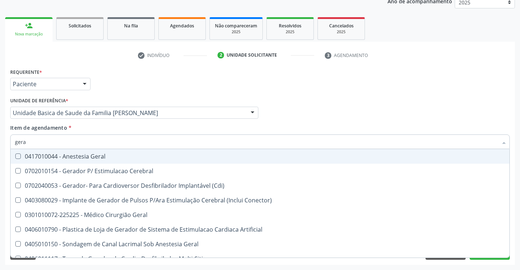
type input "geral"
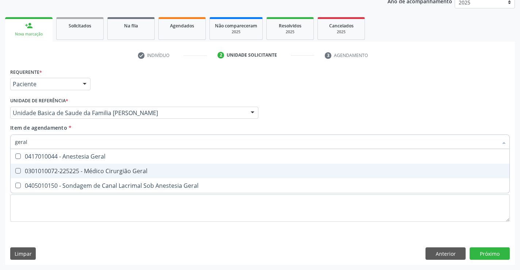
click at [111, 169] on div "0301010072-225225 - Médico Cirurgião Geral" at bounding box center [260, 171] width 490 height 6
checkbox Geral "true"
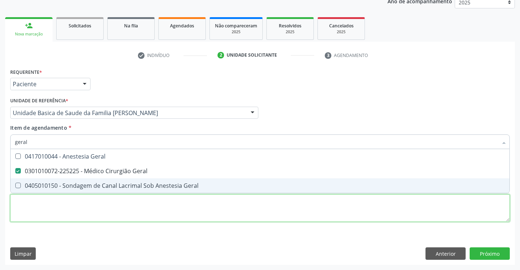
click at [123, 214] on div "Requerente * Paciente Profissional de Saúde Paciente Nenhum resultado encontrad…" at bounding box center [259, 148] width 499 height 165
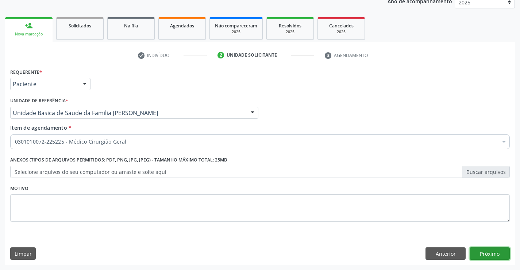
click at [478, 255] on button "Próximo" at bounding box center [489, 253] width 40 height 12
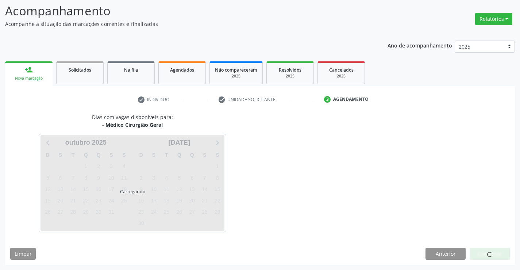
scroll to position [48, 0]
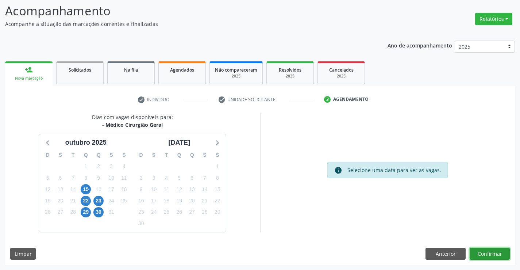
click at [489, 249] on button "Confirmar" at bounding box center [489, 253] width 40 height 12
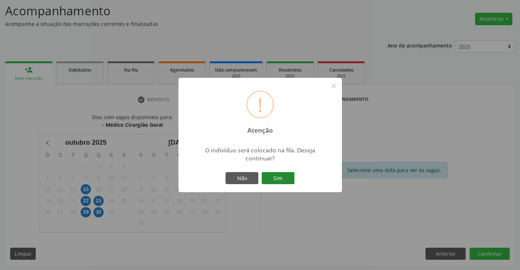
click at [276, 174] on button "Sim" at bounding box center [278, 178] width 33 height 12
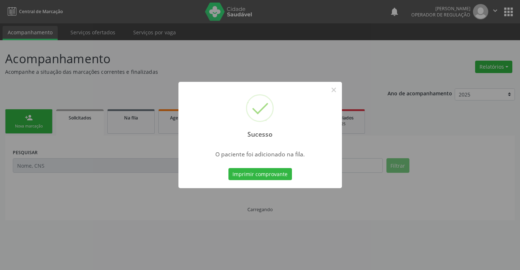
scroll to position [0, 0]
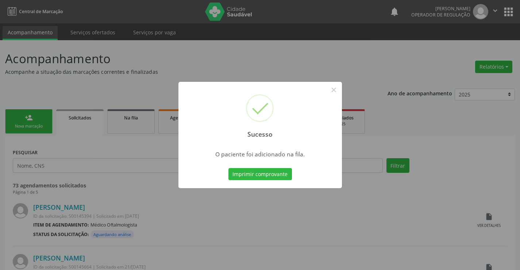
click at [228, 168] on button "Imprimir comprovante" at bounding box center [259, 174] width 63 height 12
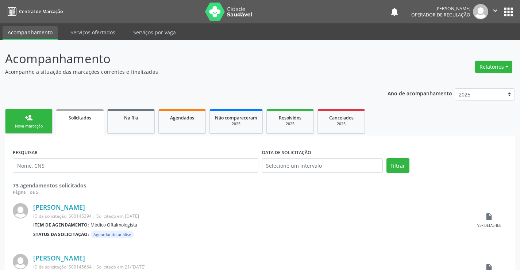
click at [44, 121] on link "person_add Nova marcação" at bounding box center [28, 121] width 47 height 24
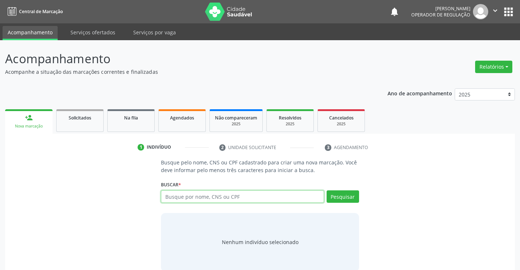
click at [230, 199] on input "text" at bounding box center [242, 196] width 163 height 12
type input "704803532273845"
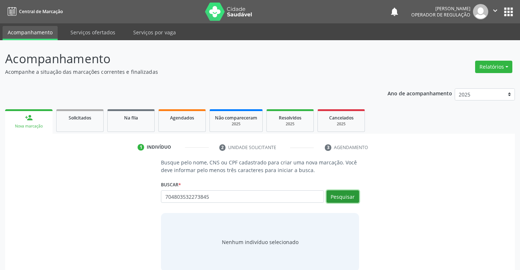
click at [340, 194] on button "Pesquisar" at bounding box center [342, 196] width 32 height 12
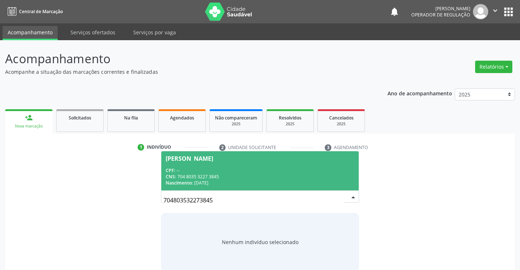
click at [286, 171] on div "CPF: --" at bounding box center [260, 170] width 188 height 6
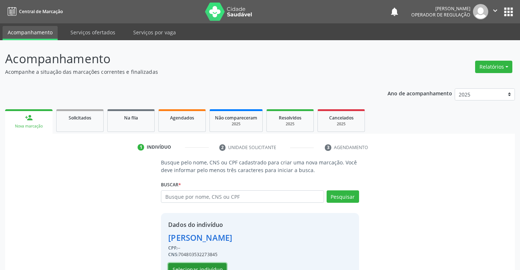
click at [216, 266] on button "Selecionar indivíduo" at bounding box center [197, 269] width 58 height 12
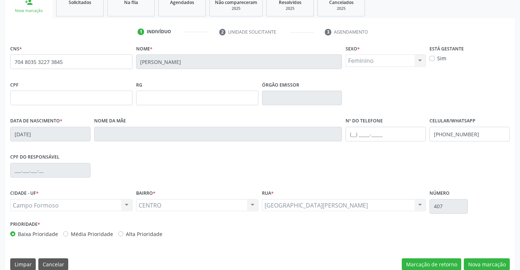
scroll to position [126, 0]
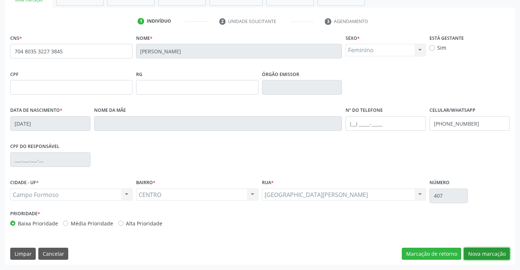
click at [492, 250] on button "Nova marcação" at bounding box center [487, 253] width 46 height 12
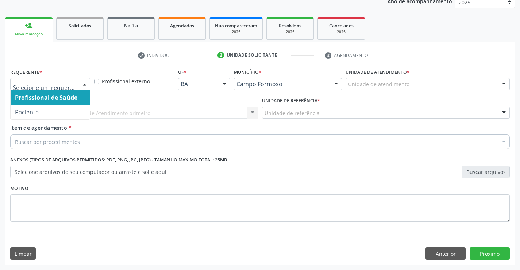
click at [87, 84] on div at bounding box center [84, 84] width 11 height 12
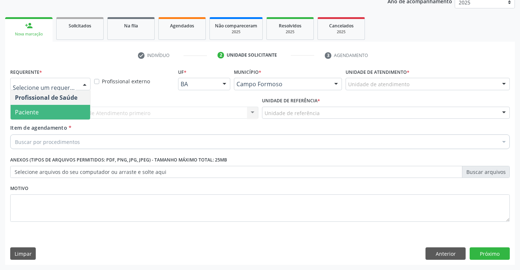
click at [60, 110] on span "Paciente" at bounding box center [51, 112] width 80 height 15
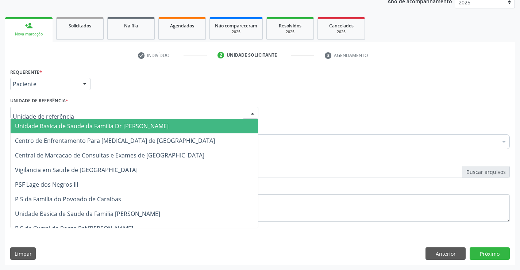
click at [85, 110] on div at bounding box center [134, 113] width 248 height 12
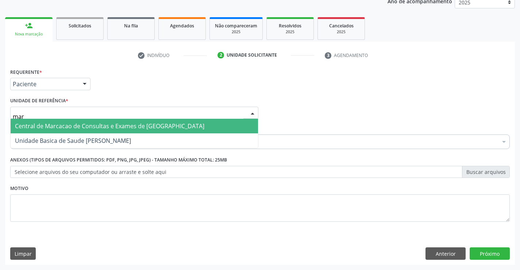
type input "mari"
click at [115, 125] on span "Unidade Basica de Saude [PERSON_NAME]" at bounding box center [73, 126] width 116 height 8
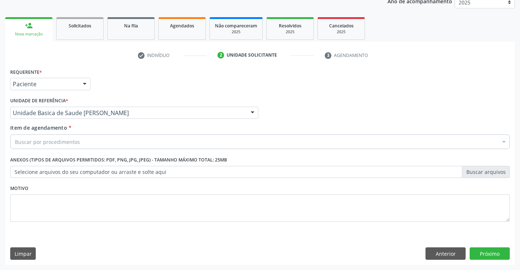
drag, startPoint x: 104, startPoint y: 142, endPoint x: 105, endPoint y: 169, distance: 27.4
click at [104, 143] on div "Buscar por procedimentos" at bounding box center [259, 141] width 499 height 15
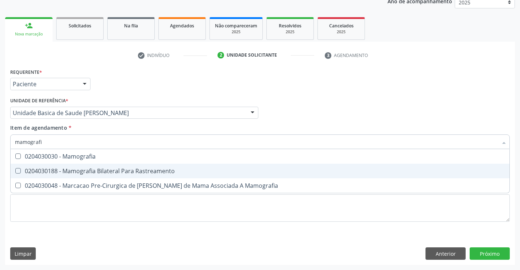
type input "mamografia"
click at [105, 170] on div "0204030188 - Mamografia Bilateral Para Rastreamento" at bounding box center [260, 171] width 490 height 6
checkbox Rastreamento "true"
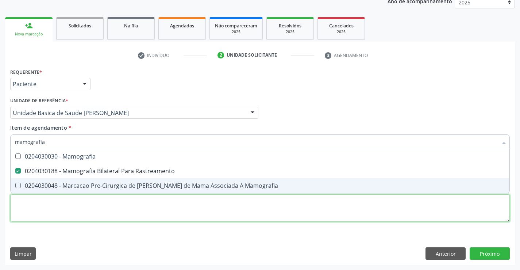
click at [109, 206] on div "Requerente * Paciente Profissional de Saúde Paciente Nenhum resultado encontrad…" at bounding box center [259, 148] width 499 height 165
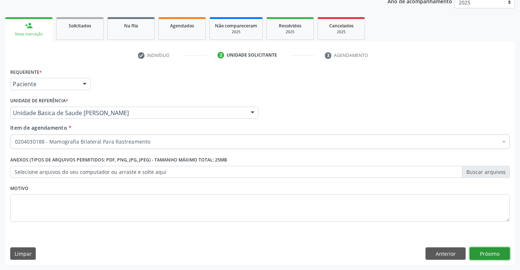
click at [474, 250] on button "Próximo" at bounding box center [489, 253] width 40 height 12
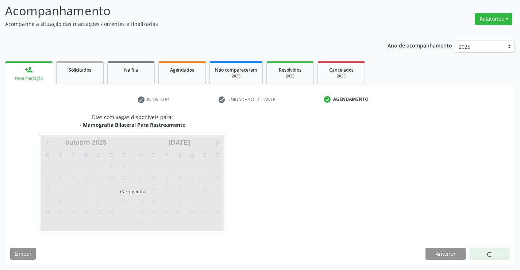
scroll to position [48, 0]
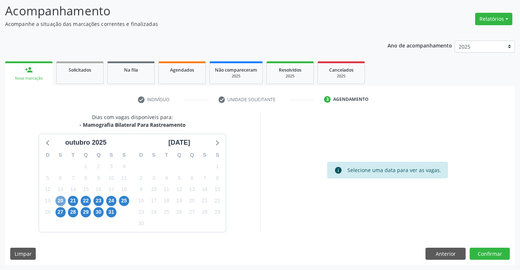
click at [59, 201] on span "20" at bounding box center [60, 201] width 10 height 10
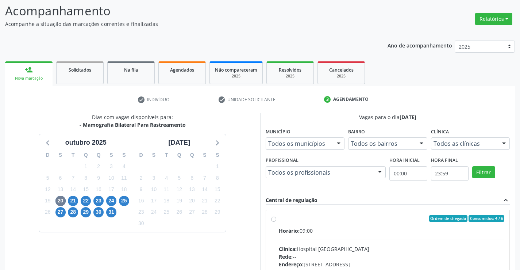
click at [279, 217] on label "Ordem de chegada Consumidos: 4 / 6 Horário: 09:00 Clínica: Hospital Sao Francis…" at bounding box center [392, 271] width 226 height 112
click at [273, 217] on input "Ordem de chegada Consumidos: 4 / 6 Horário: 09:00 Clínica: Hospital Sao Francis…" at bounding box center [273, 218] width 5 height 7
radio input "true"
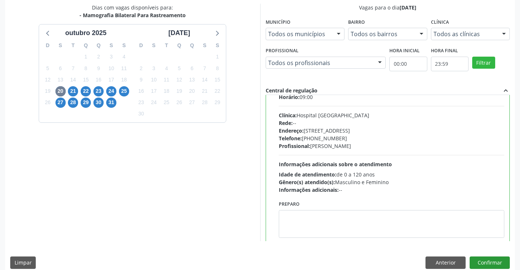
scroll to position [36, 0]
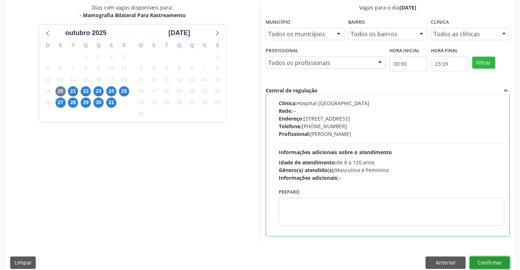
click at [488, 263] on button "Confirmar" at bounding box center [489, 262] width 40 height 12
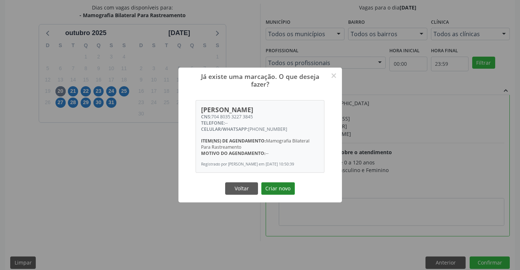
click at [274, 187] on button "Criar novo" at bounding box center [278, 188] width 34 height 12
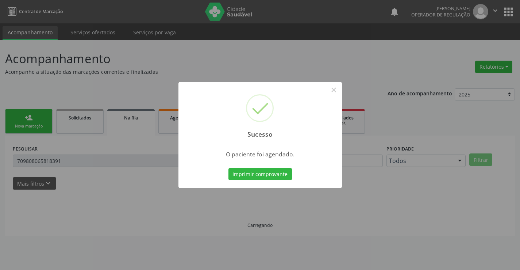
scroll to position [0, 0]
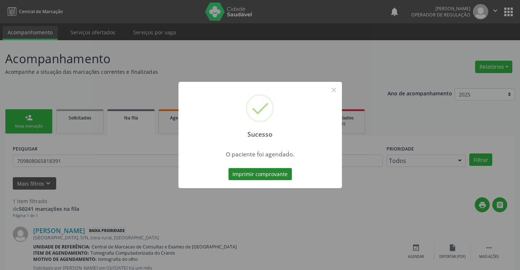
click at [276, 176] on button "Imprimir comprovante" at bounding box center [259, 174] width 63 height 12
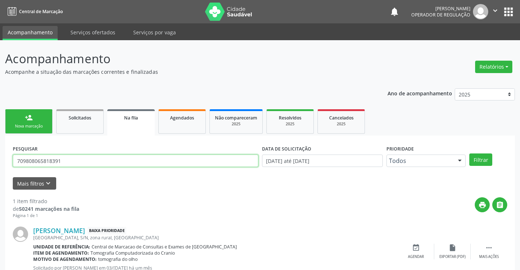
drag, startPoint x: 84, startPoint y: 162, endPoint x: 86, endPoint y: 175, distance: 13.0
click at [88, 166] on input "709808065818391" at bounding box center [135, 160] width 245 height 12
type input "7"
type input "703201647844697"
click at [478, 162] on button "Filtrar" at bounding box center [480, 159] width 23 height 12
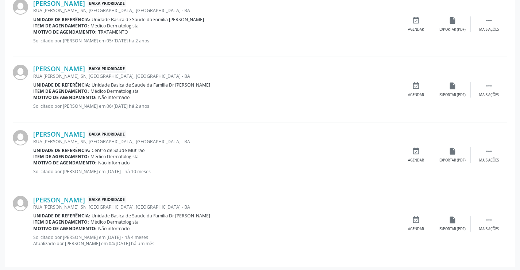
scroll to position [229, 0]
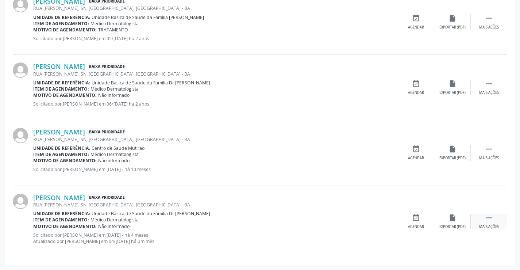
click at [489, 218] on icon "" at bounding box center [489, 217] width 8 height 8
click at [375, 217] on icon "print" at bounding box center [379, 217] width 8 height 8
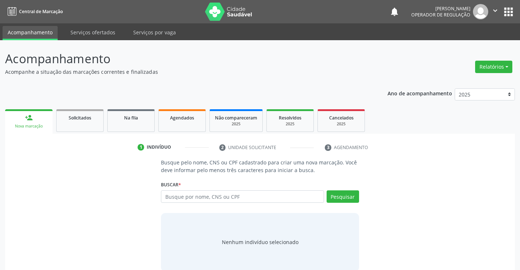
click at [223, 190] on input "text" at bounding box center [242, 196] width 163 height 12
type input "702805649755268"
click at [339, 194] on button "Pesquisar" at bounding box center [342, 196] width 32 height 12
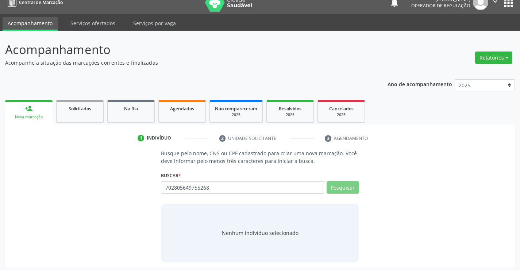
scroll to position [12, 0]
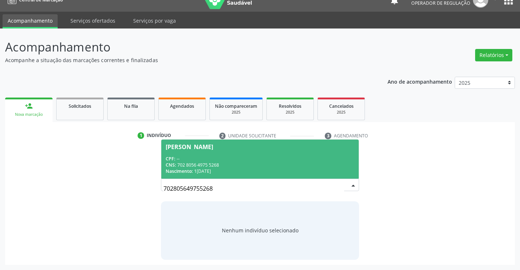
click at [298, 165] on div "CNS: 702 8056 4975 5268" at bounding box center [260, 165] width 188 height 6
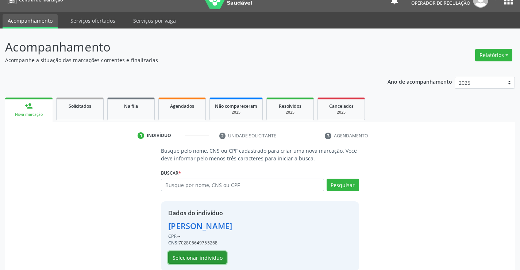
click at [212, 255] on button "Selecionar indivíduo" at bounding box center [197, 257] width 58 height 12
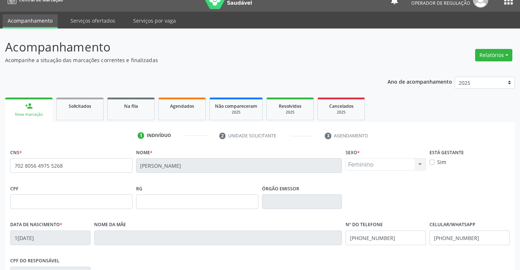
scroll to position [48, 0]
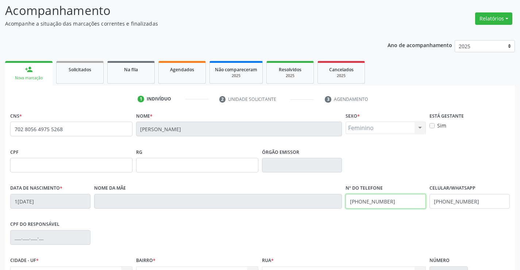
click at [399, 204] on input "[PHONE_NUMBER]" at bounding box center [385, 201] width 80 height 15
type input "[PHONE_NUMBER]"
click at [472, 198] on input "[PHONE_NUMBER]" at bounding box center [469, 201] width 80 height 15
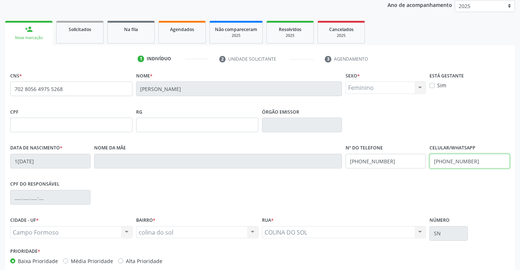
scroll to position [126, 0]
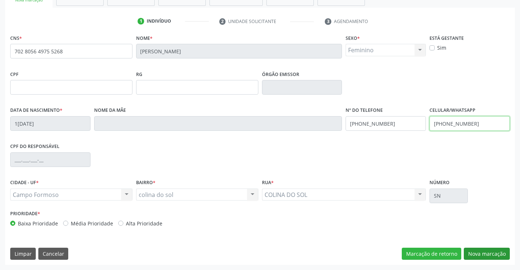
type input "[PHONE_NUMBER]"
click at [492, 252] on button "Nova marcação" at bounding box center [487, 253] width 46 height 12
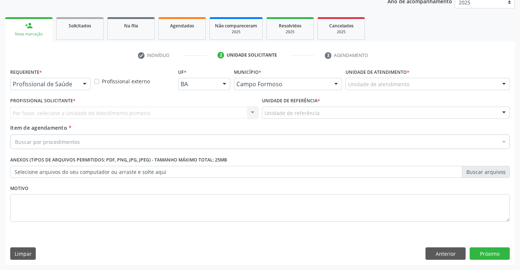
scroll to position [92, 0]
click at [86, 86] on div at bounding box center [84, 84] width 11 height 12
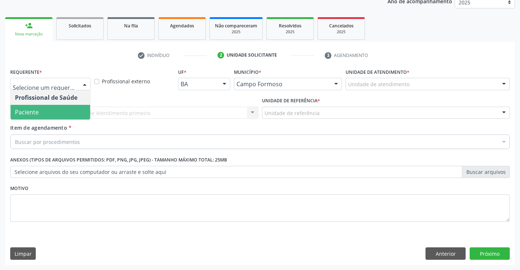
click at [73, 111] on span "Paciente" at bounding box center [51, 112] width 80 height 15
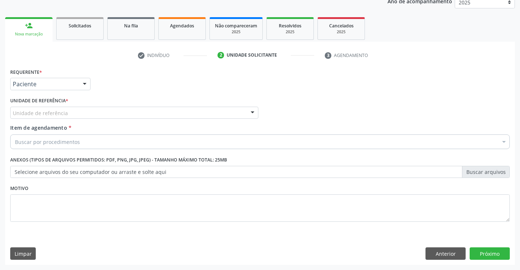
click at [77, 115] on div "Unidade de referência" at bounding box center [134, 113] width 248 height 12
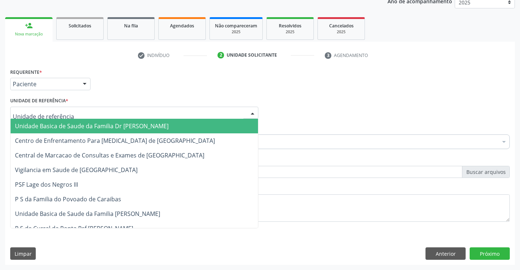
click at [77, 124] on span "Unidade Basica de Saude da Familia Dr [PERSON_NAME]" at bounding box center [92, 126] width 154 height 8
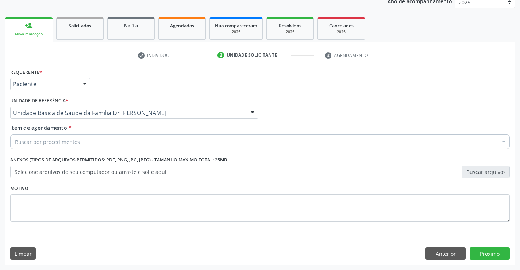
click at [78, 144] on div "Buscar por procedimentos" at bounding box center [259, 141] width 499 height 15
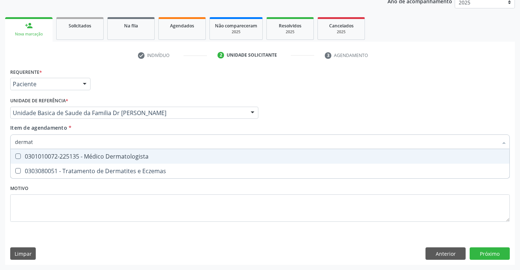
type input "dermato"
click at [97, 155] on div "0301010072-225135 - Médico Dermatologista" at bounding box center [260, 156] width 490 height 6
checkbox Dermatologista "true"
click at [89, 189] on div "Requerente * Paciente Profissional de Saúde Paciente Nenhum resultado encontrad…" at bounding box center [259, 148] width 499 height 165
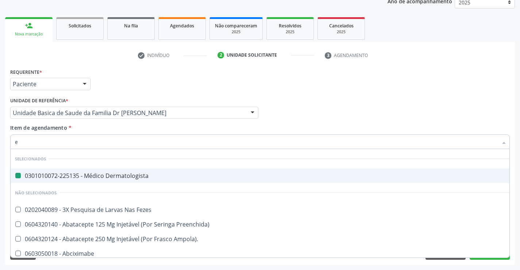
type input "el"
checkbox Dermatologista "false"
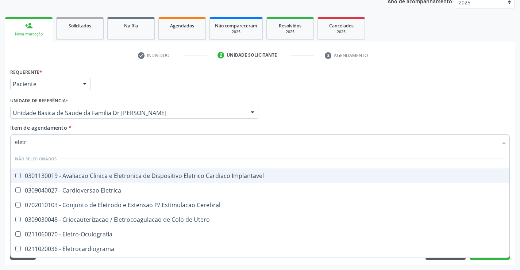
type input "eletro"
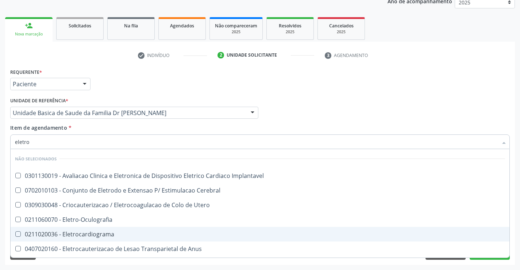
click at [103, 229] on span "0211020036 - Eletrocardiograma" at bounding box center [260, 234] width 499 height 15
checkbox Eletrocardiograma "true"
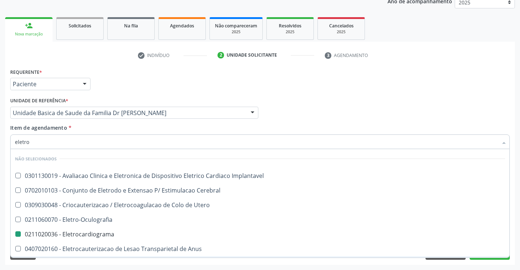
click at [99, 259] on div "Limpar Anterior Próximo" at bounding box center [259, 253] width 499 height 12
checkbox Implantavel "true"
checkbox Eletrocardiograma "false"
checkbox Cerebral "true"
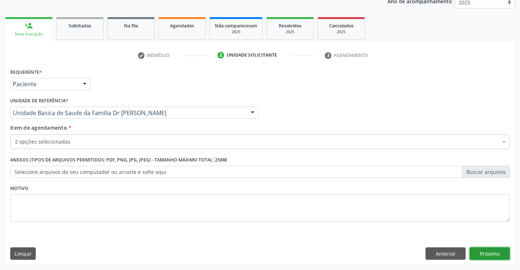
click at [470, 253] on button "Próximo" at bounding box center [489, 253] width 40 height 12
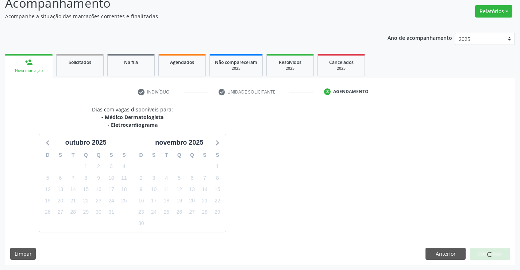
scroll to position [77, 0]
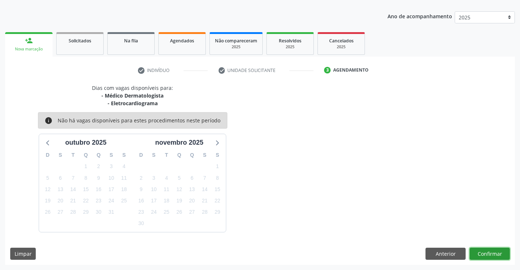
click at [495, 252] on button "Confirmar" at bounding box center [489, 253] width 40 height 12
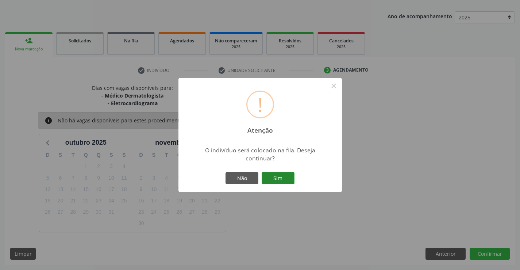
click at [278, 178] on button "Sim" at bounding box center [278, 178] width 33 height 12
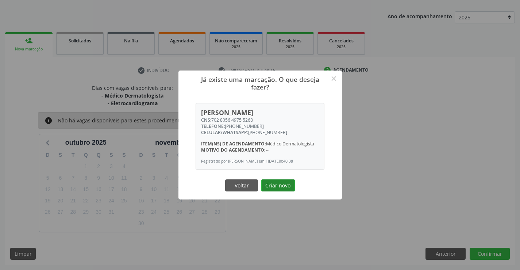
click at [279, 185] on button "Criar novo" at bounding box center [278, 185] width 34 height 12
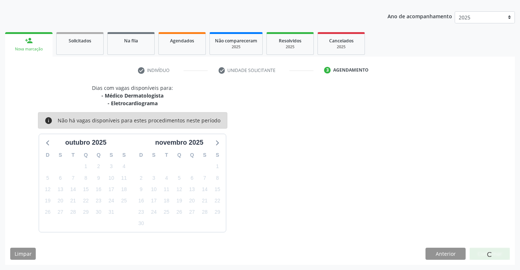
scroll to position [0, 0]
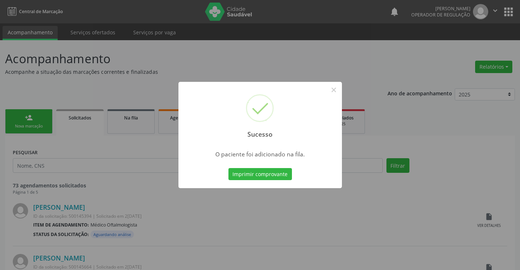
click at [279, 181] on div "Imprimir comprovante Cancel" at bounding box center [260, 173] width 67 height 15
click at [279, 172] on button "Imprimir comprovante" at bounding box center [259, 174] width 63 height 12
